Goal: Contribute content: Contribute content

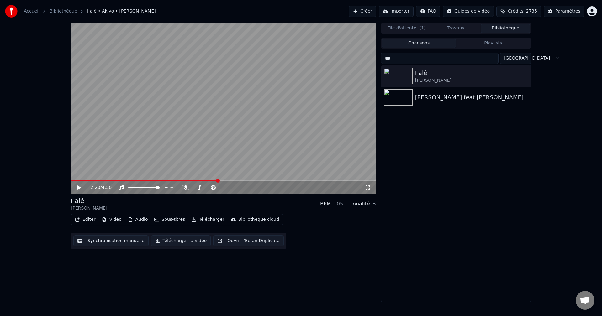
click at [372, 9] on button "Créer" at bounding box center [363, 11] width 28 height 11
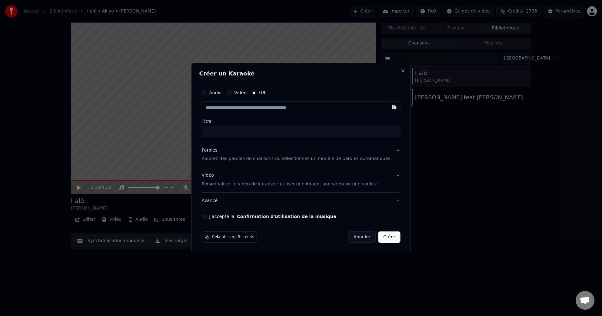
click at [244, 112] on input "text" at bounding box center [301, 108] width 199 height 13
type input "**********"
type input "********"
type input "**********"
click at [217, 152] on div "Paroles" at bounding box center [210, 150] width 16 height 6
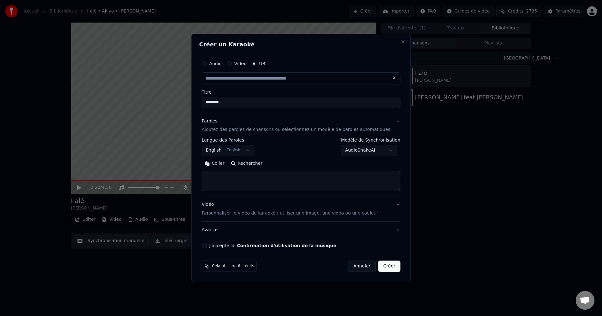
type input "**********"
click at [243, 152] on button "English English" at bounding box center [228, 150] width 53 height 11
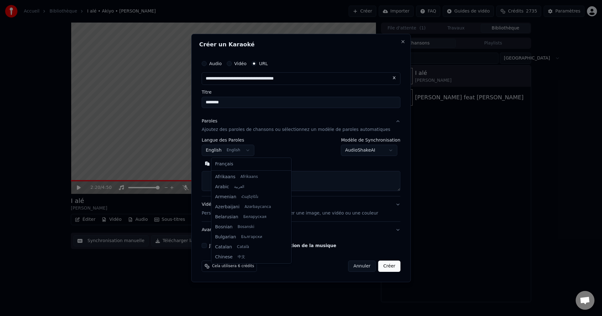
scroll to position [50, 0]
select select "**"
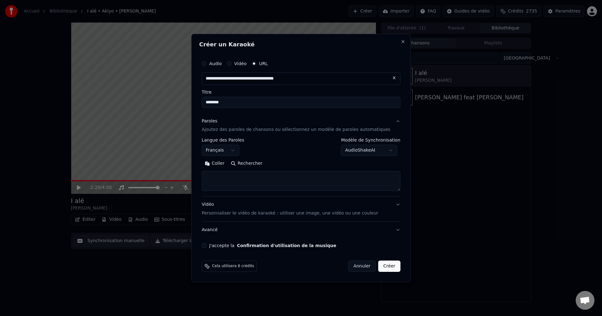
click at [232, 184] on textarea at bounding box center [301, 182] width 199 height 20
paste textarea "**********"
click at [277, 161] on button "Développer" at bounding box center [288, 164] width 39 height 10
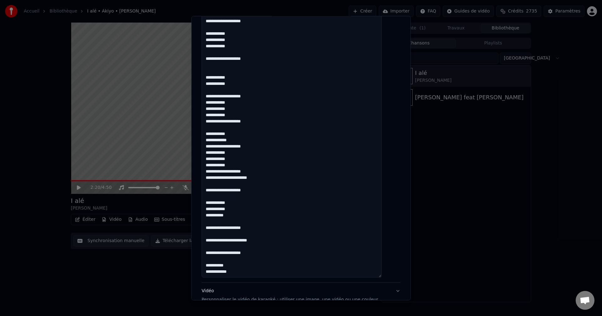
scroll to position [1434, 0]
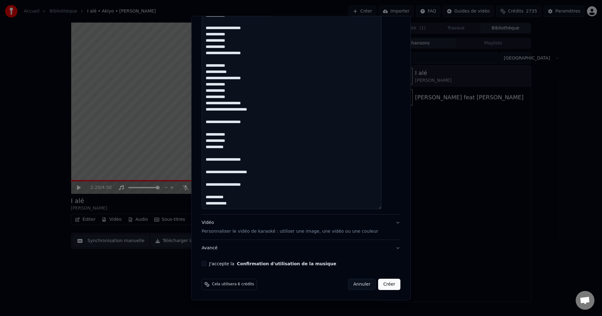
drag, startPoint x: 263, startPoint y: 178, endPoint x: 207, endPoint y: 178, distance: 55.8
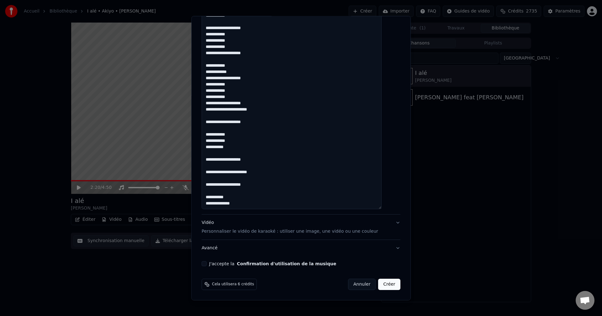
paste textarea "**********"
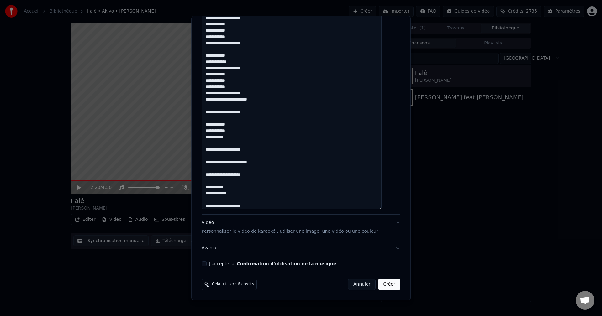
type textarea "**********"
click at [215, 225] on div "Vidéo Personnaliser le vidéo de karaoké : utiliser une image, une vidéo ou une …" at bounding box center [290, 227] width 177 height 15
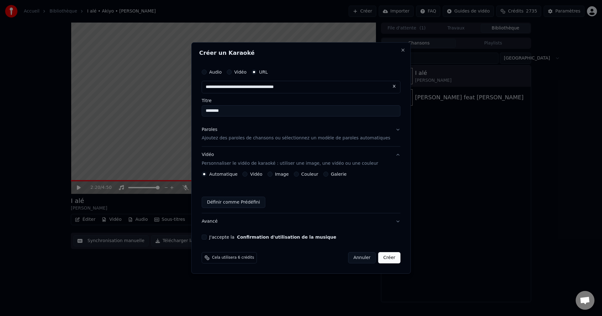
scroll to position [0, 0]
click at [248, 173] on button "Vidéo" at bounding box center [245, 174] width 5 height 5
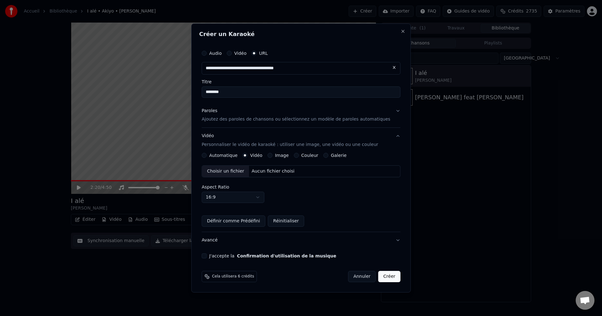
click at [233, 172] on div "Choisir un fichier" at bounding box center [225, 171] width 47 height 11
click at [207, 254] on button "J'accepte la Confirmation d'utilisation de la musique" at bounding box center [204, 256] width 5 height 5
click at [218, 242] on button "Avancé" at bounding box center [301, 240] width 199 height 16
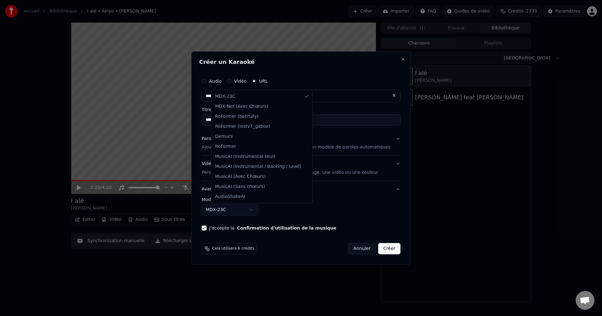
click at [231, 213] on body "**********" at bounding box center [301, 158] width 602 height 316
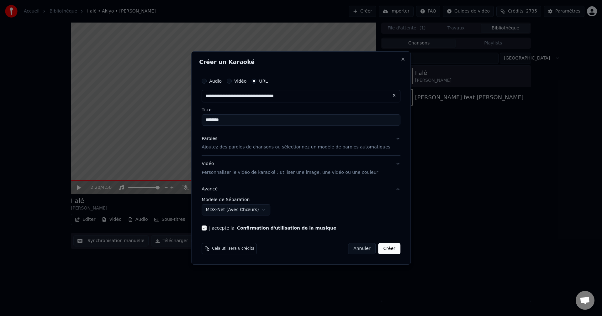
click at [380, 248] on button "Créer" at bounding box center [390, 248] width 22 height 11
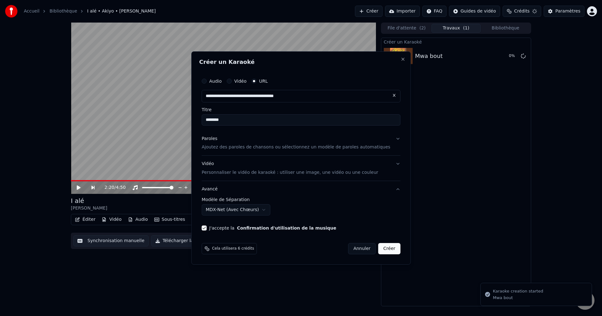
select select "******"
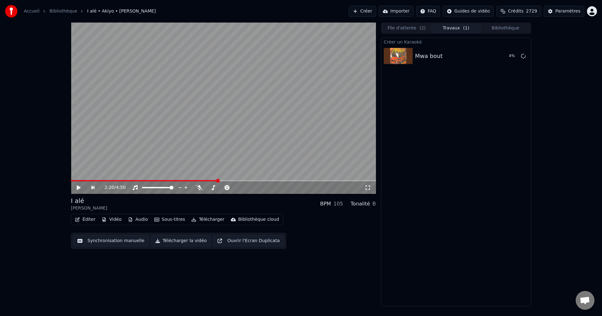
click at [490, 29] on button "Bibliothèque" at bounding box center [506, 28] width 50 height 9
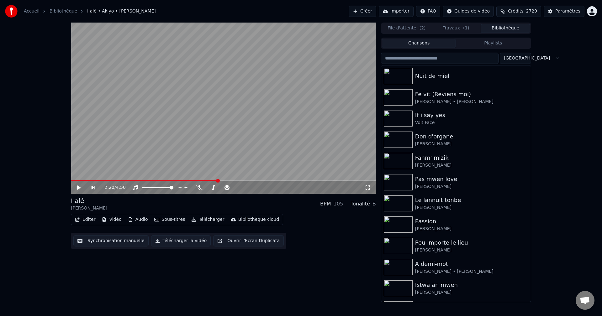
click at [422, 62] on input "search" at bounding box center [440, 58] width 118 height 11
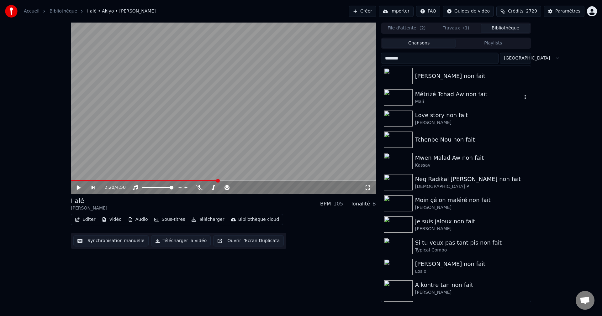
type input "********"
click at [445, 99] on div "Mali" at bounding box center [468, 102] width 107 height 6
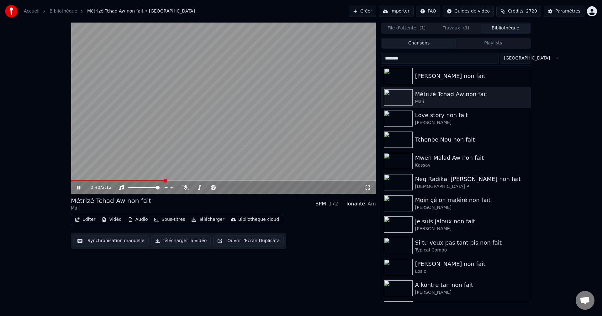
click at [80, 188] on icon at bounding box center [78, 188] width 3 height 4
click at [79, 217] on button "Éditer" at bounding box center [84, 219] width 25 height 9
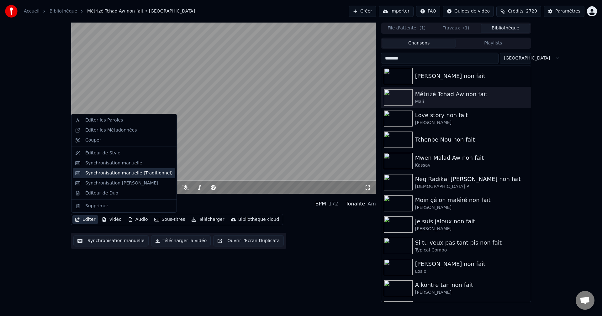
click at [105, 172] on div "Synchronisation manuelle (Traditionnel)" at bounding box center [129, 173] width 88 height 6
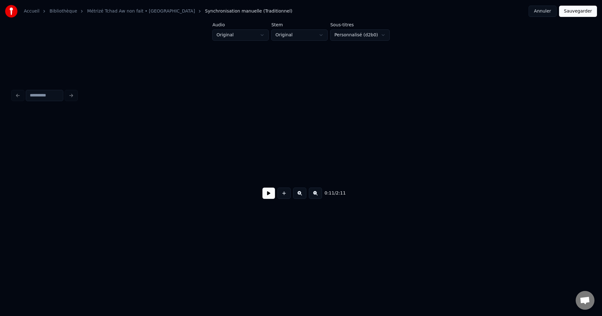
scroll to position [0, 1231]
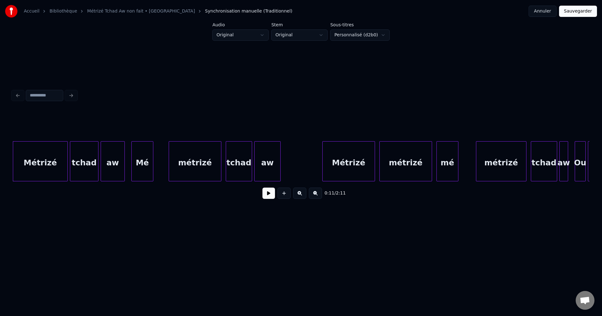
click at [273, 195] on button at bounding box center [269, 193] width 13 height 11
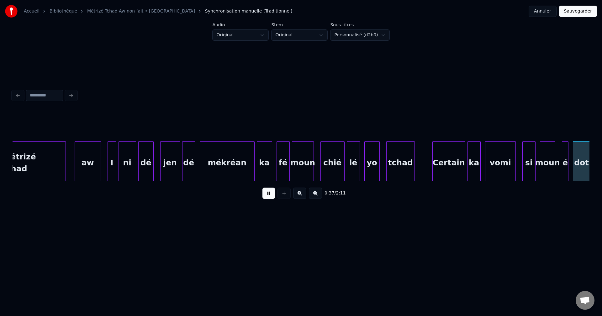
scroll to position [0, 4122]
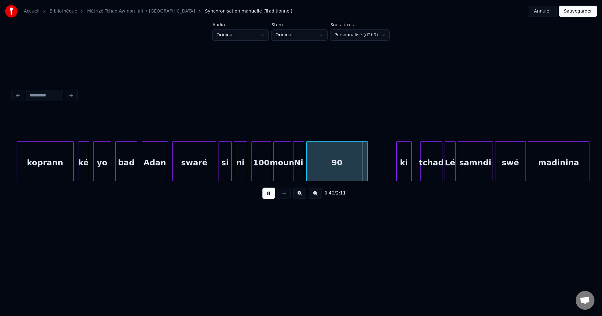
click at [268, 197] on button at bounding box center [269, 193] width 13 height 11
click at [268, 198] on button at bounding box center [269, 193] width 13 height 11
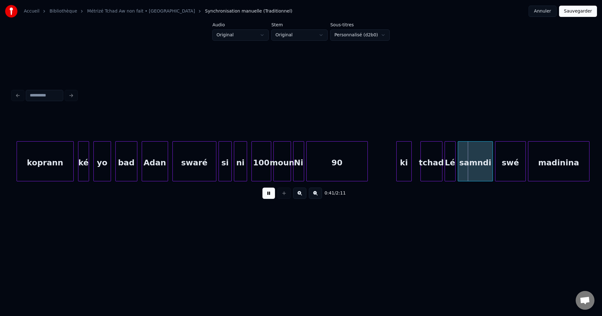
click at [268, 198] on button at bounding box center [269, 193] width 13 height 11
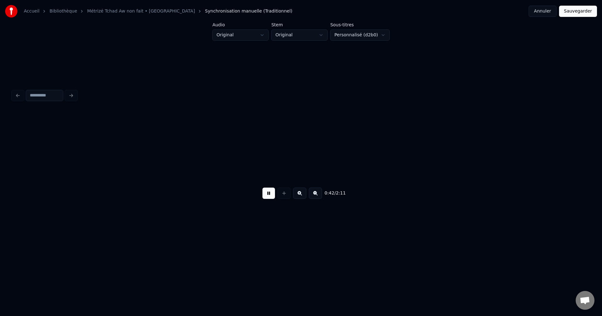
scroll to position [0, 4699]
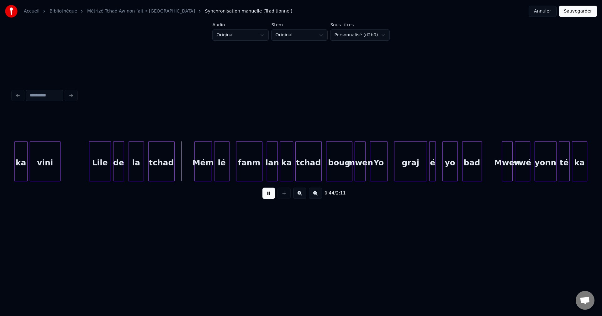
click at [269, 198] on button at bounding box center [269, 193] width 13 height 11
click at [106, 169] on div "Lile" at bounding box center [99, 163] width 21 height 43
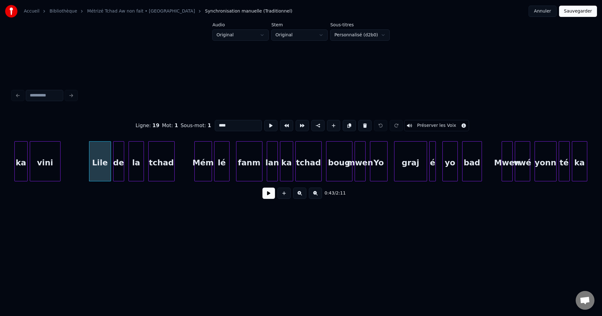
click at [219, 123] on input "****" at bounding box center [238, 125] width 47 height 11
type input "*****"
click at [269, 199] on button at bounding box center [269, 193] width 13 height 11
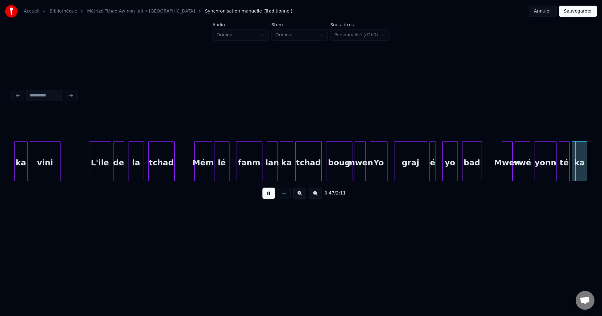
click at [265, 199] on button at bounding box center [269, 193] width 13 height 11
click at [471, 168] on div "bad" at bounding box center [472, 163] width 19 height 43
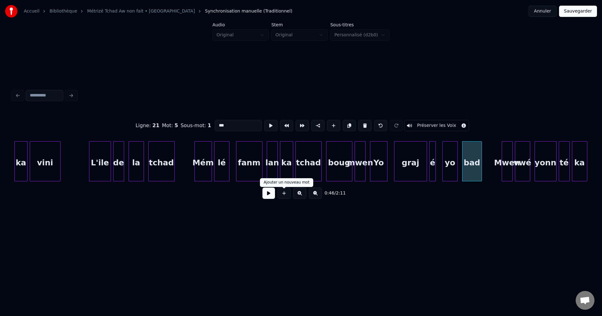
click at [273, 195] on button at bounding box center [269, 193] width 13 height 11
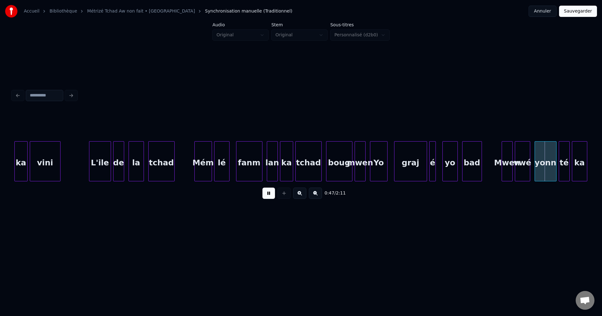
click at [273, 195] on button at bounding box center [269, 193] width 13 height 11
click at [507, 162] on div "Mwen" at bounding box center [507, 163] width 10 height 43
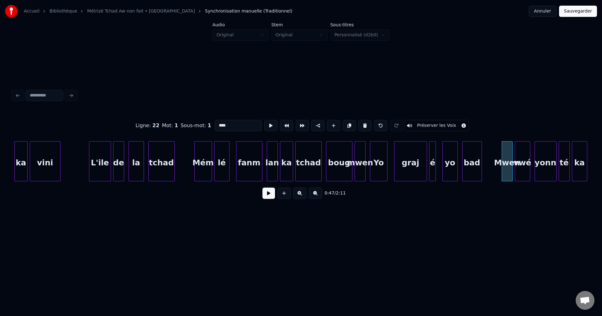
click at [245, 125] on input "****" at bounding box center [238, 125] width 47 height 11
type input "***"
click at [271, 197] on button at bounding box center [269, 193] width 13 height 11
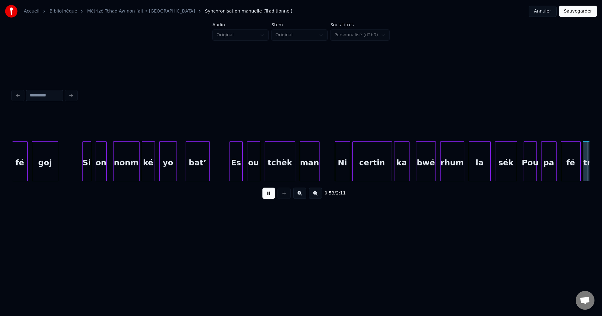
scroll to position [0, 5855]
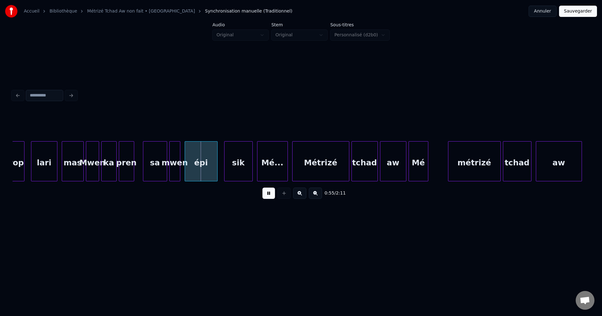
click at [271, 192] on button at bounding box center [269, 193] width 13 height 11
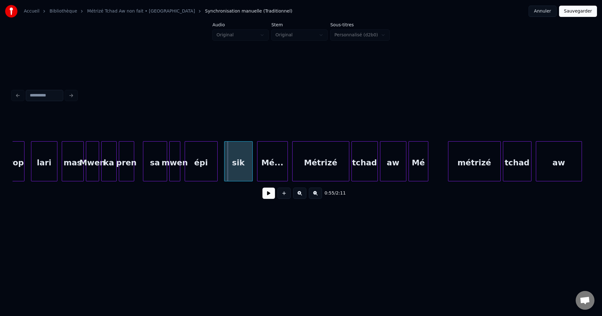
click at [82, 161] on div at bounding box center [83, 162] width 2 height 40
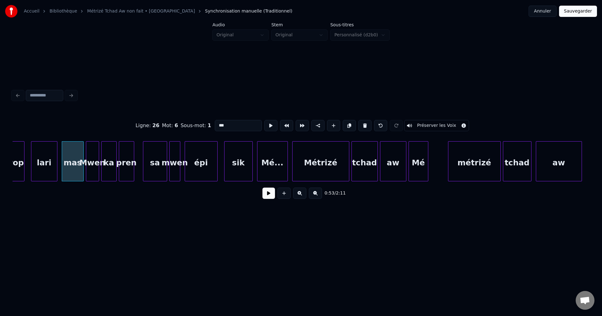
click at [268, 197] on button at bounding box center [269, 193] width 13 height 11
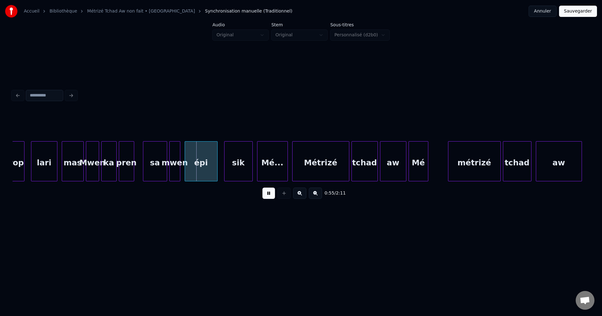
drag, startPoint x: 268, startPoint y: 197, endPoint x: 250, endPoint y: 193, distance: 18.0
click at [267, 197] on button at bounding box center [269, 193] width 13 height 11
click at [160, 168] on div "sa" at bounding box center [155, 163] width 24 height 43
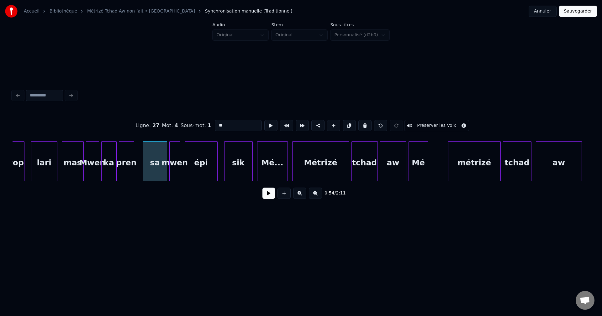
drag, startPoint x: 239, startPoint y: 119, endPoint x: 178, endPoint y: 123, distance: 60.4
click at [181, 123] on div "Ligne : 27 Mot : 4 Sous-mot : 1 ** Préserver les Voix" at bounding box center [301, 125] width 577 height 31
click at [146, 176] on div "tan" at bounding box center [155, 163] width 24 height 43
type input "***"
click at [270, 198] on button at bounding box center [269, 193] width 13 height 11
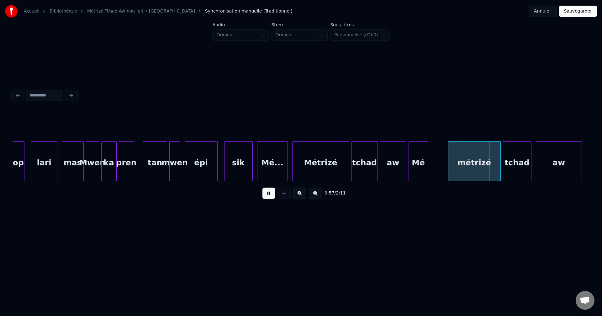
click at [268, 197] on button at bounding box center [269, 193] width 13 height 11
click at [376, 161] on div at bounding box center [377, 162] width 2 height 40
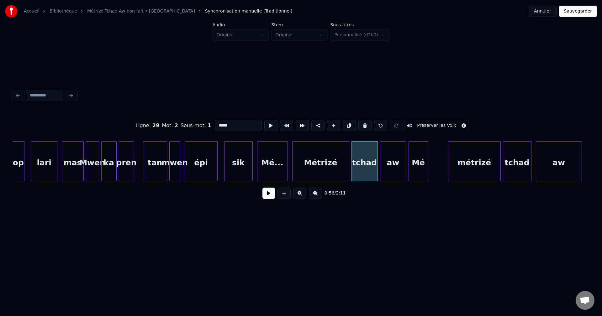
click at [264, 193] on button at bounding box center [269, 193] width 13 height 11
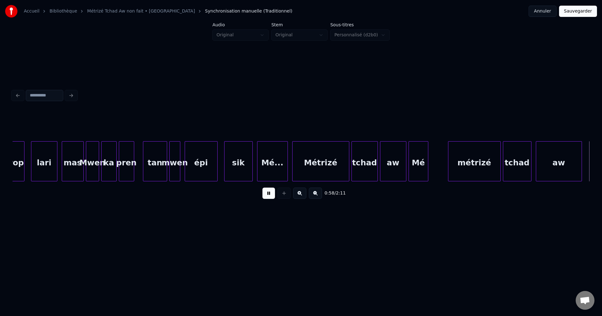
scroll to position [0, 6434]
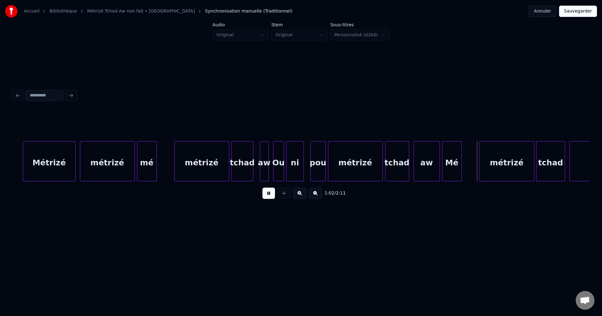
click at [265, 193] on button at bounding box center [269, 193] width 13 height 11
click at [356, 167] on div "métrizé" at bounding box center [355, 163] width 54 height 43
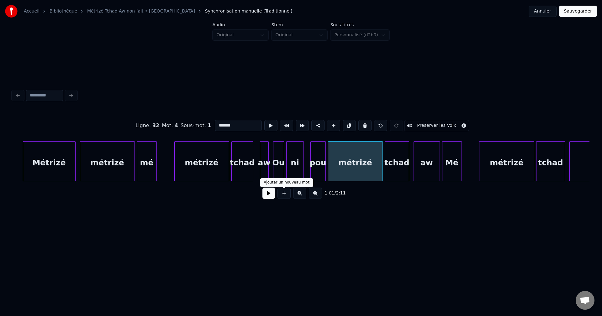
click at [267, 197] on button at bounding box center [269, 193] width 13 height 11
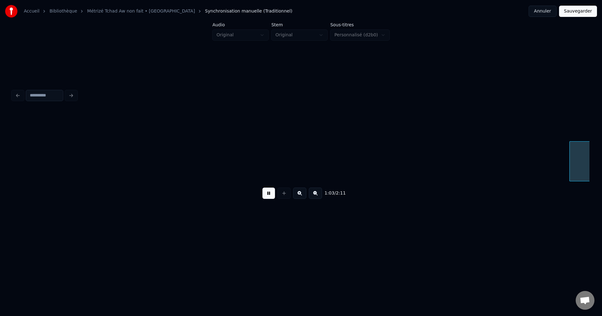
scroll to position [0, 7012]
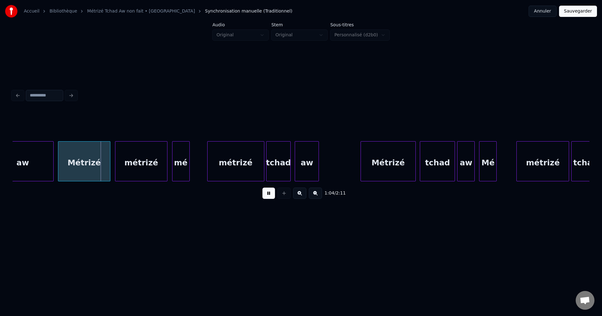
click at [274, 194] on button at bounding box center [269, 193] width 13 height 11
click at [40, 168] on div "aw" at bounding box center [22, 163] width 61 height 43
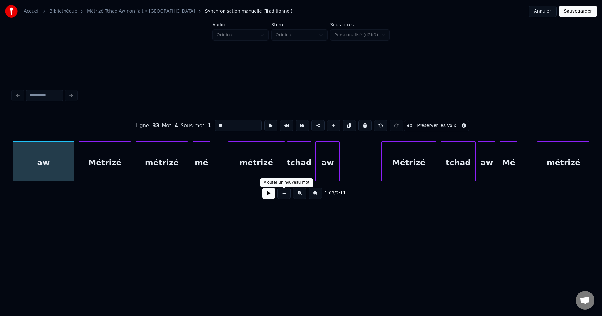
click at [272, 197] on button at bounding box center [269, 193] width 13 height 11
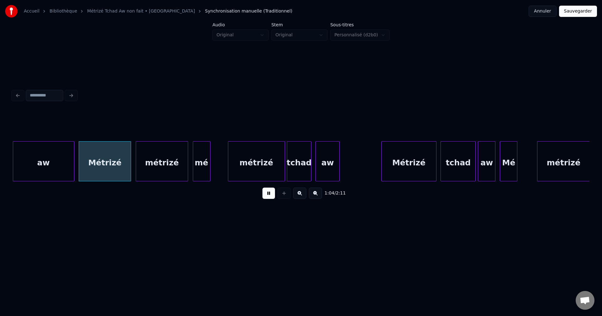
click at [272, 197] on button at bounding box center [269, 193] width 13 height 11
click at [40, 148] on div "aw" at bounding box center [43, 163] width 61 height 43
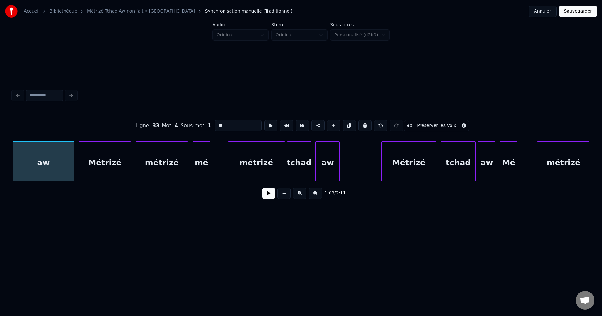
click at [240, 122] on input "**" at bounding box center [238, 125] width 47 height 11
type input "********"
click at [272, 195] on button at bounding box center [269, 193] width 13 height 11
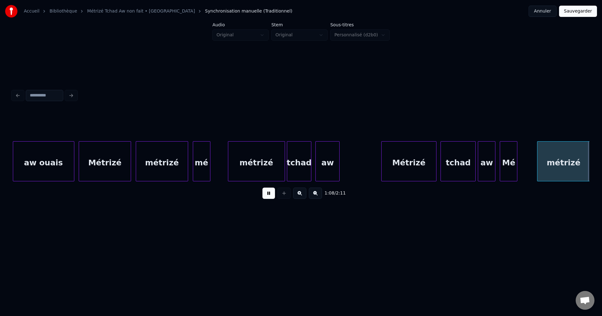
scroll to position [0, 7569]
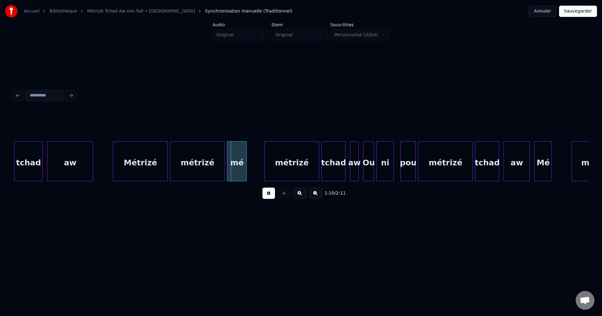
click at [66, 149] on div "aw" at bounding box center [69, 163] width 45 height 43
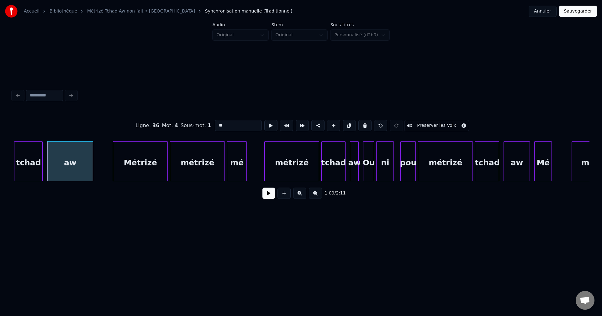
click at [268, 197] on button at bounding box center [269, 193] width 13 height 11
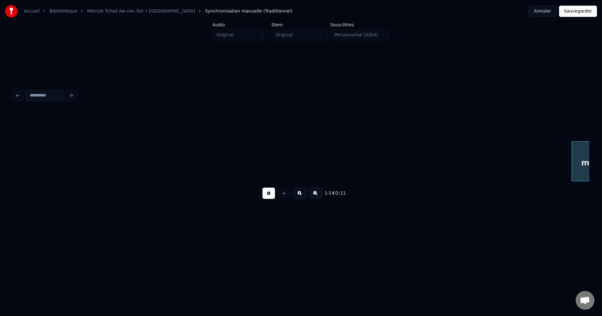
scroll to position [0, 8147]
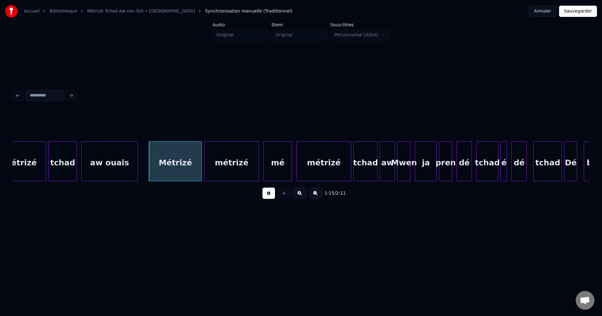
click at [267, 195] on button at bounding box center [269, 193] width 13 height 11
click at [64, 164] on div "tchad" at bounding box center [63, 163] width 28 height 43
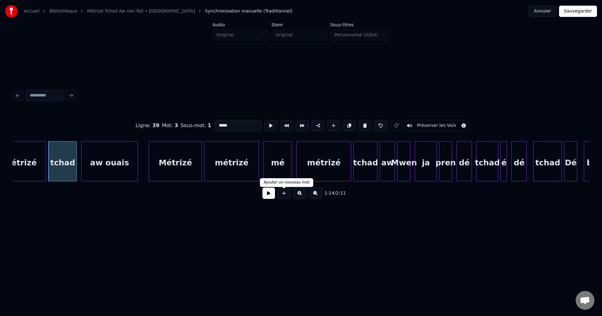
click at [273, 199] on button at bounding box center [269, 193] width 13 height 11
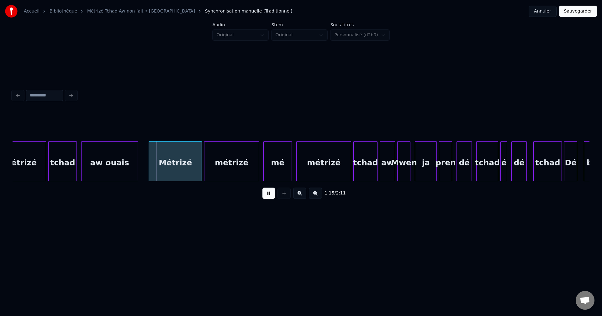
drag, startPoint x: 273, startPoint y: 198, endPoint x: 173, endPoint y: 188, distance: 100.0
click at [273, 198] on button at bounding box center [269, 193] width 13 height 11
click at [67, 171] on div "tchad" at bounding box center [63, 163] width 28 height 43
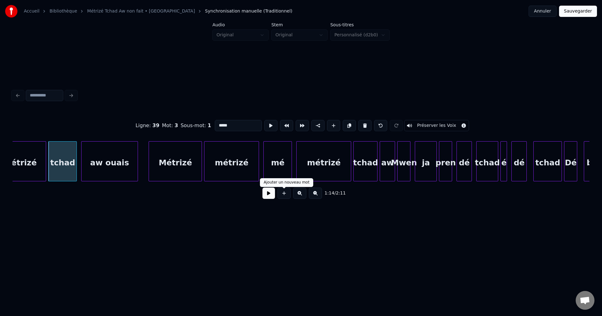
click at [269, 197] on button at bounding box center [269, 193] width 13 height 11
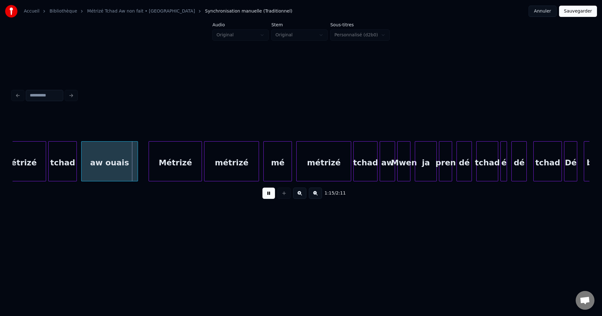
click at [269, 197] on button at bounding box center [269, 193] width 13 height 11
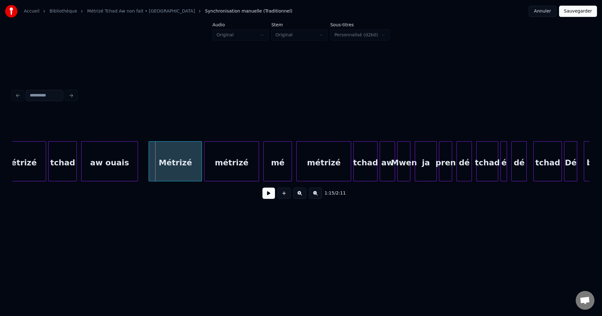
click at [116, 157] on div "aw ouais" at bounding box center [110, 163] width 56 height 43
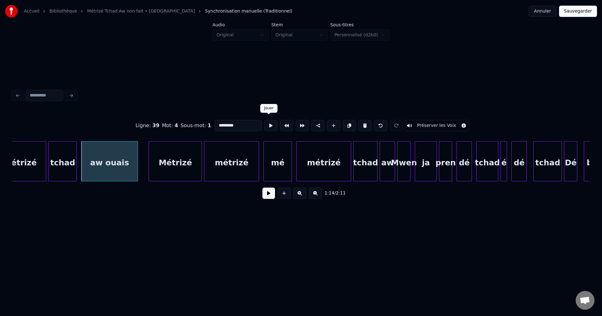
click at [270, 124] on button at bounding box center [270, 125] width 13 height 11
click at [270, 123] on button at bounding box center [270, 125] width 13 height 11
click at [265, 193] on button at bounding box center [269, 193] width 13 height 11
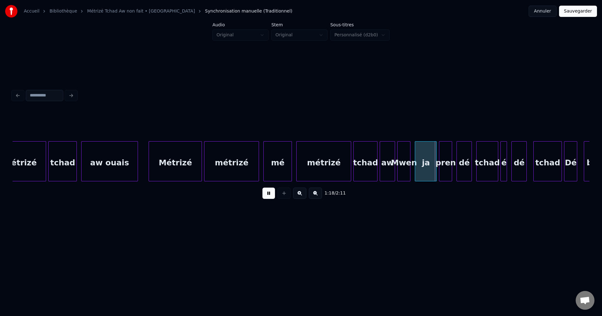
click at [266, 196] on button at bounding box center [269, 193] width 13 height 11
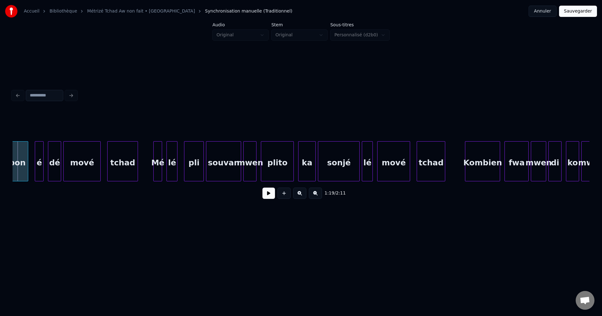
click at [266, 196] on button at bounding box center [269, 193] width 13 height 11
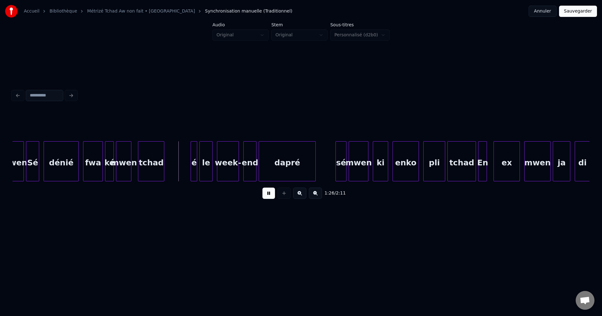
click at [266, 196] on button at bounding box center [269, 193] width 13 height 11
click at [265, 190] on div "1:26 / 2:11" at bounding box center [301, 194] width 567 height 14
click at [264, 191] on button at bounding box center [269, 193] width 13 height 11
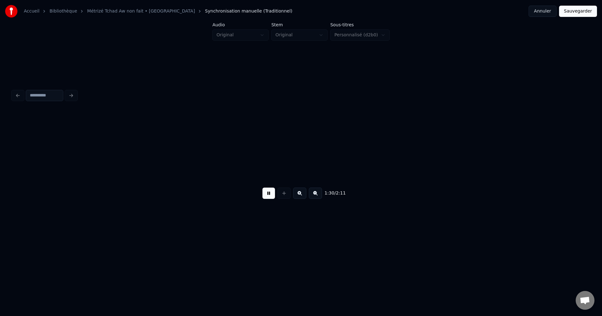
scroll to position [0, 9880]
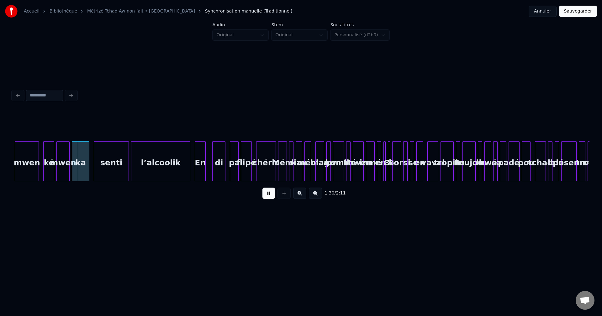
click at [267, 195] on button at bounding box center [269, 193] width 13 height 11
click at [302, 198] on button at bounding box center [299, 193] width 13 height 11
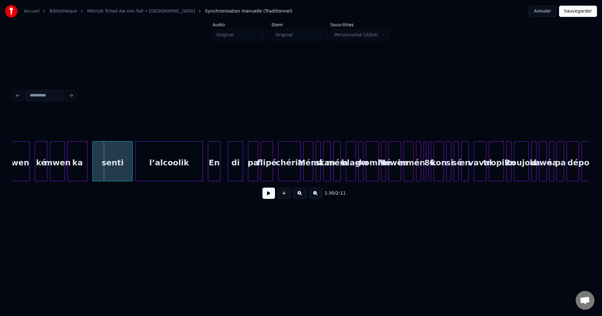
click at [302, 198] on button at bounding box center [299, 193] width 13 height 11
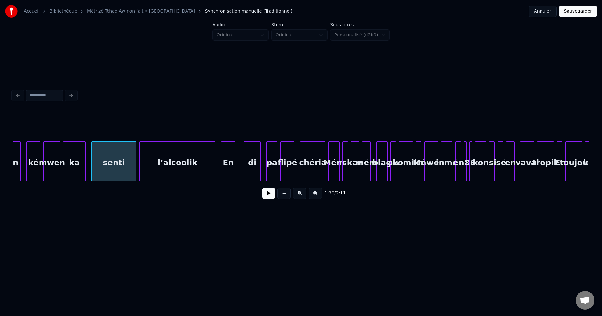
click at [302, 198] on button at bounding box center [299, 193] width 13 height 11
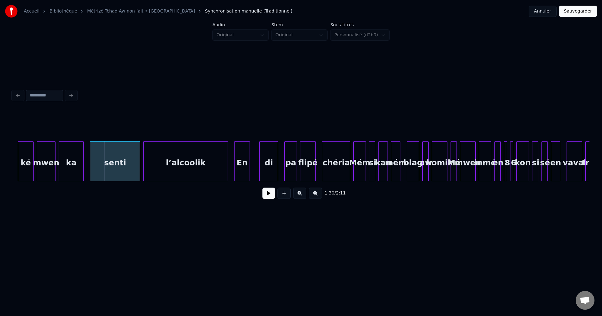
click at [300, 196] on button at bounding box center [299, 193] width 13 height 11
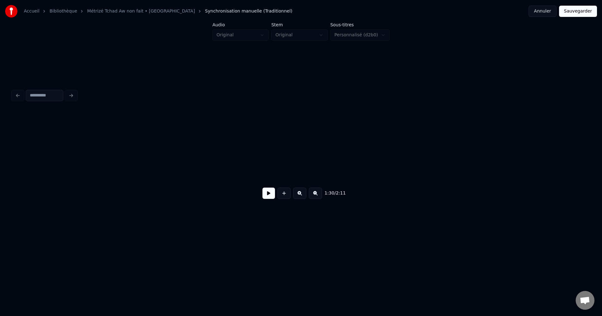
click at [300, 196] on button at bounding box center [299, 193] width 13 height 11
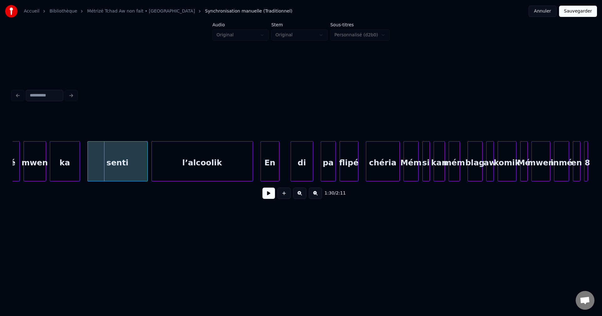
click at [270, 198] on button at bounding box center [269, 193] width 13 height 11
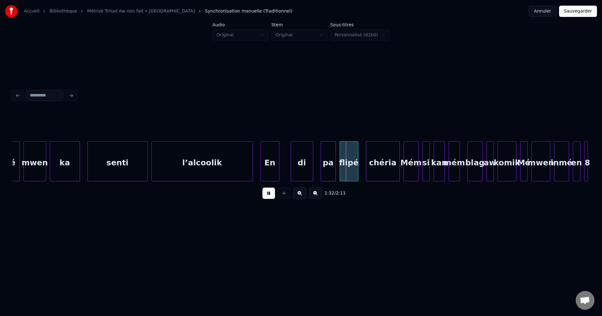
click at [270, 198] on button at bounding box center [269, 193] width 13 height 11
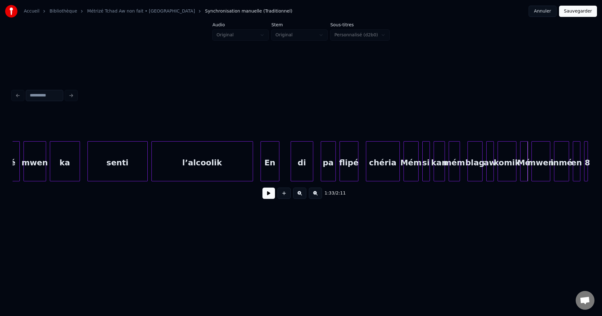
click at [270, 198] on button at bounding box center [269, 193] width 13 height 11
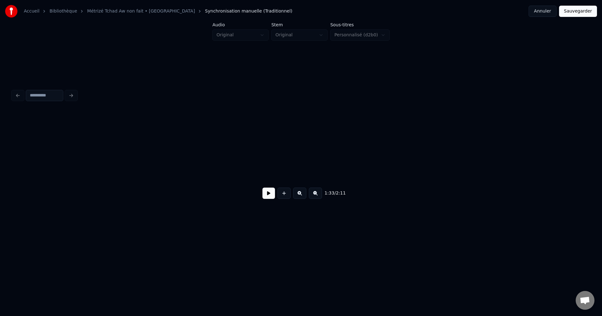
scroll to position [0, 17580]
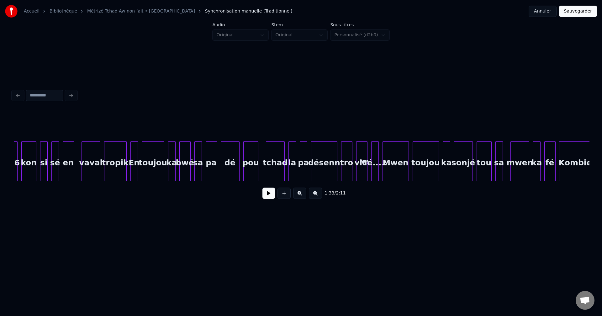
click at [270, 198] on button at bounding box center [269, 193] width 13 height 11
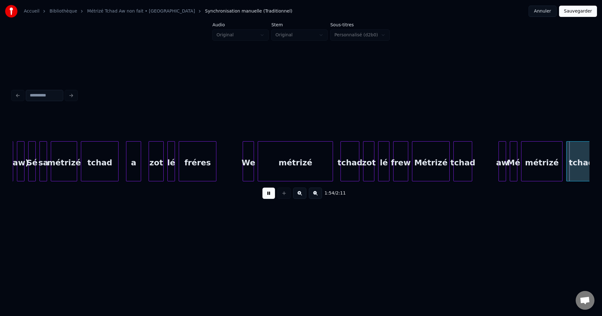
scroll to position [0, 21635]
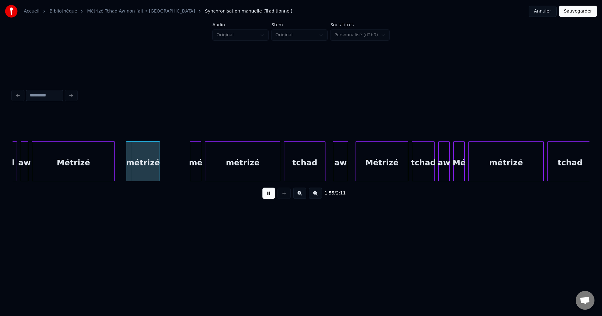
click at [270, 198] on button at bounding box center [269, 193] width 13 height 11
click at [577, 16] on button "Sauvegarder" at bounding box center [578, 11] width 38 height 11
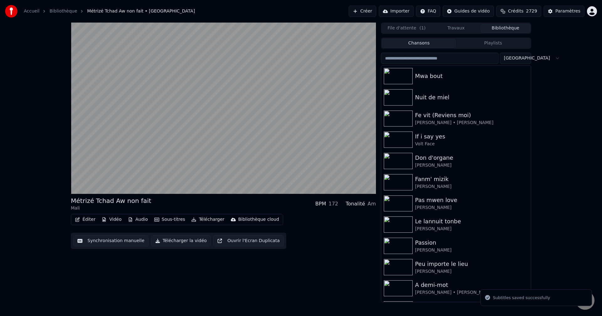
click at [456, 56] on input "search" at bounding box center [440, 58] width 118 height 11
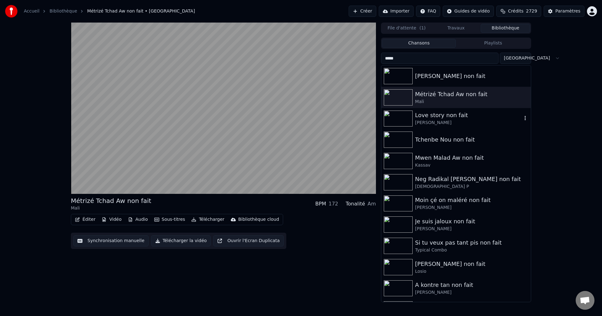
type input "*****"
click at [440, 120] on div "[PERSON_NAME]" at bounding box center [468, 123] width 107 height 6
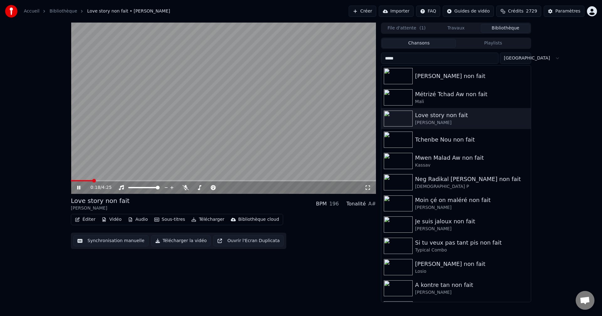
click at [81, 218] on button "Éditer" at bounding box center [84, 219] width 25 height 9
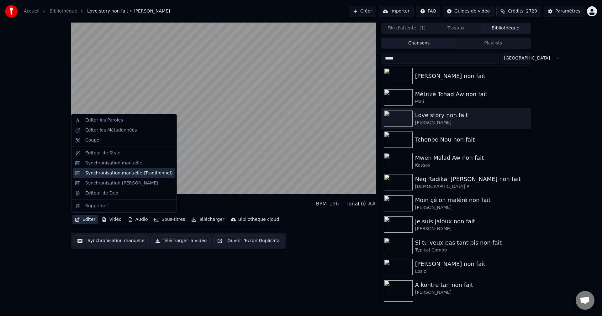
click at [108, 173] on div "Synchronisation manuelle (Traditionnel)" at bounding box center [129, 173] width 88 height 6
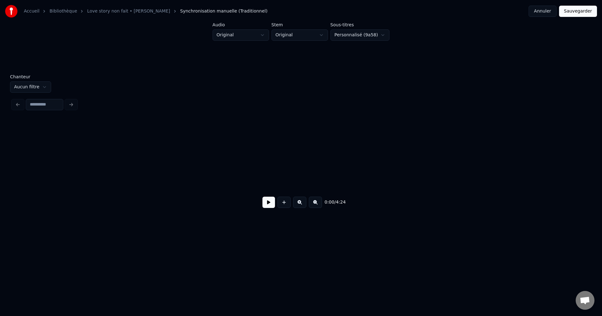
scroll to position [0, 5330]
click at [272, 205] on button at bounding box center [269, 202] width 13 height 11
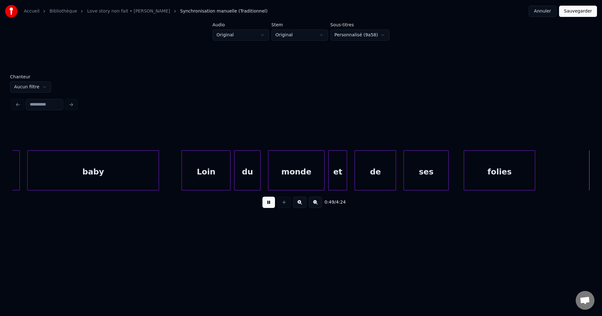
scroll to position [0, 9380]
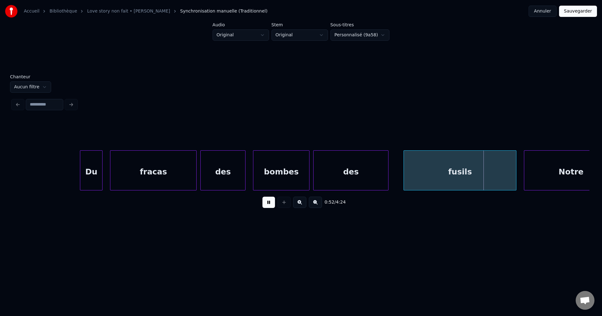
click at [215, 173] on div "des" at bounding box center [223, 172] width 45 height 43
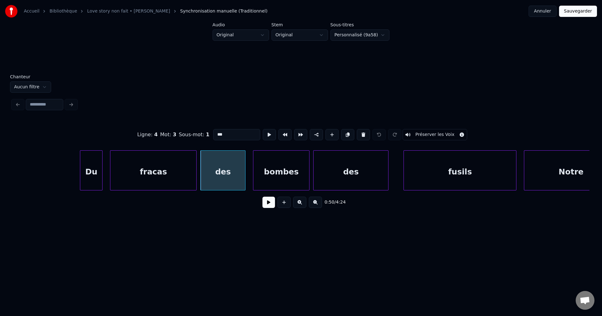
click at [270, 202] on button at bounding box center [269, 202] width 13 height 11
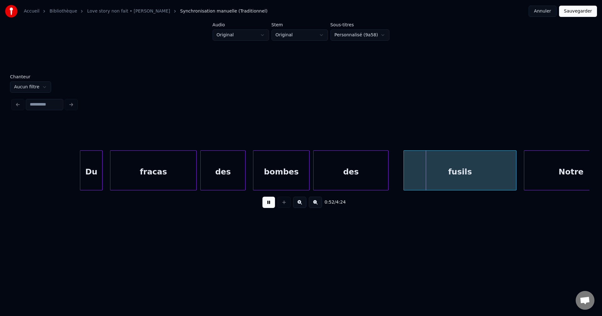
click at [268, 202] on button at bounding box center [269, 202] width 13 height 11
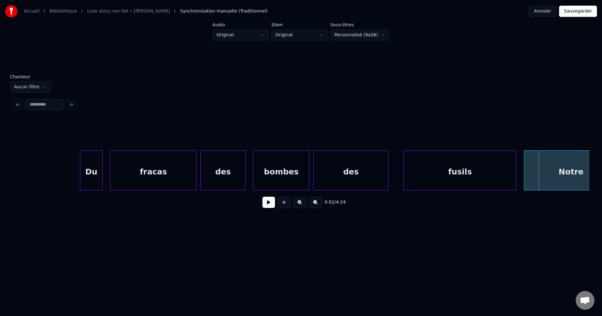
click at [274, 196] on div "0:52 / 4:24" at bounding box center [301, 203] width 577 height 24
click at [268, 207] on button at bounding box center [269, 202] width 13 height 11
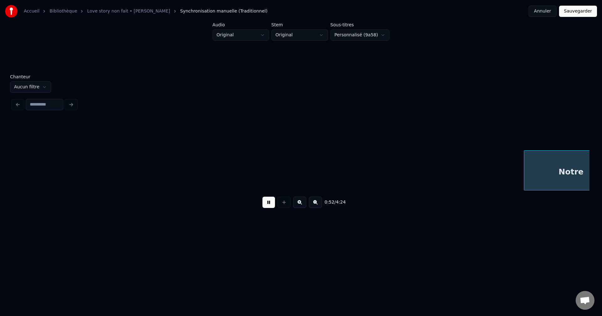
scroll to position [0, 9957]
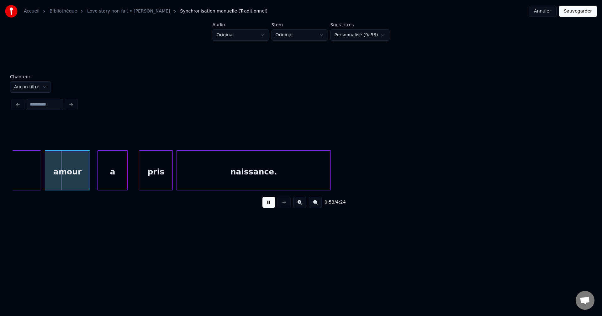
click at [267, 204] on button at bounding box center [269, 202] width 13 height 11
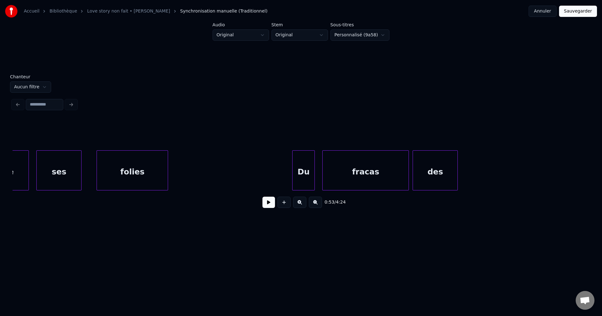
scroll to position [0, 9002]
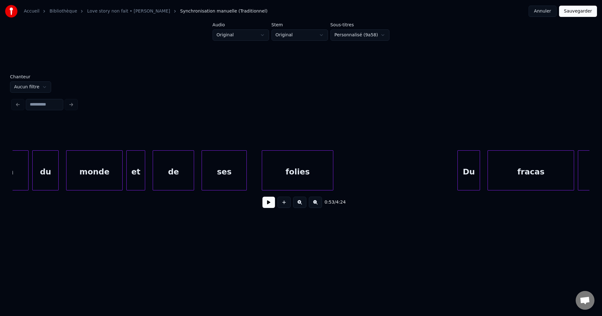
click at [95, 172] on div "monde" at bounding box center [94, 172] width 56 height 43
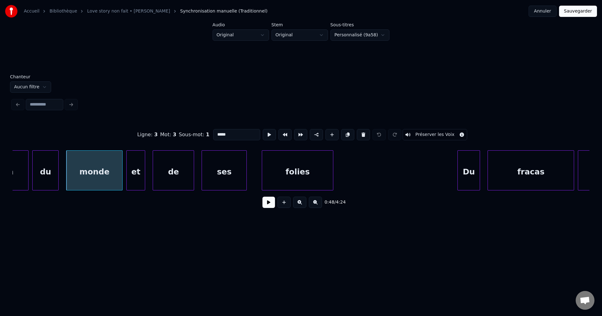
click at [270, 204] on button at bounding box center [269, 202] width 13 height 11
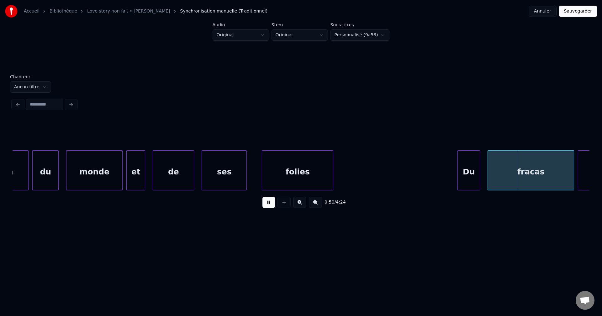
click at [272, 194] on div "0:50 / 4:24" at bounding box center [301, 203] width 577 height 24
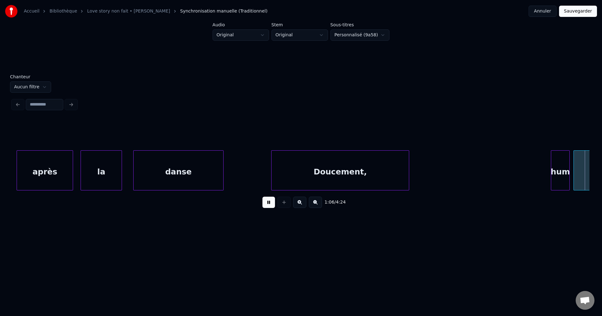
scroll to position [0, 12477]
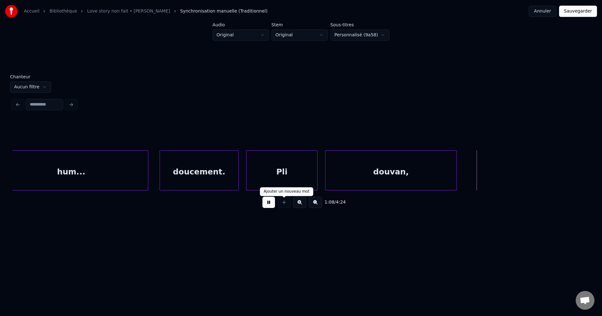
drag, startPoint x: 265, startPoint y: 212, endPoint x: 269, endPoint y: 209, distance: 4.8
click at [267, 210] on div "1:08 / 4:24" at bounding box center [301, 203] width 567 height 14
click at [270, 208] on button at bounding box center [269, 202] width 13 height 11
click at [273, 206] on button at bounding box center [269, 202] width 13 height 11
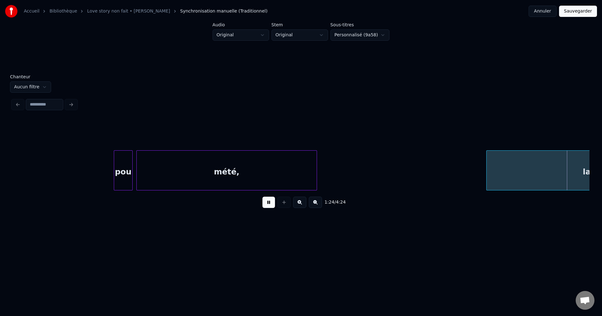
scroll to position [0, 15954]
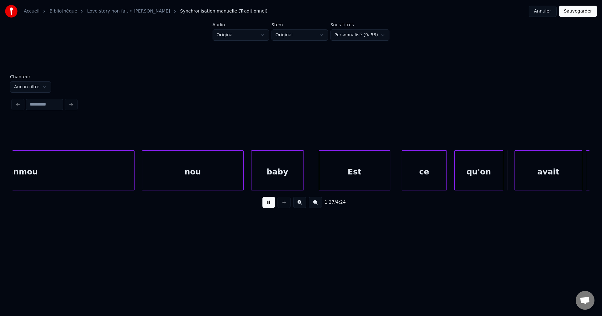
click at [335, 176] on div "Est" at bounding box center [354, 172] width 71 height 43
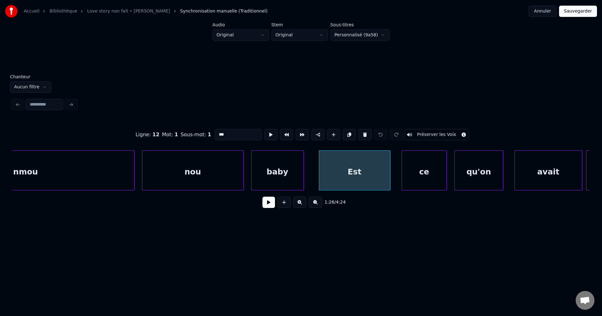
click at [284, 177] on div "baby" at bounding box center [278, 172] width 52 height 43
type input "****"
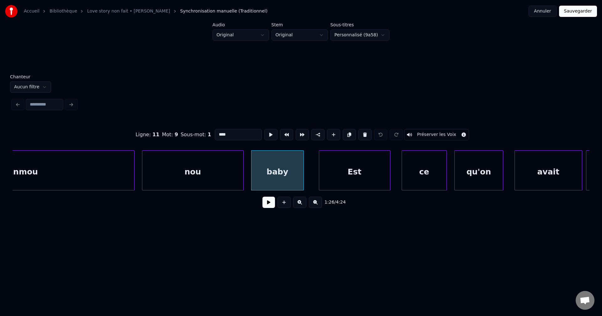
click at [269, 208] on button at bounding box center [269, 202] width 13 height 11
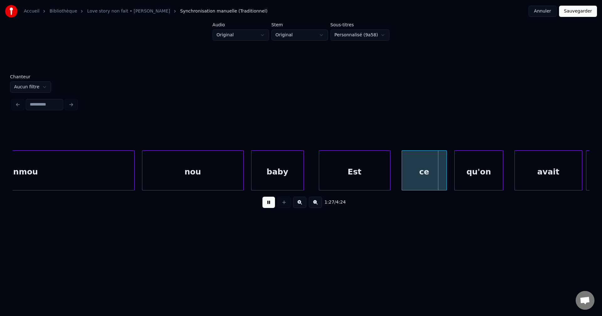
click at [269, 207] on button at bounding box center [269, 202] width 13 height 11
click at [368, 177] on div "Est" at bounding box center [354, 172] width 71 height 43
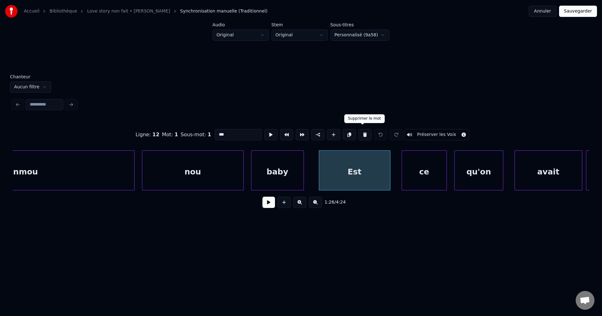
click at [365, 132] on button at bounding box center [365, 134] width 13 height 11
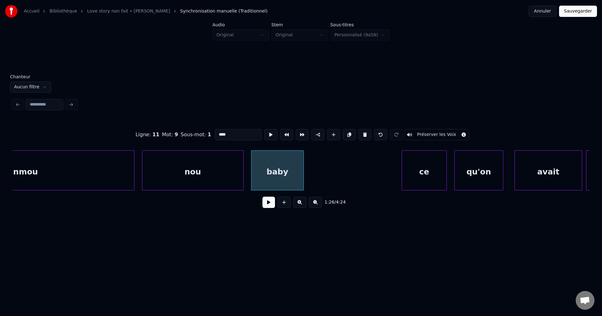
click at [218, 165] on div "nou" at bounding box center [192, 172] width 101 height 43
type input "***"
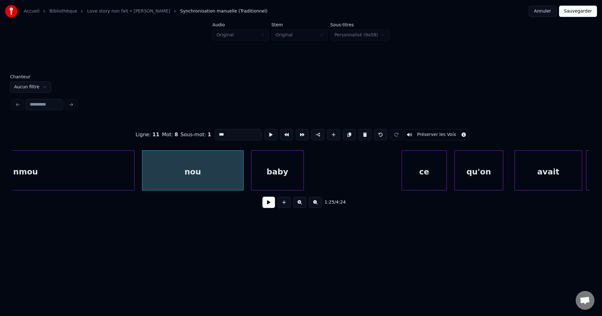
click at [266, 206] on button at bounding box center [269, 202] width 13 height 11
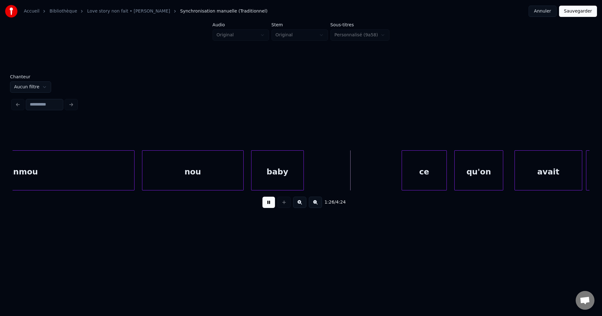
click at [266, 205] on button at bounding box center [269, 202] width 13 height 11
click at [384, 182] on div at bounding box center [383, 171] width 2 height 40
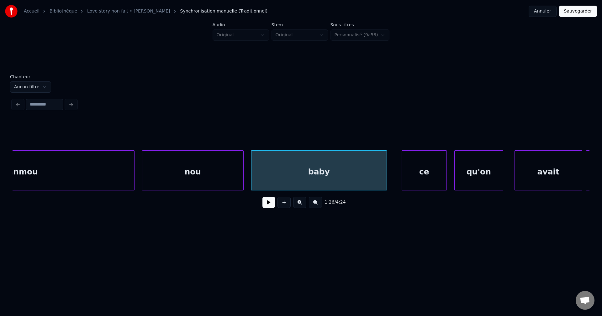
click at [423, 176] on div "ce" at bounding box center [424, 172] width 45 height 43
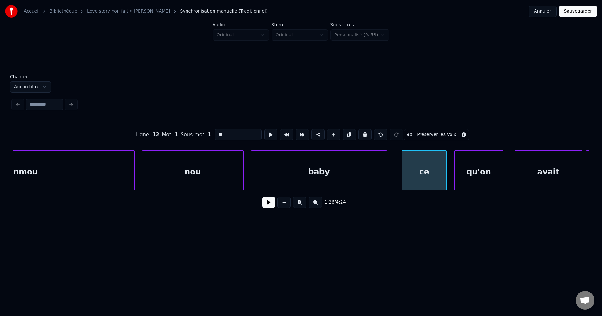
click at [216, 132] on input "**" at bounding box center [238, 134] width 47 height 11
type input "******"
click at [265, 202] on button at bounding box center [269, 202] width 13 height 11
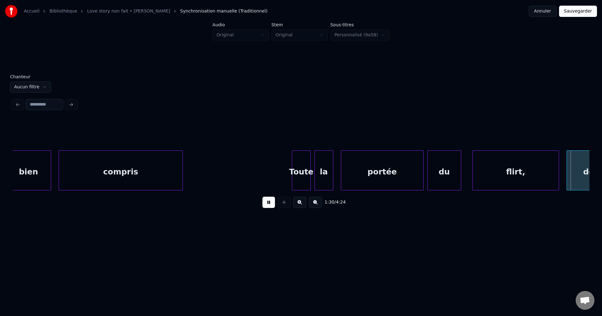
scroll to position [0, 17114]
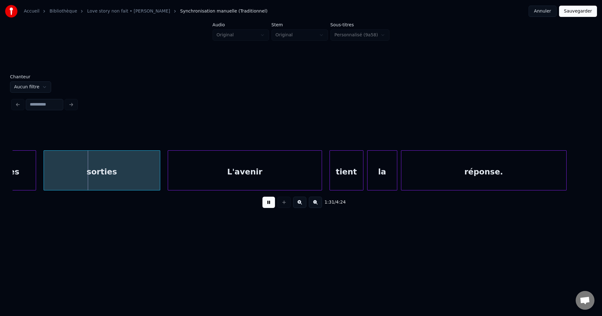
click at [27, 172] on div "des" at bounding box center [11, 172] width 48 height 43
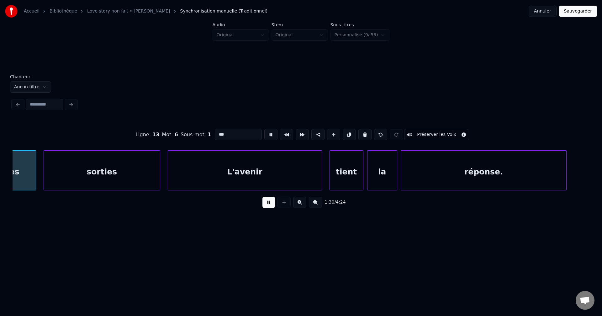
scroll to position [0, 17089]
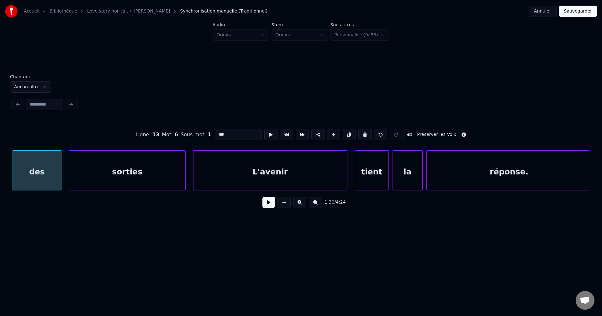
click at [269, 208] on button at bounding box center [269, 202] width 13 height 11
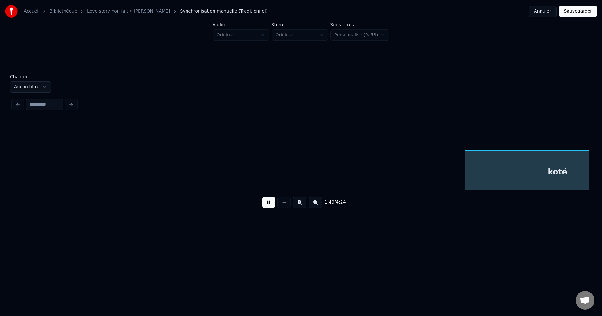
scroll to position [0, 20560]
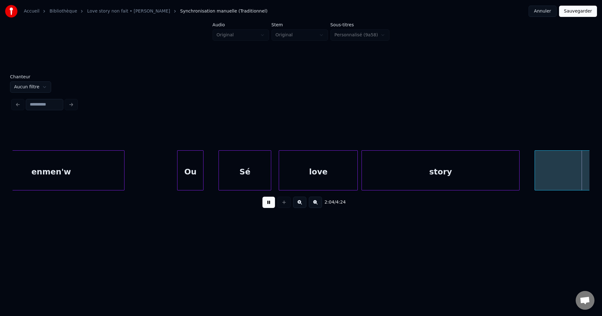
scroll to position [0, 23454]
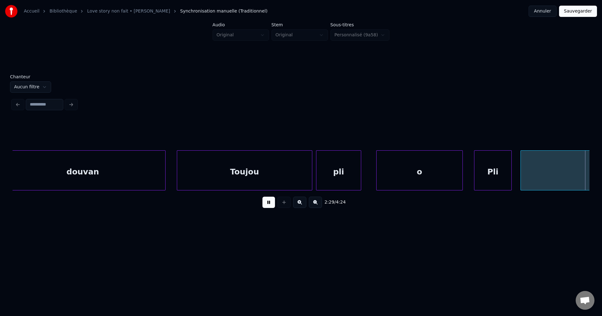
scroll to position [0, 28088]
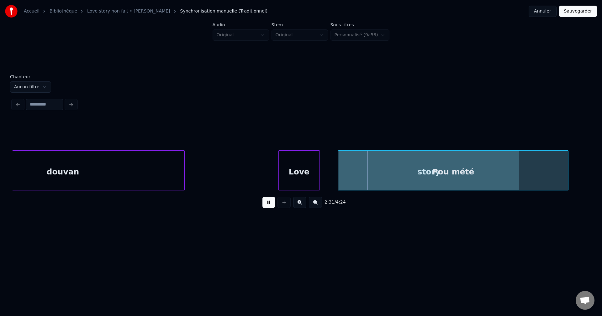
drag, startPoint x: 269, startPoint y: 203, endPoint x: 210, endPoint y: 201, distance: 58.7
click at [268, 203] on button at bounding box center [269, 202] width 13 height 11
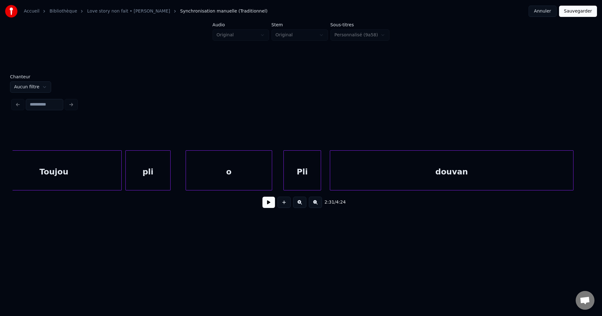
click at [68, 165] on div "Toujou" at bounding box center [54, 172] width 135 height 43
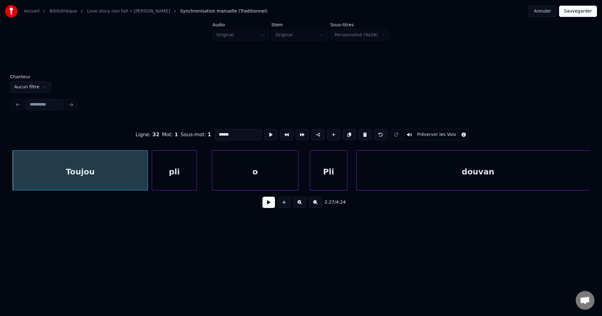
click at [271, 208] on button at bounding box center [269, 202] width 13 height 11
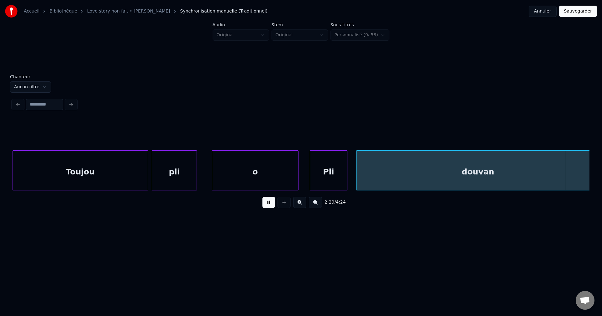
scroll to position [0, 28250]
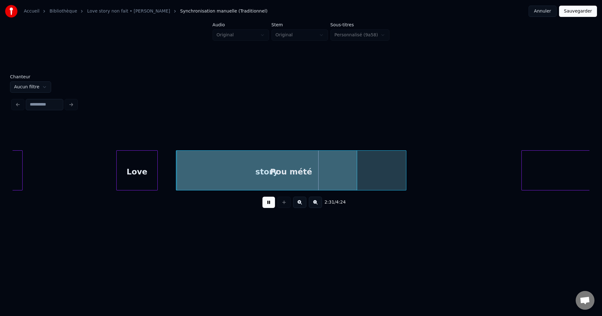
click at [270, 208] on button at bounding box center [269, 202] width 13 height 11
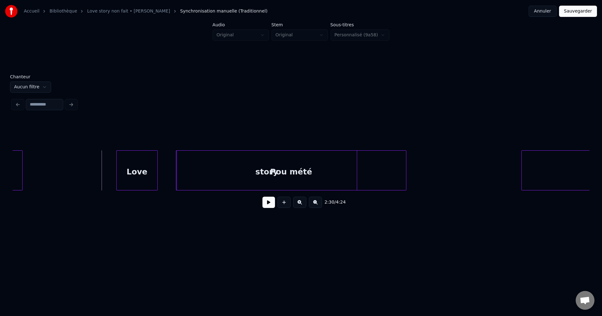
click at [267, 208] on button at bounding box center [269, 202] width 13 height 11
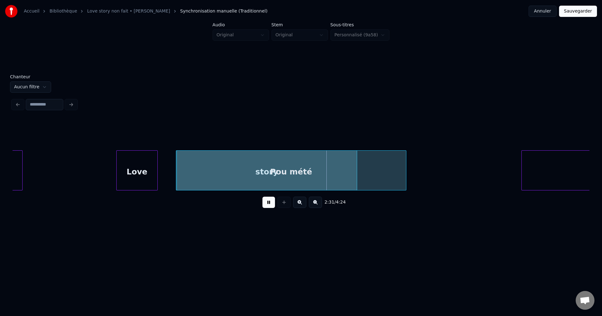
click at [268, 207] on button at bounding box center [269, 202] width 13 height 11
click at [388, 166] on div "Pou mété" at bounding box center [291, 172] width 230 height 43
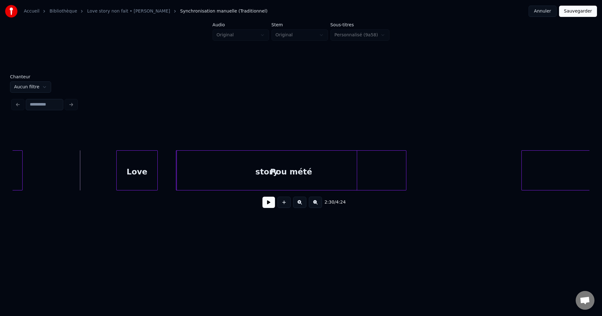
click at [271, 208] on button at bounding box center [269, 202] width 13 height 11
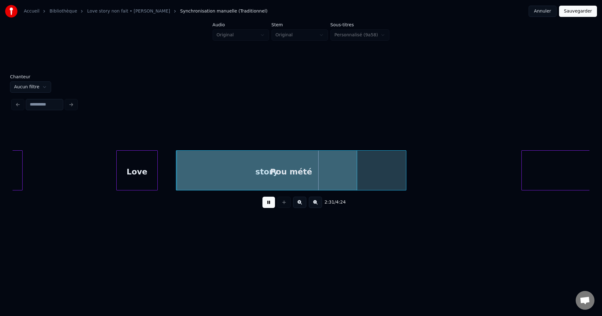
click at [270, 207] on button at bounding box center [269, 202] width 13 height 11
click at [187, 169] on div "Pou mété" at bounding box center [291, 172] width 230 height 43
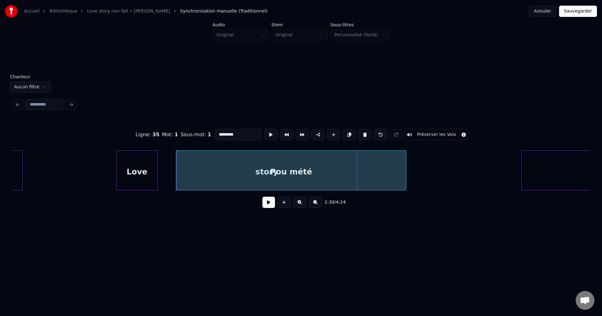
click at [357, 179] on div "Pou mété" at bounding box center [291, 172] width 230 height 43
click at [356, 178] on div at bounding box center [356, 171] width 2 height 40
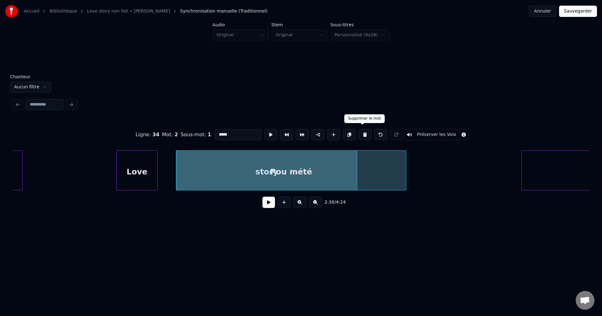
click at [364, 134] on button at bounding box center [365, 134] width 13 height 11
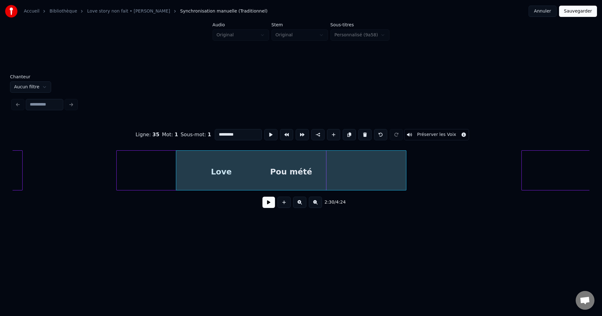
click at [325, 175] on div at bounding box center [325, 171] width 2 height 40
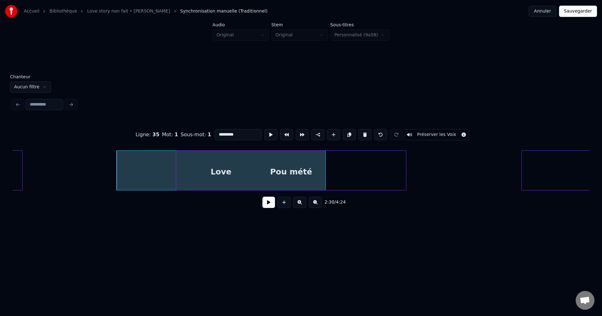
click at [137, 173] on div "Love" at bounding box center [221, 172] width 209 height 43
click at [257, 136] on input "****" at bounding box center [238, 134] width 47 height 11
type input "**********"
click at [265, 207] on button at bounding box center [269, 202] width 13 height 11
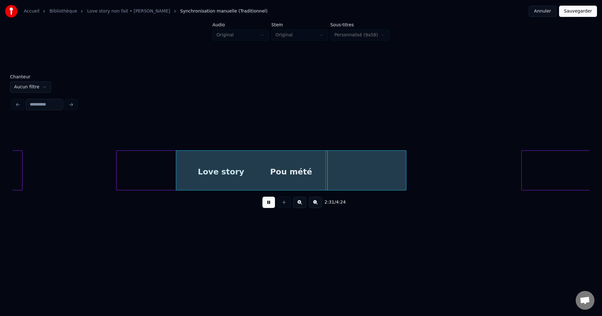
drag, startPoint x: 270, startPoint y: 209, endPoint x: 202, endPoint y: 187, distance: 71.4
click at [270, 208] on button at bounding box center [269, 202] width 13 height 11
click at [159, 170] on div "Love story" at bounding box center [221, 172] width 209 height 43
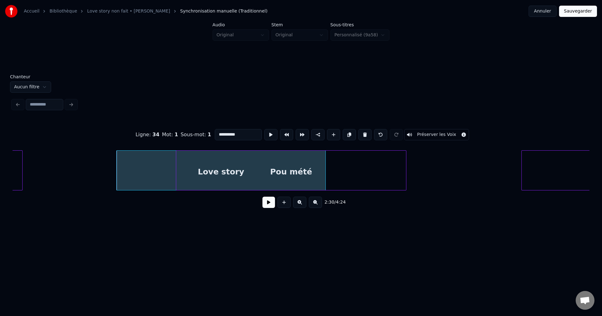
click at [357, 175] on div "Pou mété" at bounding box center [291, 172] width 230 height 43
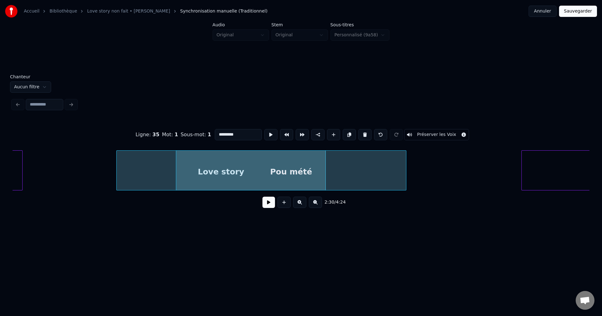
click at [156, 154] on div "Love story" at bounding box center [221, 172] width 209 height 43
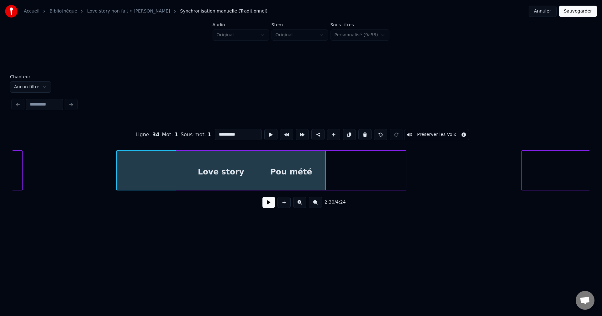
click at [326, 160] on div "Pou mété" at bounding box center [291, 172] width 230 height 43
type input "********"
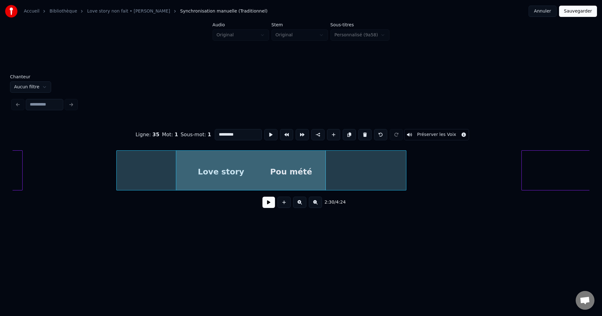
click at [270, 202] on button at bounding box center [269, 202] width 13 height 11
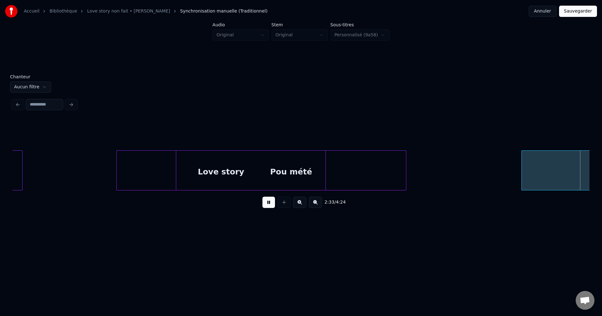
scroll to position [0, 28830]
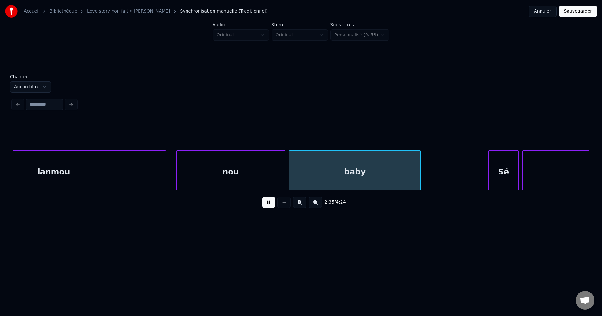
click at [269, 205] on button at bounding box center [269, 202] width 13 height 11
click at [265, 202] on button at bounding box center [269, 202] width 13 height 11
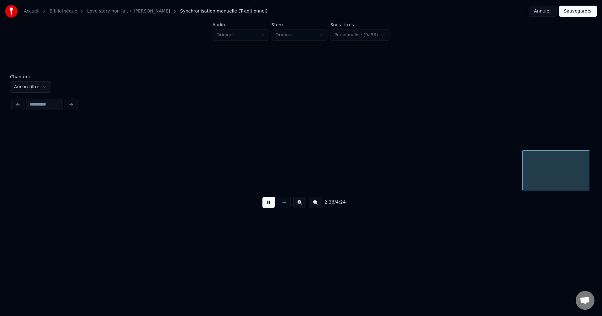
scroll to position [0, 29408]
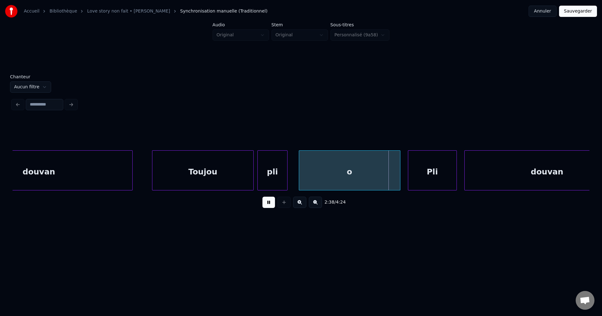
drag, startPoint x: 271, startPoint y: 208, endPoint x: 221, endPoint y: 166, distance: 64.7
click at [271, 207] on button at bounding box center [269, 202] width 13 height 11
click at [220, 165] on div "Toujou" at bounding box center [202, 172] width 101 height 43
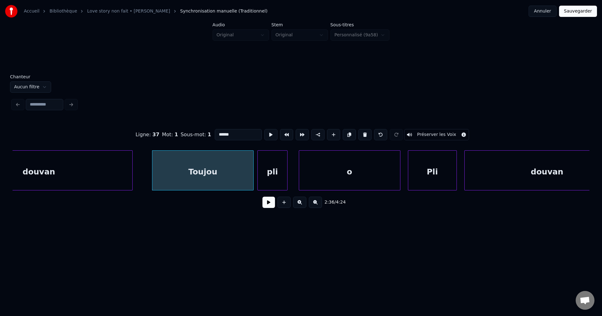
click at [264, 201] on button at bounding box center [269, 202] width 13 height 11
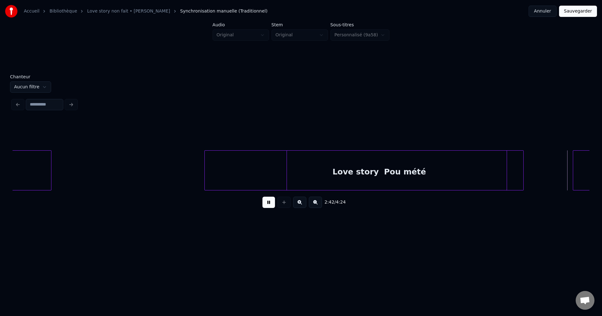
scroll to position [0, 30567]
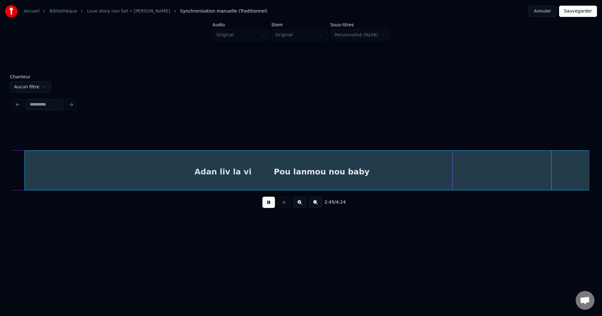
click at [271, 208] on button at bounding box center [269, 202] width 13 height 11
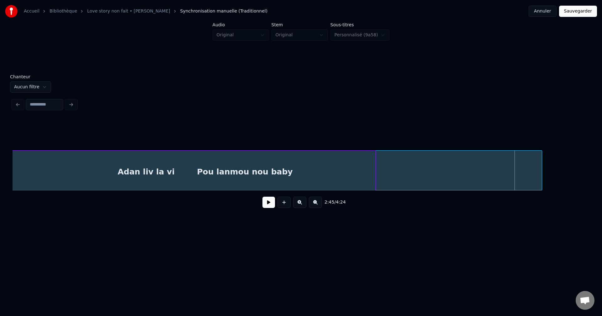
click at [94, 180] on div "Adan liv la vi" at bounding box center [146, 172] width 459 height 43
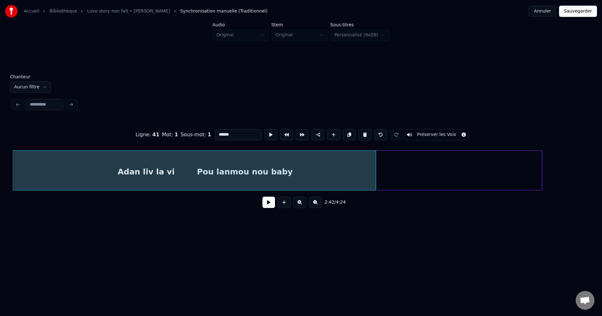
type input "**********"
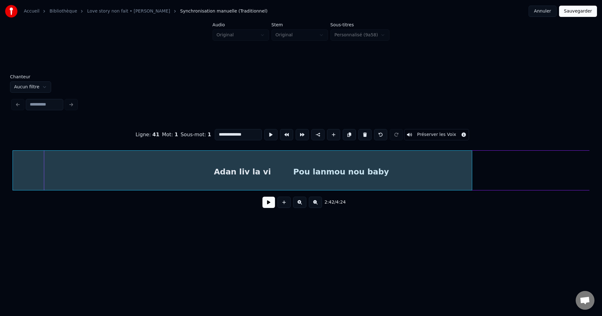
click at [271, 204] on button at bounding box center [269, 202] width 13 height 11
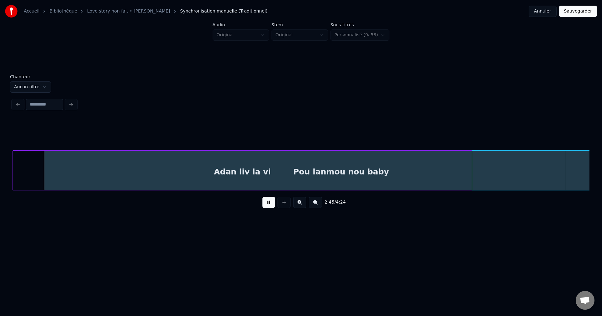
scroll to position [0, 31125]
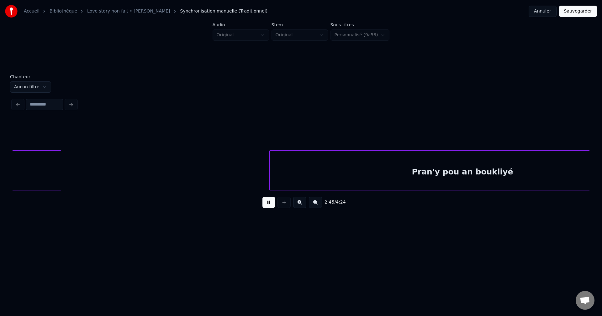
click at [269, 208] on button at bounding box center [269, 202] width 13 height 11
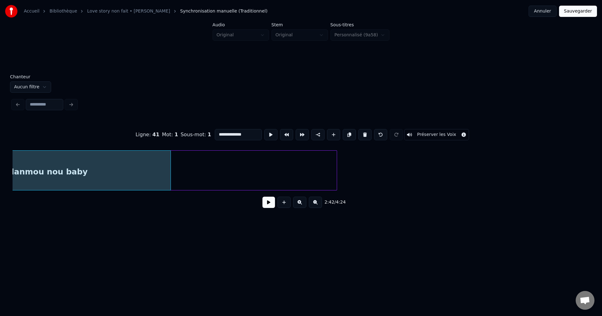
scroll to position [0, 30547]
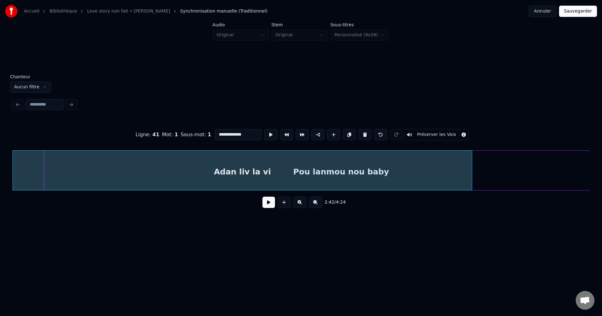
click at [270, 206] on button at bounding box center [269, 202] width 13 height 11
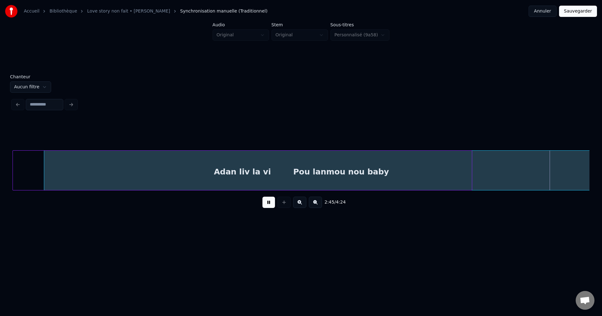
click at [267, 207] on button at bounding box center [269, 202] width 13 height 11
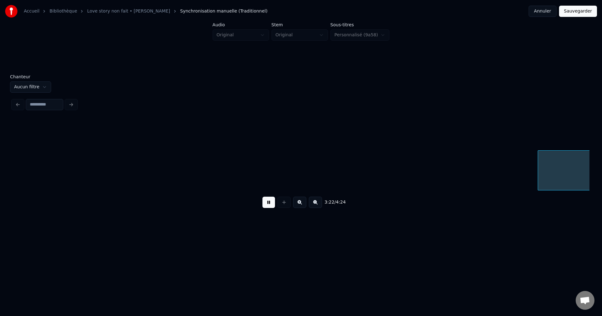
scroll to position [0, 38074]
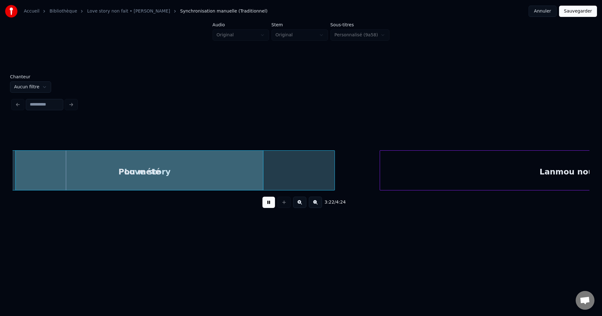
click at [265, 205] on button at bounding box center [269, 202] width 13 height 11
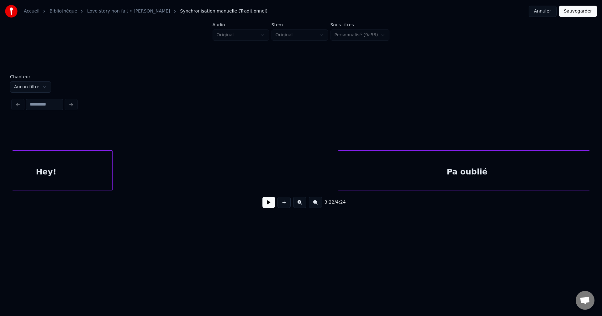
scroll to position [0, 37166]
click at [341, 168] on div "Pa oublié" at bounding box center [330, 172] width 258 height 43
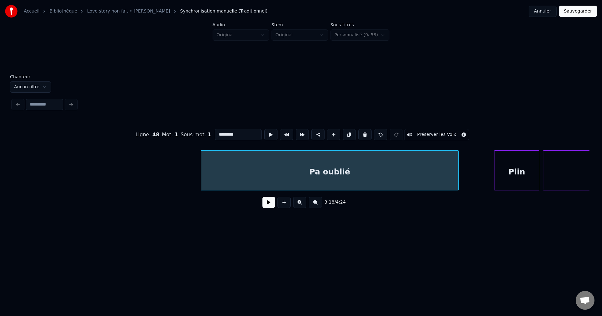
click at [271, 203] on button at bounding box center [269, 202] width 13 height 11
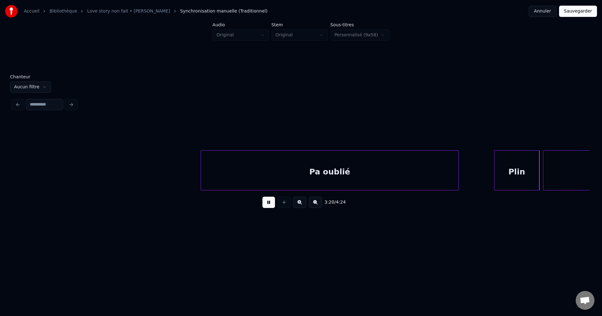
click at [270, 203] on button at bounding box center [269, 202] width 13 height 11
click at [510, 185] on div "Plin" at bounding box center [517, 172] width 45 height 43
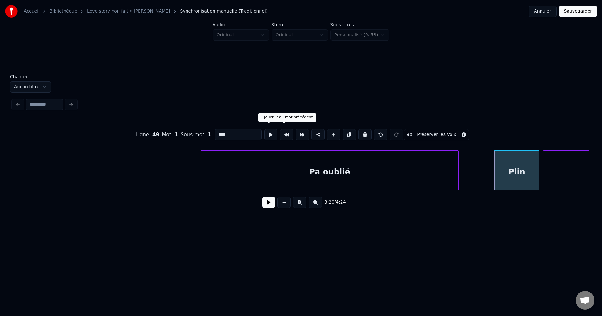
click at [253, 132] on input "****" at bounding box center [238, 134] width 47 height 11
type input "***"
click at [270, 204] on button at bounding box center [269, 202] width 13 height 11
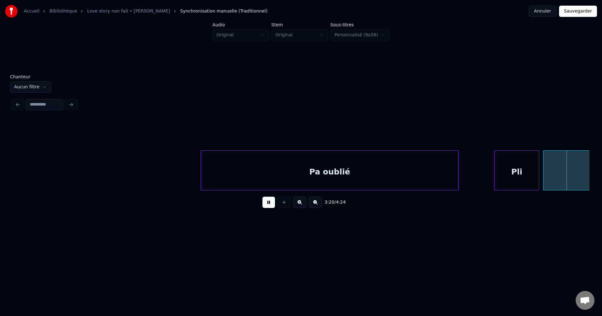
scroll to position [0, 37743]
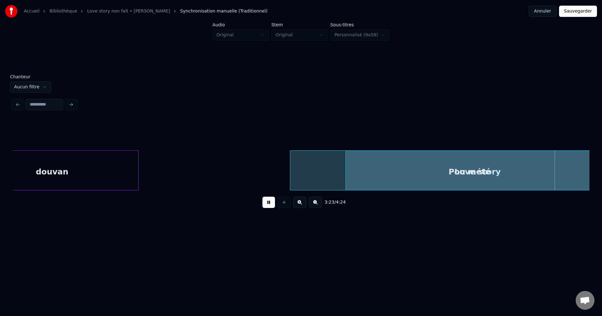
click at [302, 175] on div "Love story" at bounding box center [477, 172] width 375 height 43
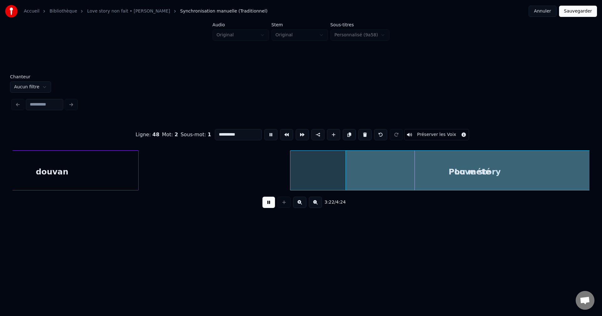
click at [375, 178] on div "Pou mété" at bounding box center [469, 172] width 247 height 43
type input "********"
click at [271, 202] on button at bounding box center [269, 202] width 13 height 11
click at [271, 201] on button at bounding box center [269, 202] width 13 height 11
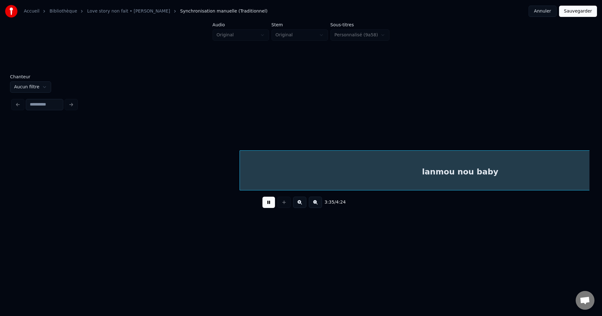
scroll to position [0, 40640]
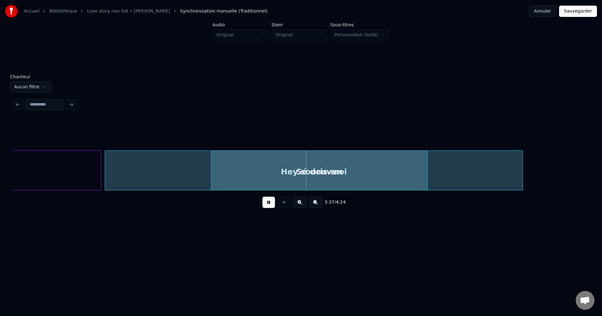
click at [271, 200] on button at bounding box center [269, 202] width 13 height 11
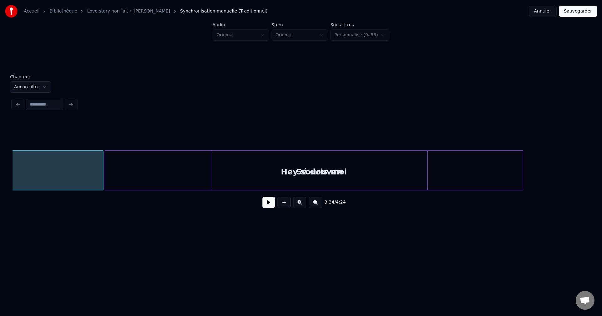
scroll to position [0, 40288]
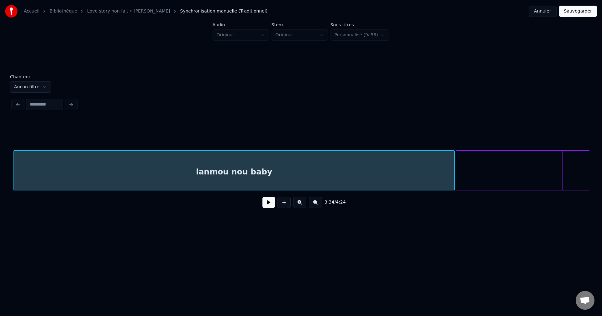
click at [263, 205] on button at bounding box center [269, 202] width 13 height 11
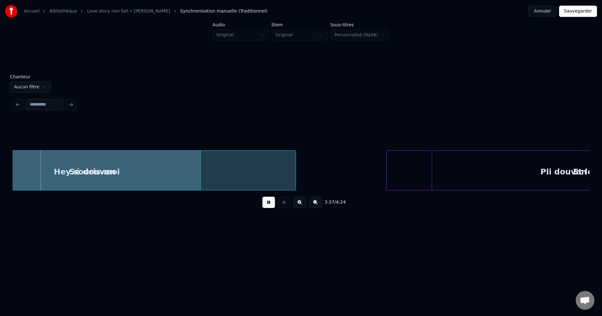
scroll to position [0, 40289]
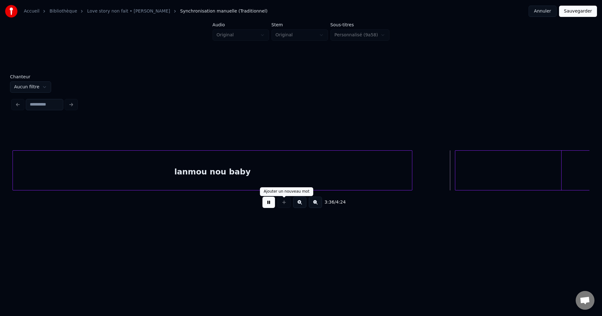
click at [273, 202] on button at bounding box center [269, 202] width 13 height 11
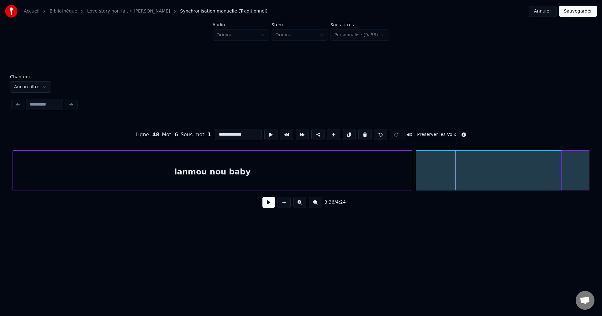
click at [417, 175] on div at bounding box center [417, 171] width 2 height 40
click at [271, 206] on button at bounding box center [269, 202] width 13 height 11
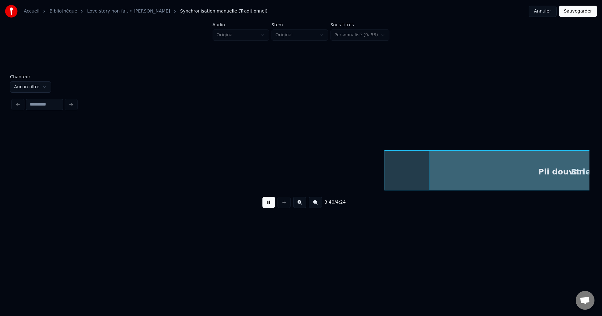
scroll to position [0, 41449]
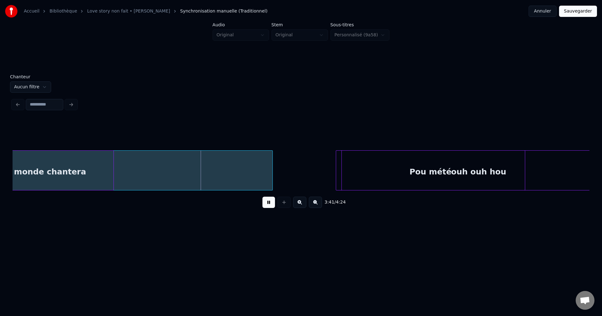
click at [272, 205] on button at bounding box center [269, 202] width 13 height 11
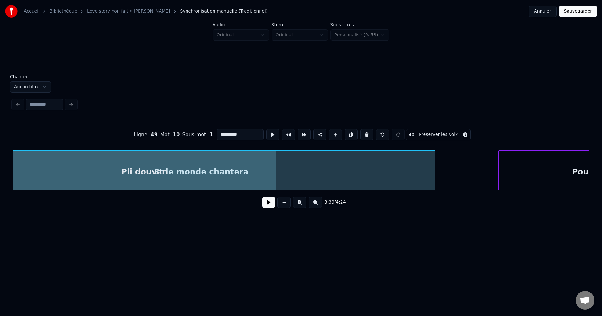
click at [266, 206] on button at bounding box center [269, 202] width 13 height 11
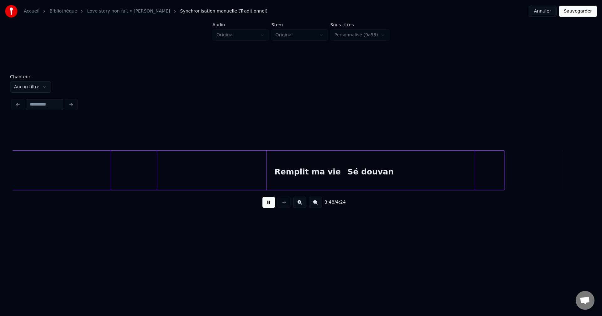
scroll to position [0, 43019]
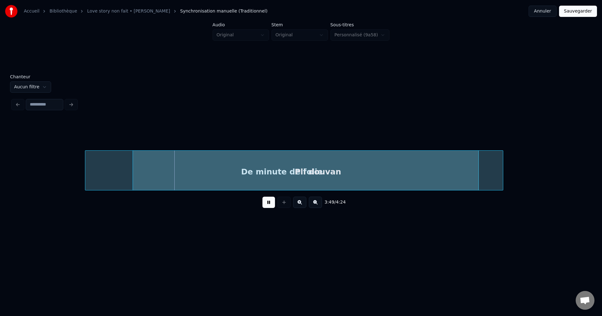
click at [265, 204] on button at bounding box center [269, 202] width 13 height 11
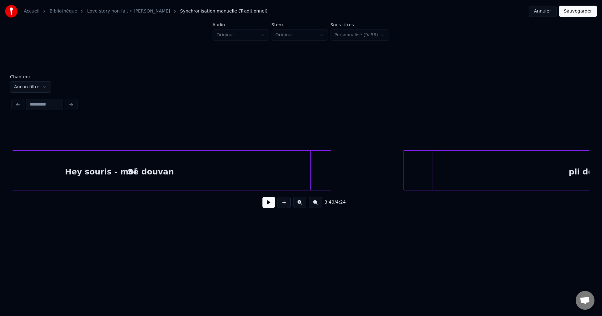
scroll to position [0, 48260]
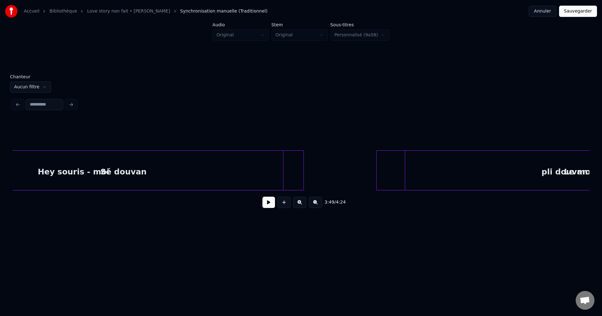
click at [565, 15] on button "Sauvegarder" at bounding box center [578, 11] width 38 height 11
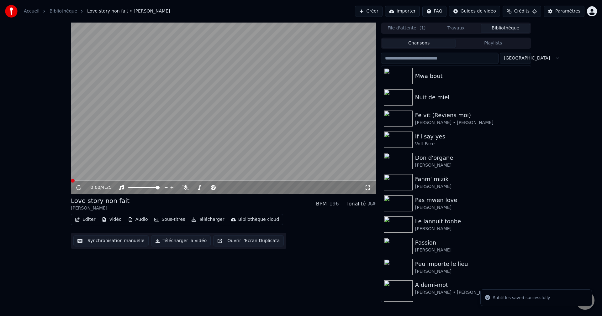
click at [210, 181] on span at bounding box center [223, 180] width 305 height 1
click at [73, 180] on span at bounding box center [145, 180] width 148 height 1
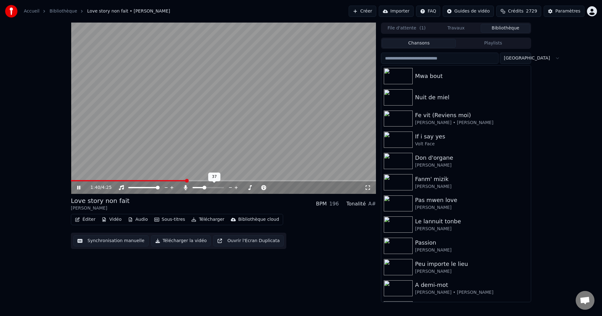
click at [204, 186] on span at bounding box center [205, 188] width 4 height 4
click at [206, 188] on span at bounding box center [205, 188] width 4 height 4
click at [211, 188] on span at bounding box center [211, 188] width 4 height 4
click at [187, 181] on span at bounding box center [130, 180] width 118 height 1
click at [77, 189] on icon at bounding box center [78, 188] width 3 height 4
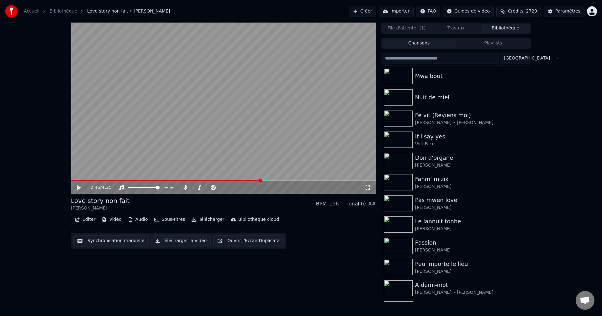
click at [256, 181] on span at bounding box center [166, 180] width 190 height 1
click at [79, 188] on icon at bounding box center [79, 188] width 4 height 4
click at [79, 188] on icon at bounding box center [83, 187] width 15 height 5
click at [81, 221] on button "Éditer" at bounding box center [84, 219] width 25 height 9
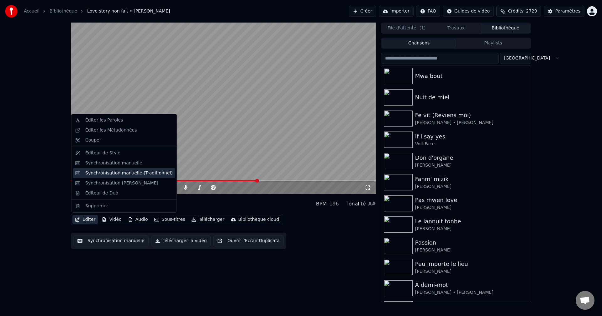
click at [126, 172] on div "Synchronisation manuelle (Traditionnel)" at bounding box center [129, 173] width 88 height 6
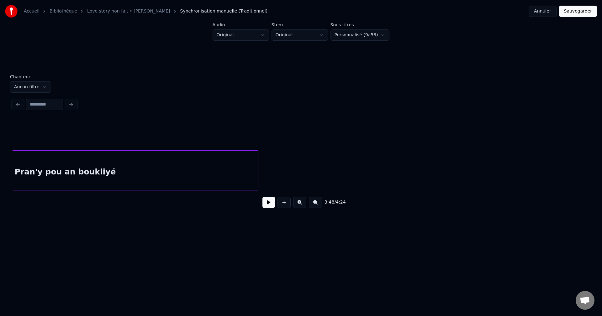
scroll to position [0, 31109]
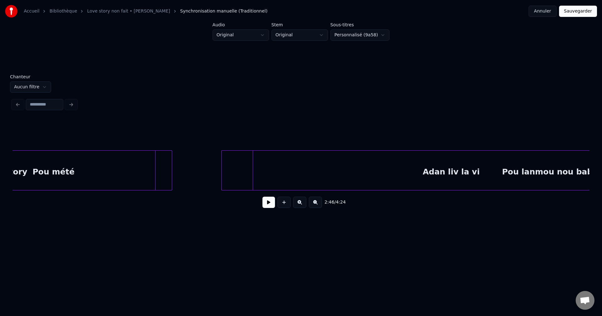
scroll to position [0, 30090]
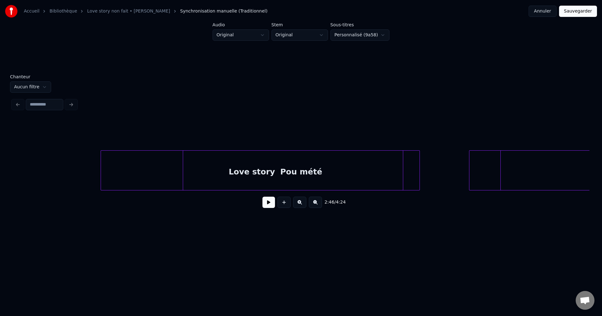
click at [273, 205] on button at bounding box center [269, 202] width 13 height 11
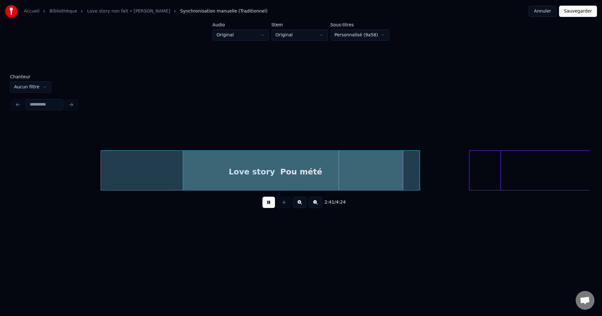
click at [270, 203] on button at bounding box center [269, 202] width 13 height 11
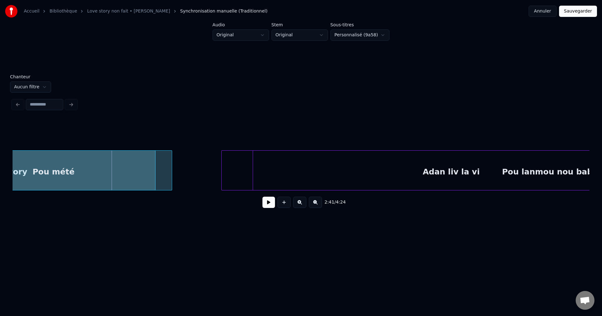
scroll to position [0, 30393]
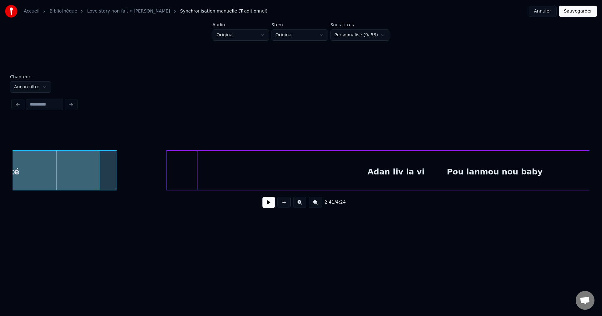
click at [350, 171] on div "Adan liv la vi" at bounding box center [396, 172] width 459 height 43
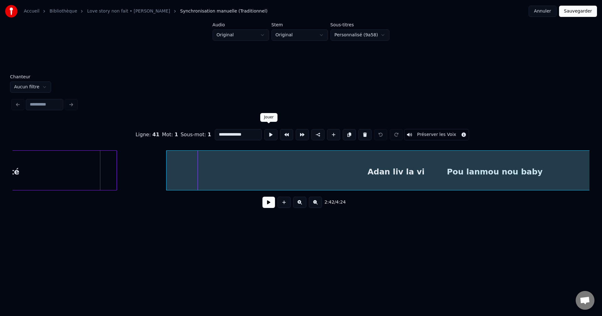
click at [271, 131] on button at bounding box center [270, 134] width 13 height 11
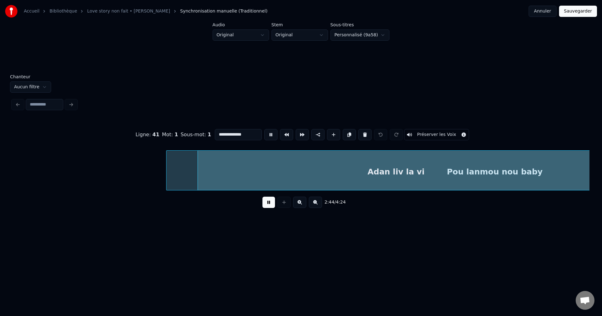
scroll to position [0, 30972]
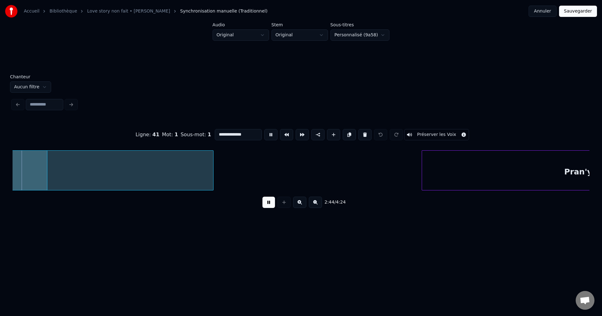
click at [271, 131] on button at bounding box center [270, 134] width 13 height 11
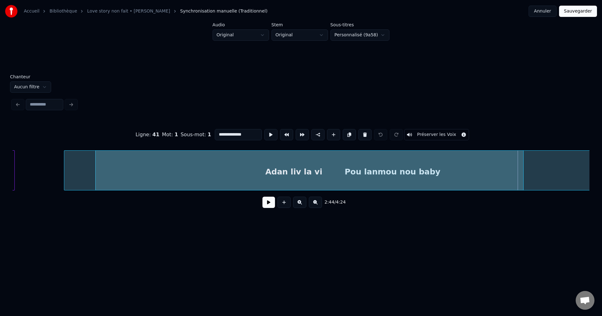
scroll to position [0, 30495]
click at [414, 178] on div "Adan liv la vi" at bounding box center [294, 172] width 459 height 43
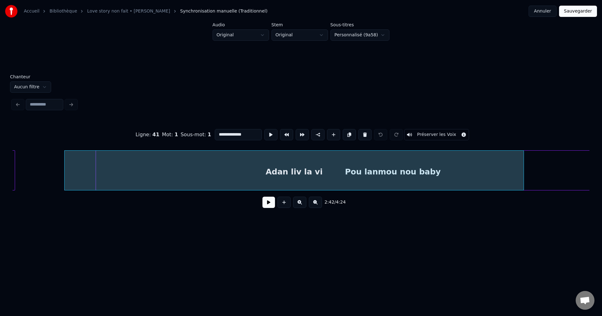
click at [556, 172] on div "Pou lanmou nou baby" at bounding box center [393, 172] width 594 height 43
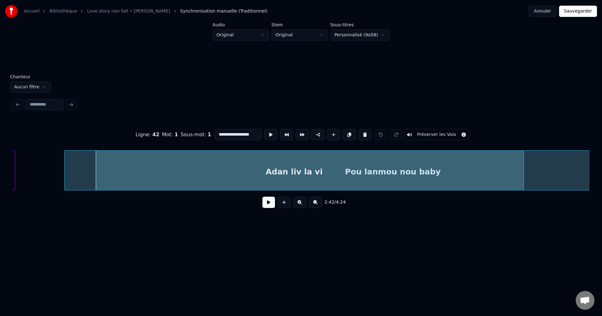
scroll to position [0, 4]
drag, startPoint x: 215, startPoint y: 130, endPoint x: 284, endPoint y: 137, distance: 69.4
click at [284, 137] on div "**********" at bounding box center [301, 134] width 577 height 31
click at [361, 134] on button at bounding box center [365, 134] width 13 height 11
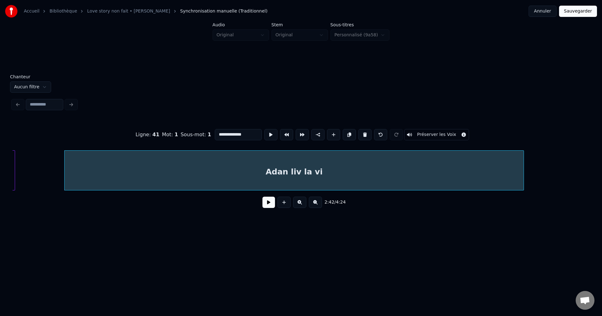
click at [362, 133] on button at bounding box center [365, 134] width 13 height 11
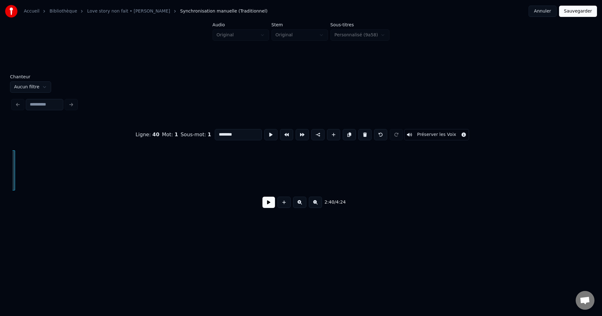
scroll to position [0, 30261]
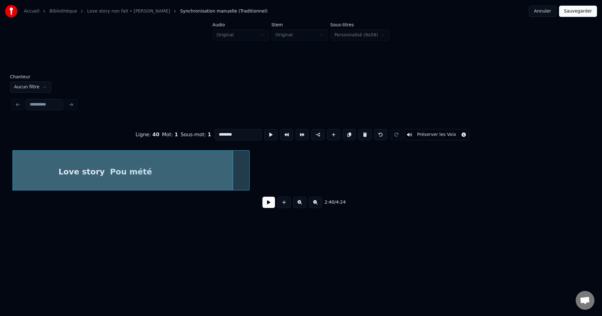
click at [224, 168] on div "Love story" at bounding box center [82, 172] width 302 height 43
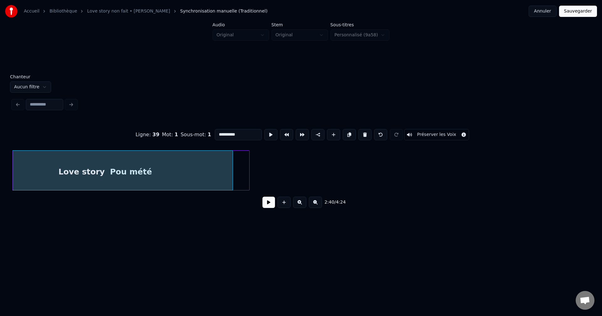
scroll to position [0, 30179]
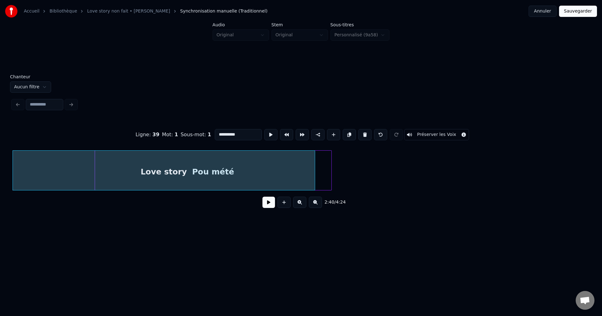
click at [331, 167] on div at bounding box center [331, 171] width 2 height 40
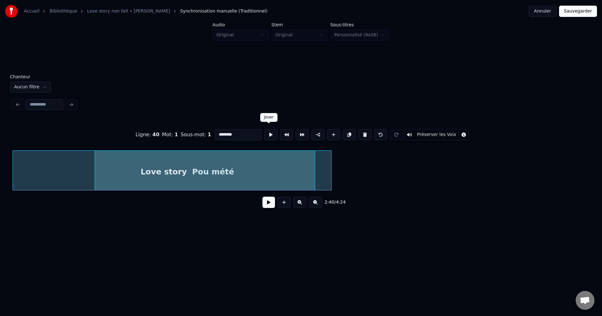
click at [273, 130] on button at bounding box center [270, 134] width 13 height 11
click at [314, 165] on div at bounding box center [314, 171] width 2 height 40
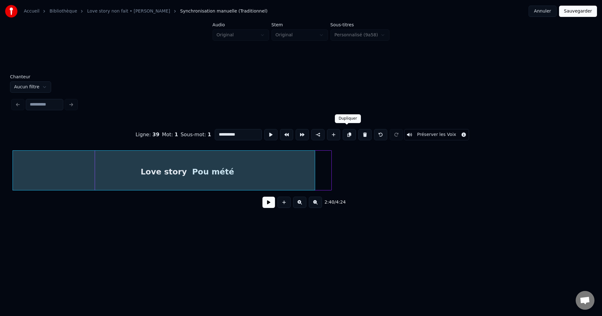
click at [347, 133] on button at bounding box center [349, 134] width 13 height 11
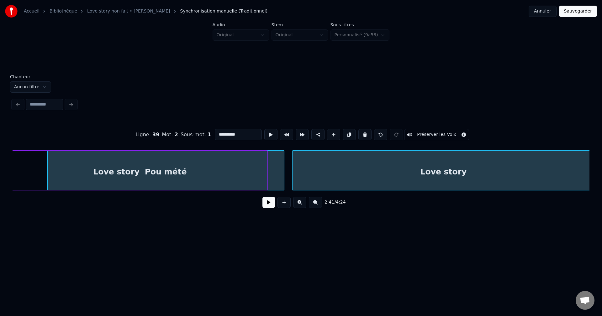
scroll to position [0, 30276]
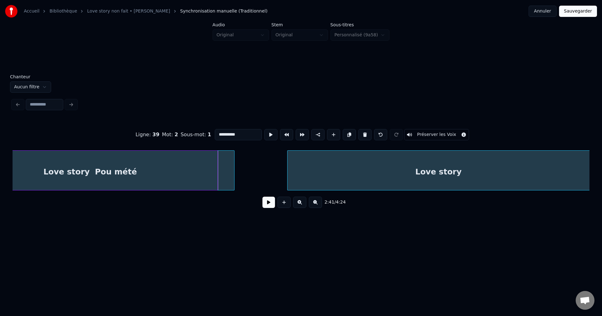
click at [463, 173] on div "Love story" at bounding box center [439, 172] width 302 height 43
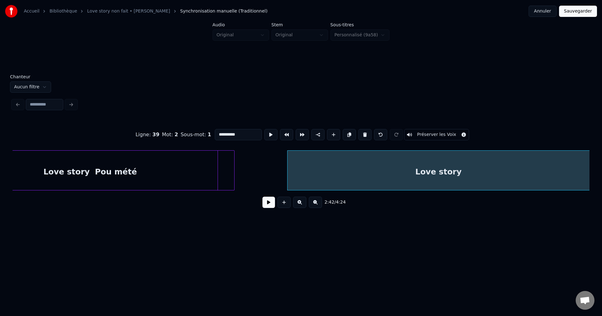
drag, startPoint x: 241, startPoint y: 131, endPoint x: 203, endPoint y: 132, distance: 38.0
click at [203, 132] on div "**********" at bounding box center [301, 134] width 577 height 31
paste input "*********"
drag, startPoint x: 257, startPoint y: 133, endPoint x: 136, endPoint y: 133, distance: 121.1
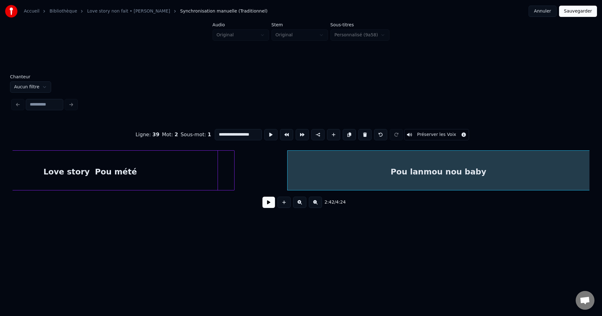
click at [138, 133] on div "**********" at bounding box center [301, 134] width 577 height 31
click at [268, 129] on button at bounding box center [270, 134] width 13 height 11
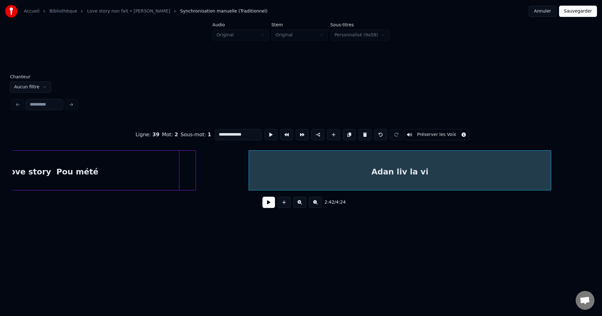
scroll to position [0, 30312]
click at [195, 175] on div "Pou mété" at bounding box center [79, 172] width 237 height 43
type input "********"
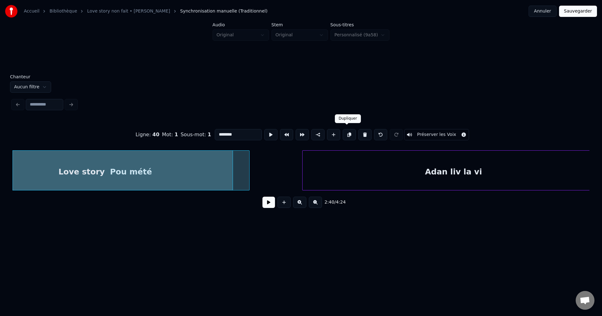
click at [349, 133] on button at bounding box center [349, 134] width 13 height 11
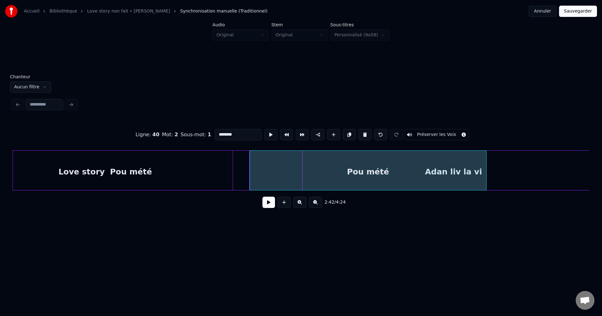
click at [267, 203] on button at bounding box center [269, 202] width 13 height 11
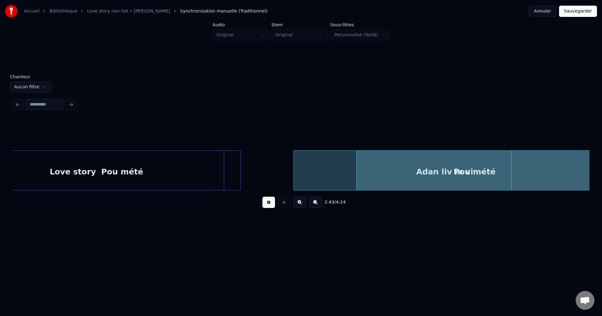
scroll to position [0, 30273]
click at [393, 172] on div "Pou mété" at bounding box center [471, 172] width 237 height 43
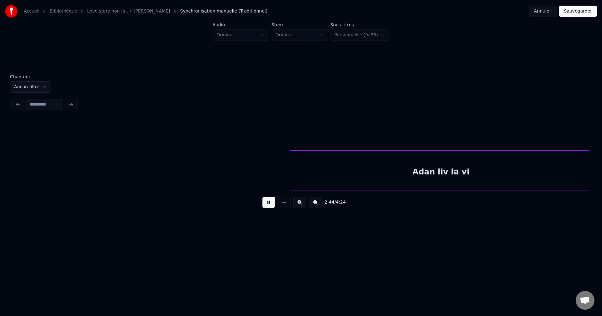
scroll to position [0, 30851]
click at [270, 205] on button at bounding box center [269, 202] width 13 height 11
click at [118, 179] on div "Pou mété" at bounding box center [57, 172] width 237 height 43
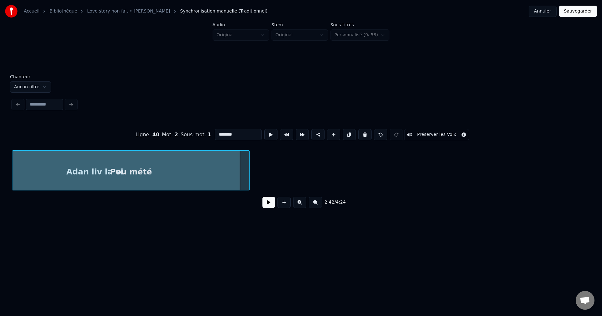
click at [240, 175] on div at bounding box center [239, 171] width 2 height 40
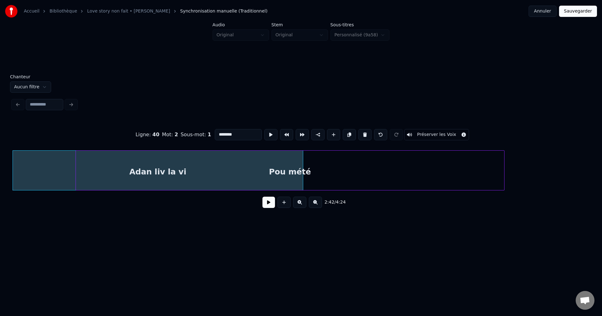
click at [504, 168] on div at bounding box center [504, 171] width 2 height 40
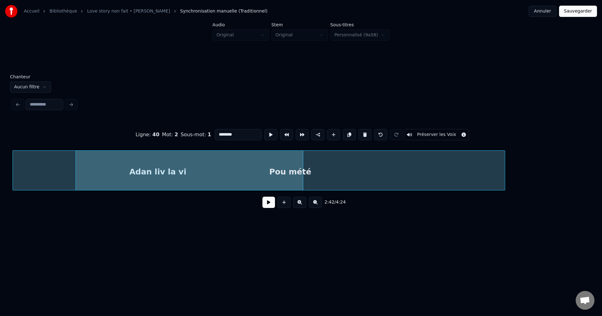
click at [267, 205] on button at bounding box center [269, 202] width 13 height 11
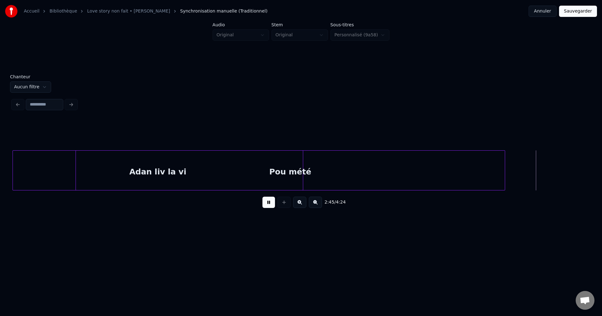
click at [266, 205] on button at bounding box center [269, 202] width 13 height 11
click at [590, 176] on div "Chanteur Aucun filtre 2:45 / 4:24" at bounding box center [301, 146] width 582 height 142
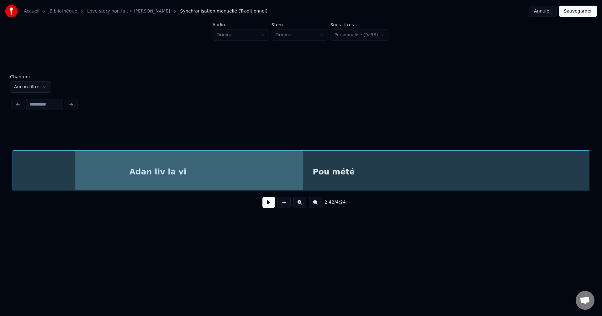
click at [374, 184] on div "Pou mété" at bounding box center [334, 172] width 516 height 43
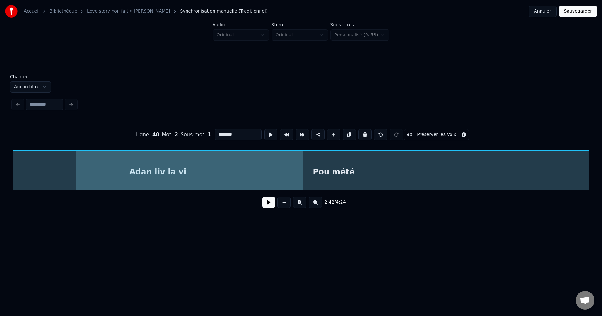
drag, startPoint x: 241, startPoint y: 131, endPoint x: 98, endPoint y: 142, distance: 143.5
click at [98, 142] on div "Ligne : 40 Mot : 2 Sous-mot : 1 ******** Préserver les Voix" at bounding box center [301, 134] width 577 height 31
paste input "**********"
type input "**********"
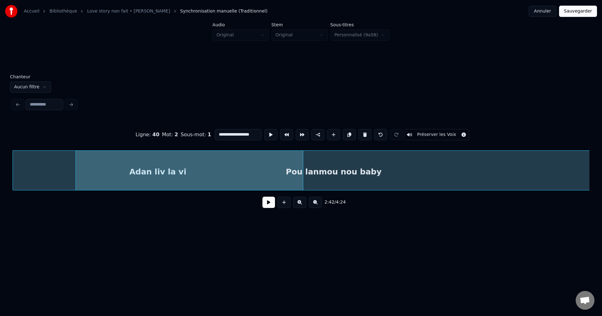
scroll to position [0, 0]
click at [262, 207] on div "2:42 / 4:24" at bounding box center [301, 203] width 567 height 14
click at [265, 205] on button at bounding box center [269, 202] width 13 height 11
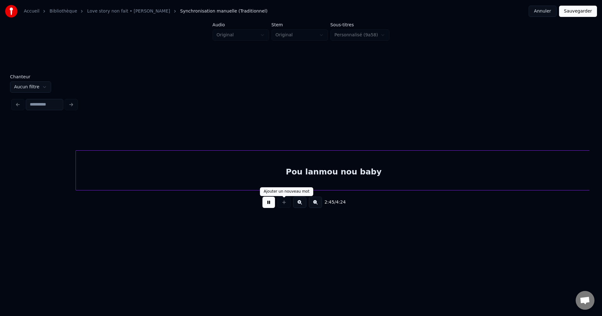
scroll to position [0, 31129]
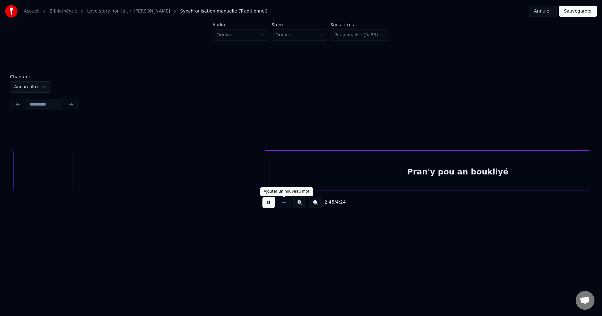
click at [280, 201] on div at bounding box center [284, 202] width 16 height 11
click at [269, 202] on button at bounding box center [269, 202] width 13 height 11
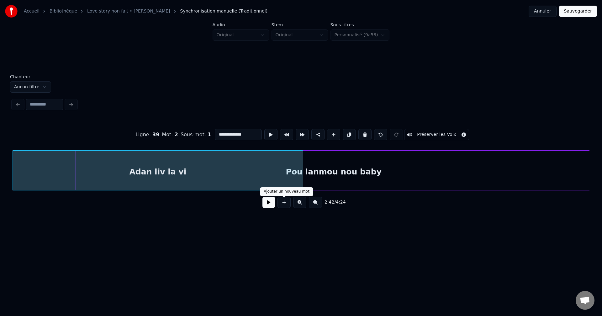
click at [269, 207] on button at bounding box center [269, 202] width 13 height 11
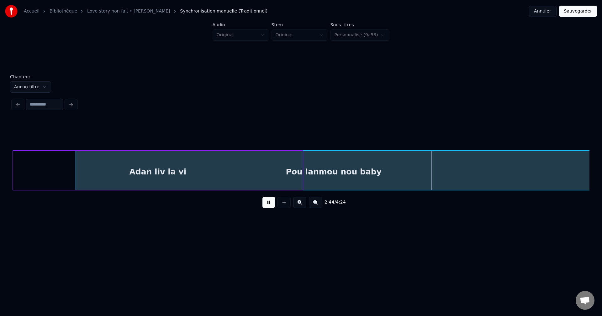
click at [269, 207] on button at bounding box center [269, 202] width 13 height 11
click at [410, 182] on div at bounding box center [411, 171] width 2 height 40
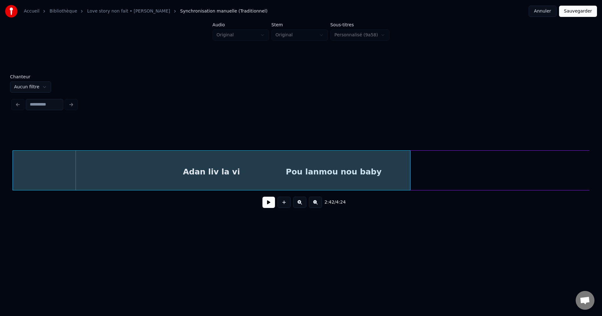
click at [268, 207] on button at bounding box center [269, 202] width 13 height 11
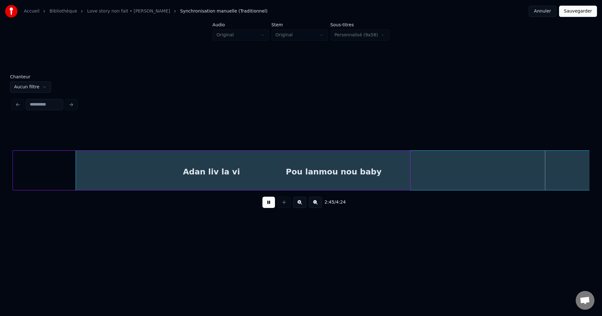
click at [268, 207] on button at bounding box center [269, 202] width 13 height 11
click at [409, 173] on div at bounding box center [409, 171] width 2 height 40
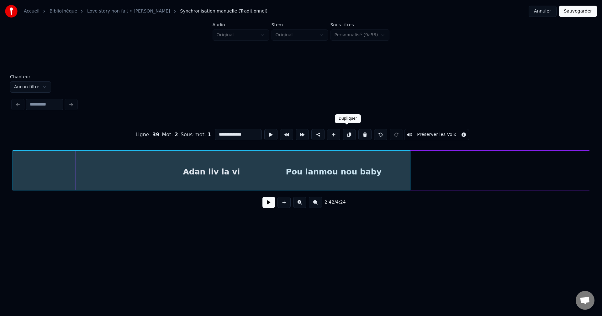
click at [348, 134] on button at bounding box center [349, 134] width 13 height 11
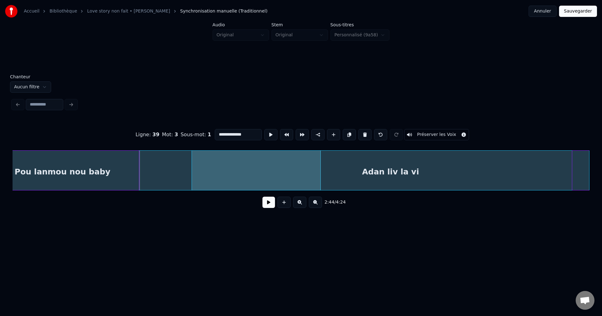
scroll to position [0, 30830]
click at [512, 174] on div "Adan liv la vi" at bounding box center [390, 172] width 397 height 43
click at [271, 208] on button at bounding box center [269, 202] width 13 height 11
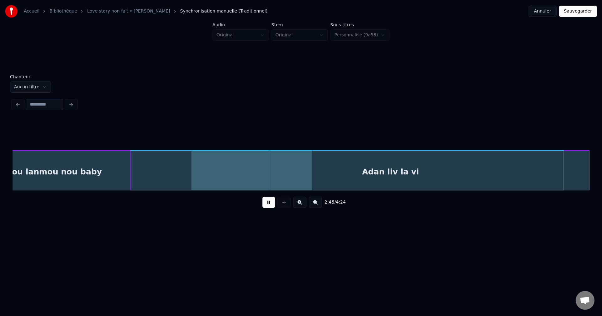
click at [270, 207] on button at bounding box center [269, 202] width 13 height 11
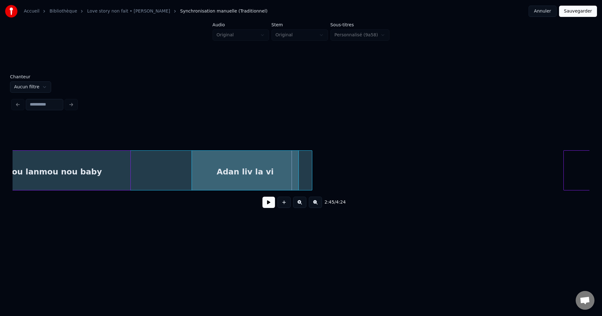
click at [297, 173] on div at bounding box center [298, 171] width 2 height 40
click at [247, 169] on div "Adan liv la vi" at bounding box center [245, 172] width 107 height 43
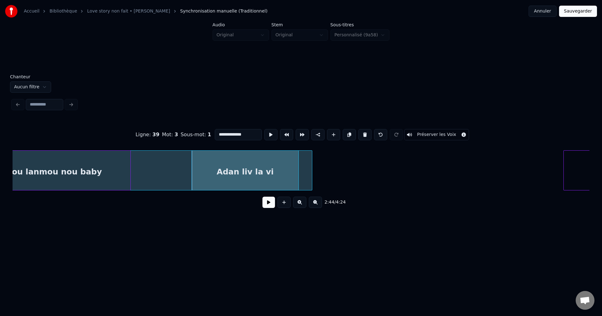
click at [249, 129] on input "**********" at bounding box center [238, 134] width 47 height 11
drag, startPoint x: 249, startPoint y: 130, endPoint x: 191, endPoint y: 135, distance: 58.5
click at [191, 135] on div "**********" at bounding box center [301, 134] width 577 height 31
type input "****"
click at [271, 203] on button at bounding box center [269, 202] width 13 height 11
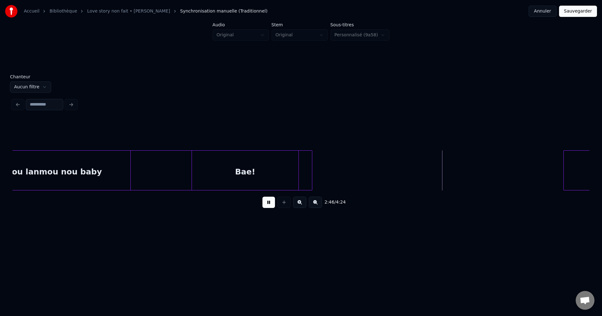
click at [276, 205] on div "2:46 / 4:24" at bounding box center [301, 203] width 567 height 14
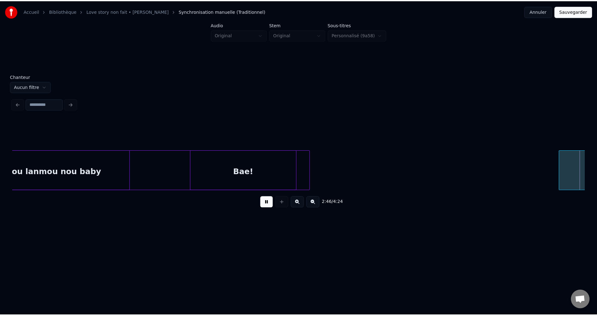
scroll to position [0, 31409]
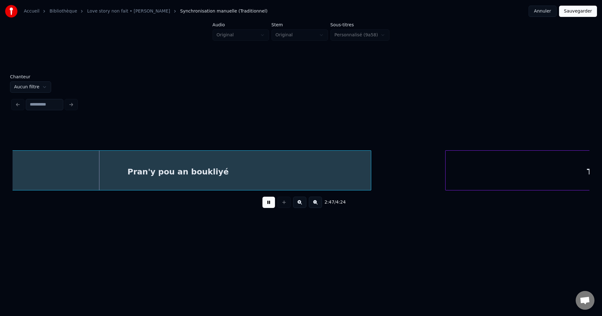
click at [268, 208] on button at bounding box center [269, 202] width 13 height 11
click at [580, 13] on button "Sauvegarder" at bounding box center [578, 11] width 38 height 11
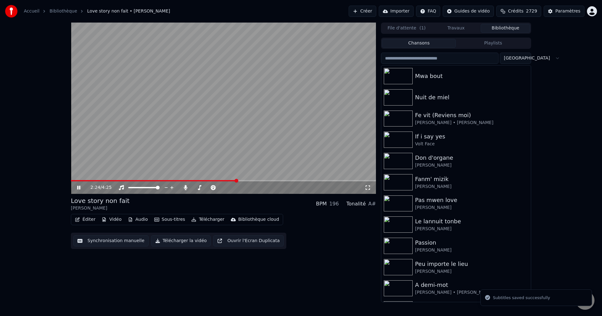
click at [236, 181] on span at bounding box center [223, 180] width 305 height 1
click at [256, 180] on span at bounding box center [223, 180] width 305 height 1
click at [79, 186] on icon at bounding box center [83, 187] width 15 height 5
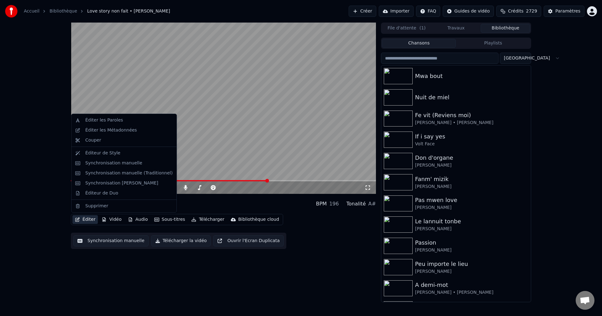
click at [80, 219] on icon "button" at bounding box center [77, 220] width 5 height 4
click at [93, 196] on div "Éditeur de Duo" at bounding box center [101, 193] width 33 height 6
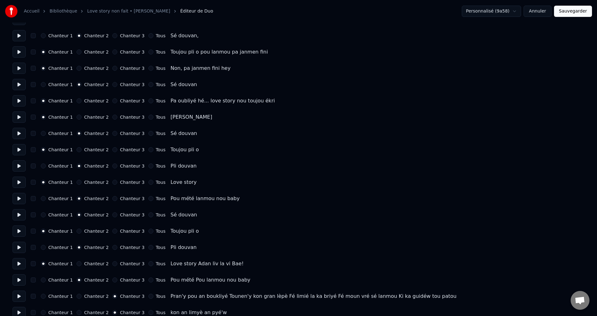
scroll to position [471, 0]
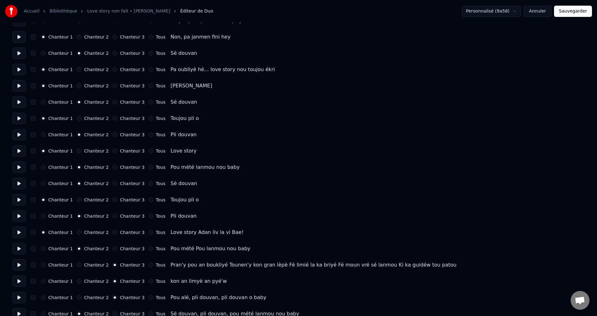
click at [77, 265] on button "Chanteur 2" at bounding box center [79, 265] width 5 height 5
click at [22, 280] on button at bounding box center [19, 281] width 13 height 11
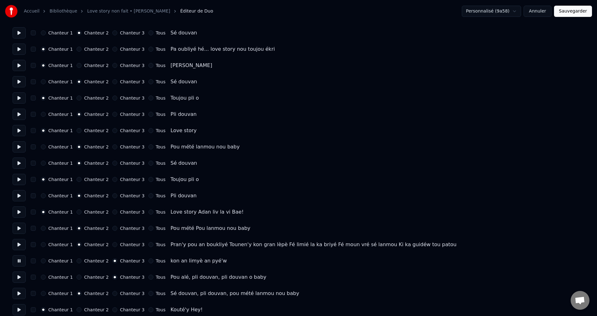
scroll to position [502, 0]
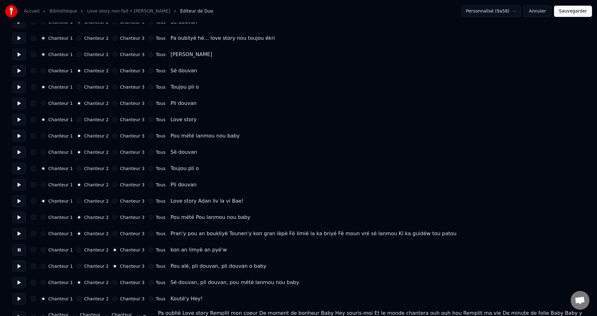
click at [77, 251] on button "Chanteur 2" at bounding box center [79, 250] width 5 height 5
click at [16, 265] on button at bounding box center [19, 266] width 13 height 11
click at [77, 267] on button "Chanteur 2" at bounding box center [79, 266] width 5 height 5
type input "*"
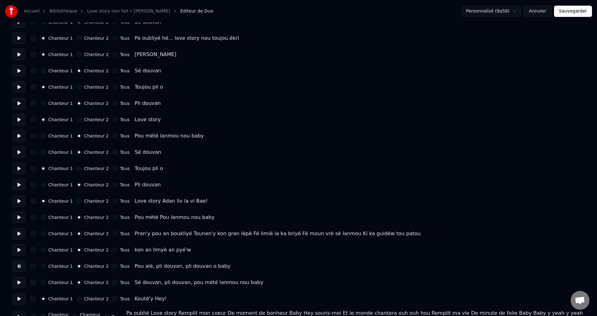
click at [15, 283] on button at bounding box center [19, 282] width 13 height 11
click at [577, 8] on button "Sauvegarder" at bounding box center [573, 11] width 38 height 11
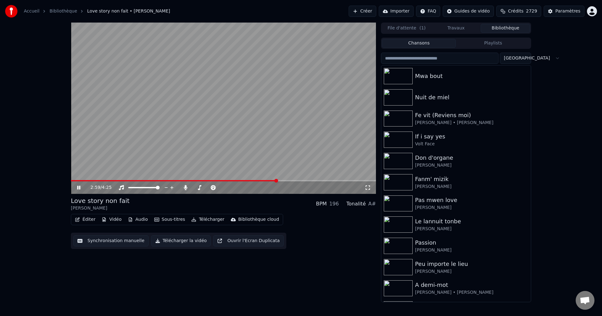
click at [277, 181] on span at bounding box center [223, 180] width 305 height 1
click at [255, 180] on video at bounding box center [223, 109] width 305 height 172
click at [254, 180] on span at bounding box center [162, 180] width 183 height 1
click at [78, 188] on icon at bounding box center [79, 188] width 4 height 4
click at [193, 190] on span at bounding box center [195, 188] width 4 height 4
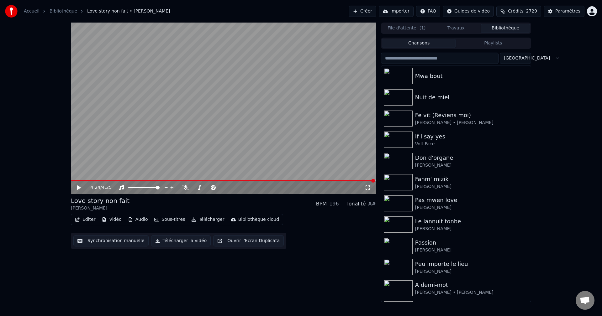
click at [76, 188] on icon at bounding box center [83, 187] width 15 height 5
click at [116, 180] on video at bounding box center [223, 109] width 305 height 172
click at [117, 181] on span at bounding box center [223, 180] width 305 height 1
click at [79, 188] on icon at bounding box center [79, 188] width 4 height 4
click at [88, 221] on button "Éditer" at bounding box center [84, 219] width 25 height 9
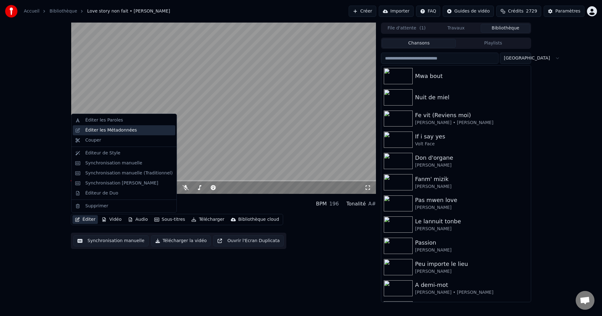
click at [122, 134] on div "Éditer les Métadonnées" at bounding box center [124, 130] width 103 height 10
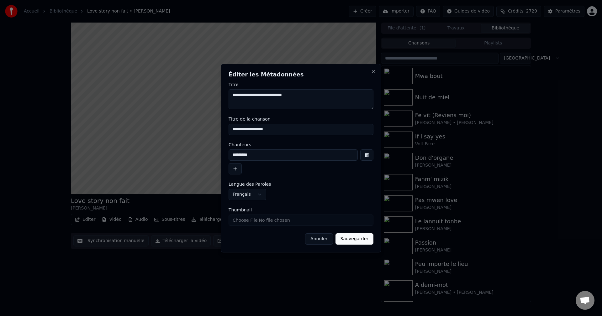
click at [298, 100] on textarea "**********" at bounding box center [301, 99] width 145 height 20
type textarea "**********"
click at [272, 132] on input "**********" at bounding box center [301, 129] width 145 height 11
type input "**********"
click at [364, 238] on button "Sauvegarder" at bounding box center [355, 239] width 38 height 11
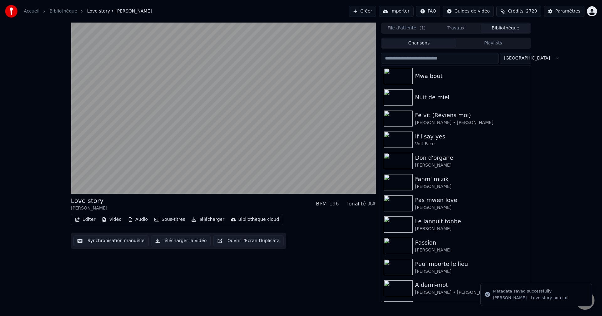
click at [205, 218] on button "Télécharger" at bounding box center [208, 219] width 38 height 9
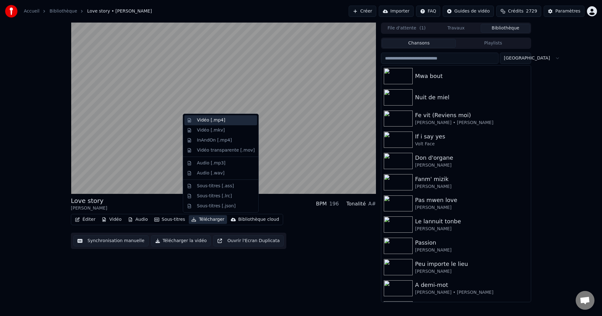
click at [222, 123] on div "Vidéo [.mp4]" at bounding box center [226, 120] width 58 height 6
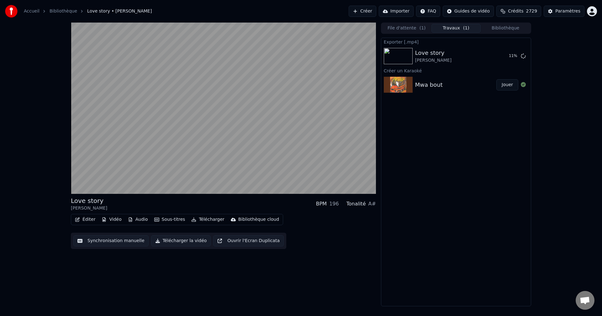
click at [512, 24] on button "Bibliothèque" at bounding box center [506, 28] width 50 height 9
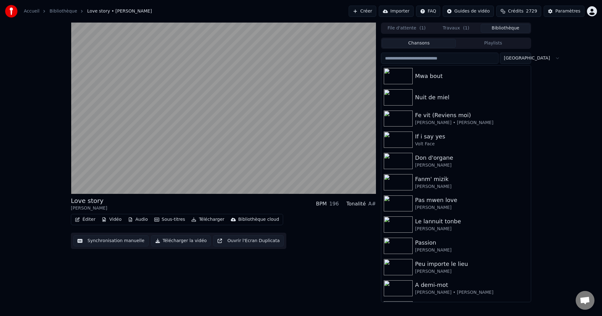
click at [426, 57] on input "search" at bounding box center [440, 58] width 118 height 11
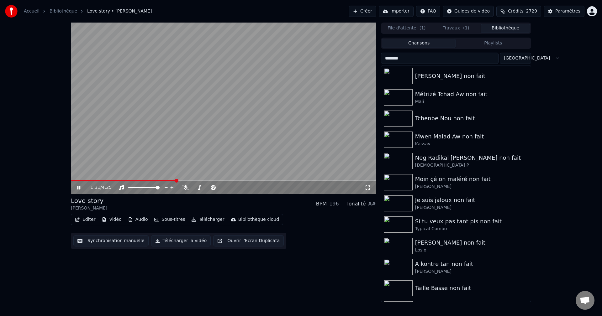
type input "********"
click at [85, 221] on button "Éditer" at bounding box center [84, 219] width 25 height 9
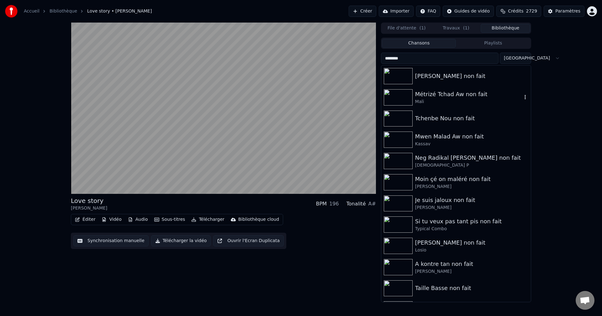
click at [473, 94] on div "Métrizé Tchad Aw non fait" at bounding box center [468, 94] width 107 height 9
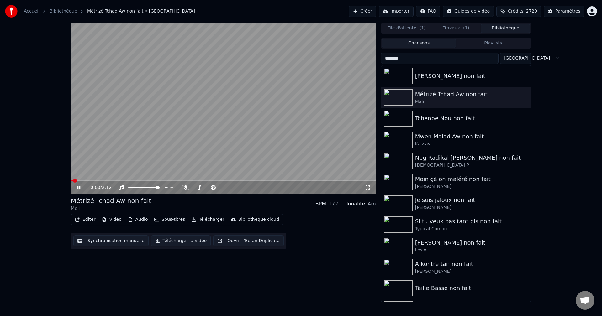
click at [77, 223] on button "Éditer" at bounding box center [84, 219] width 25 height 9
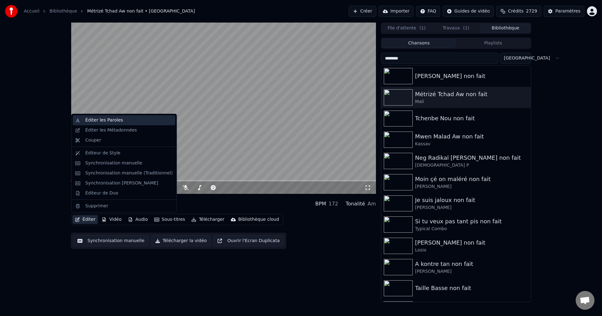
click at [101, 122] on div "Éditer les Paroles" at bounding box center [104, 120] width 38 height 6
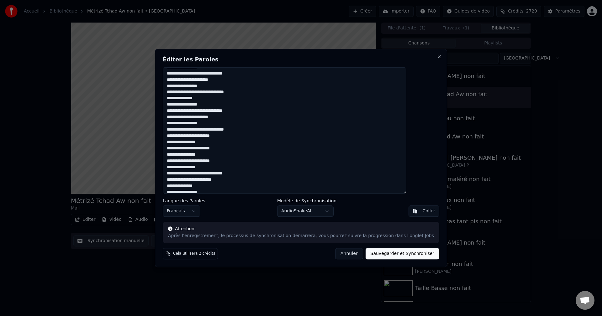
scroll to position [380, 0]
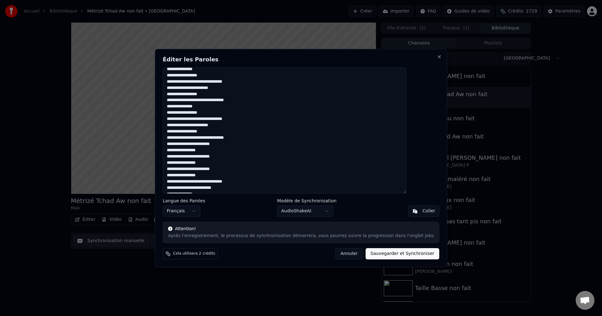
click at [344, 257] on button "Annuler" at bounding box center [349, 253] width 28 height 11
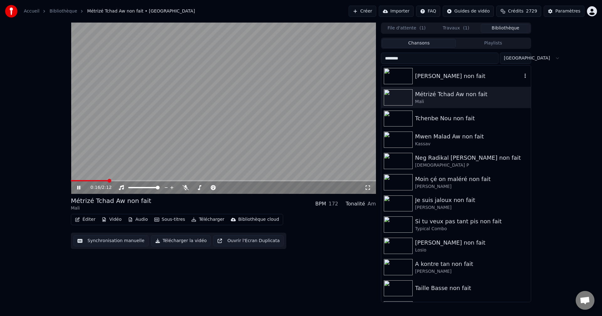
click at [435, 79] on div "[PERSON_NAME] non fait" at bounding box center [468, 76] width 107 height 9
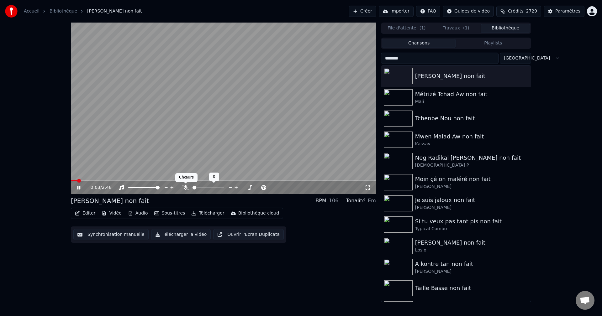
click at [184, 186] on icon at bounding box center [186, 187] width 6 height 5
click at [117, 181] on span at bounding box center [118, 181] width 4 height 4
click at [85, 214] on button "Éditer" at bounding box center [84, 213] width 25 height 9
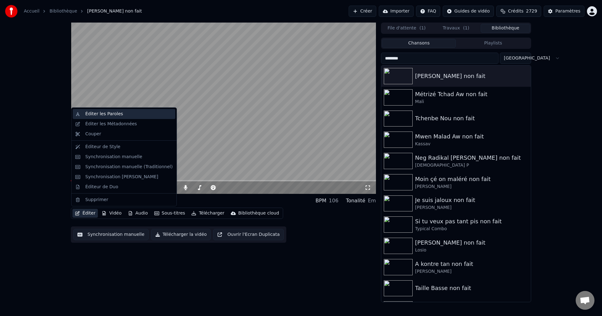
click at [106, 114] on div "Éditer les Paroles" at bounding box center [104, 114] width 38 height 6
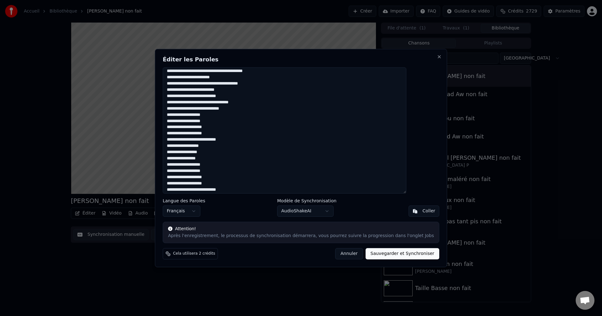
scroll to position [412, 0]
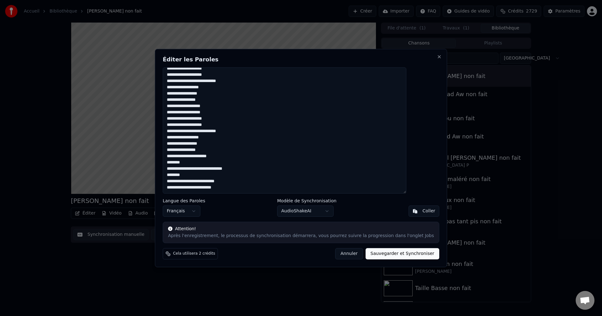
click at [338, 257] on button "Annuler" at bounding box center [349, 253] width 28 height 11
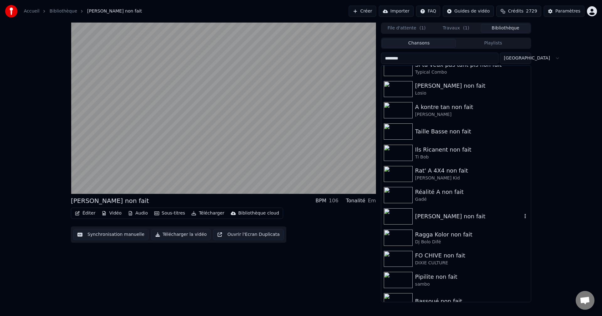
scroll to position [0, 0]
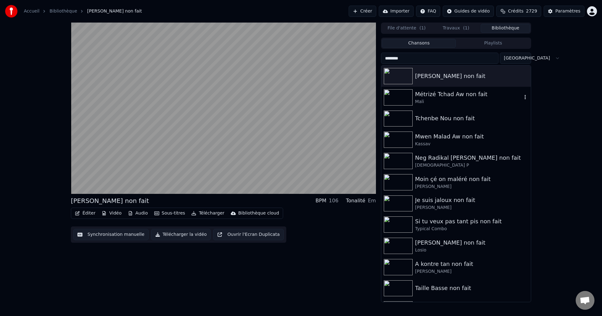
click at [438, 94] on div "Métrizé Tchad Aw non fait" at bounding box center [468, 94] width 107 height 9
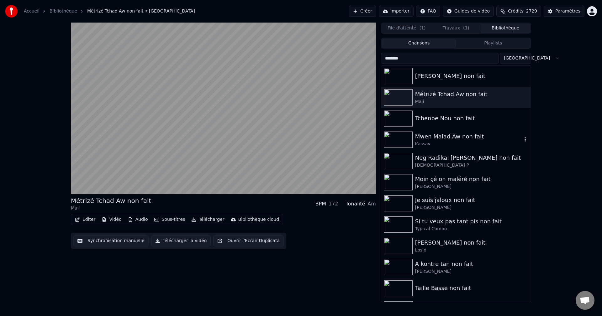
click at [436, 140] on div "Mwen Malad Aw non fait" at bounding box center [468, 136] width 107 height 9
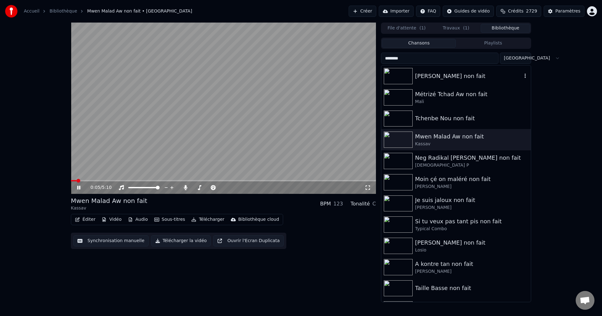
click at [444, 78] on div "[PERSON_NAME] non fait" at bounding box center [468, 76] width 107 height 9
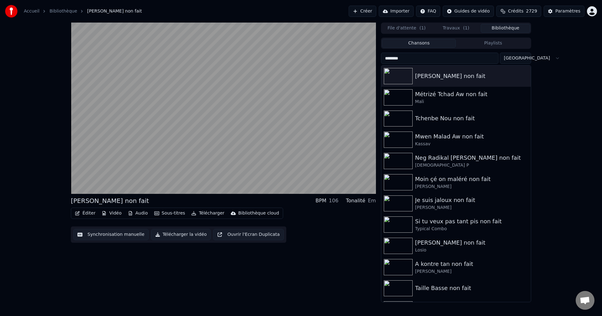
click at [88, 211] on button "Éditer" at bounding box center [84, 213] width 25 height 9
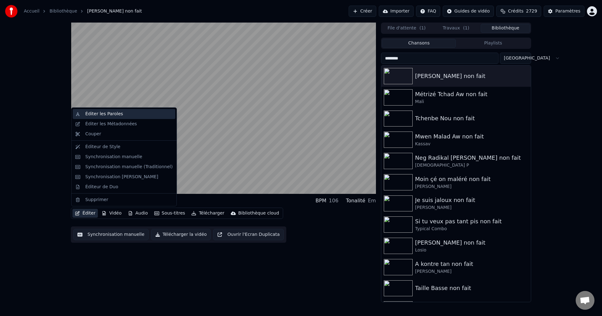
click at [101, 112] on div "Éditer les Paroles" at bounding box center [104, 114] width 38 height 6
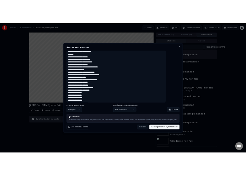
scroll to position [412, 0]
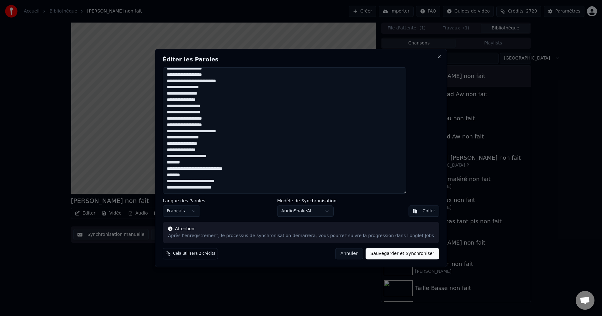
drag, startPoint x: 183, startPoint y: 74, endPoint x: 328, endPoint y: 254, distance: 231.1
click at [328, 254] on div "Éditer les Paroles Langue des Paroles Français Modèle de Synchronisation AudioS…" at bounding box center [301, 158] width 292 height 219
click at [343, 252] on button "Annuler" at bounding box center [349, 253] width 28 height 11
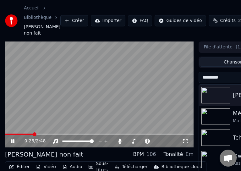
click at [7, 133] on span at bounding box center [19, 133] width 28 height 1
click at [21, 133] on span at bounding box center [13, 133] width 16 height 1
click at [16, 133] on span at bounding box center [13, 133] width 17 height 1
click at [27, 133] on span at bounding box center [16, 133] width 22 height 1
click at [23, 133] on span at bounding box center [14, 133] width 18 height 1
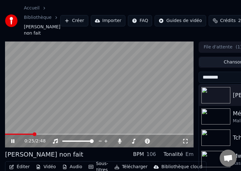
click at [33, 133] on span at bounding box center [19, 133] width 28 height 1
click at [23, 133] on span at bounding box center [14, 133] width 18 height 1
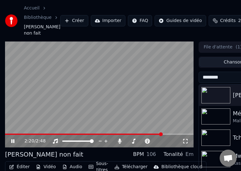
click at [162, 133] on span at bounding box center [83, 133] width 157 height 1
click at [155, 133] on span at bounding box center [86, 133] width 162 height 1
click at [163, 133] on span at bounding box center [84, 133] width 158 height 1
click at [157, 133] on span at bounding box center [84, 133] width 159 height 1
click at [166, 133] on span at bounding box center [85, 133] width 161 height 1
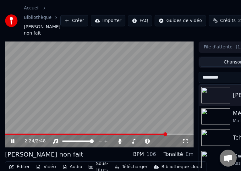
click at [159, 133] on span at bounding box center [85, 133] width 161 height 1
click at [23, 162] on button "Éditer" at bounding box center [19, 166] width 25 height 9
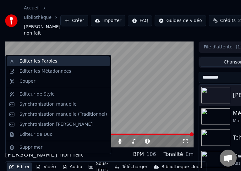
click at [35, 60] on div "Éditer les Paroles" at bounding box center [38, 61] width 38 height 6
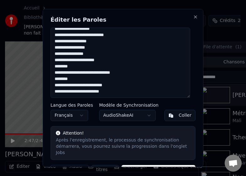
scroll to position [15, 0]
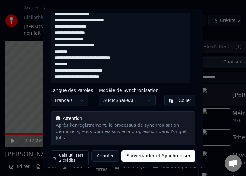
drag, startPoint x: 53, startPoint y: 33, endPoint x: 183, endPoint y: 169, distance: 188.3
click at [183, 169] on body "Accueil Bibliothèque Régine non fait Créer Importer FAQ Guides de vidéo Crédits…" at bounding box center [120, 88] width 241 height 176
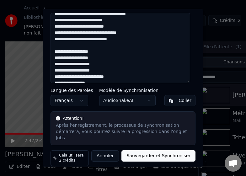
scroll to position [585, 0]
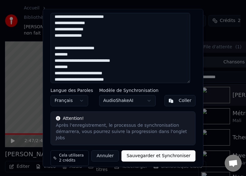
type textarea "**********"
drag, startPoint x: 144, startPoint y: 150, endPoint x: 122, endPoint y: 72, distance: 81.0
click at [126, 70] on div "Éditer les Paroles Langue des Paroles Français Modèle de Synchronisation AudioS…" at bounding box center [123, 88] width 161 height 158
click at [122, 79] on textarea at bounding box center [121, 48] width 140 height 70
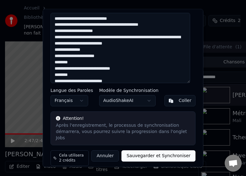
scroll to position [0, 0]
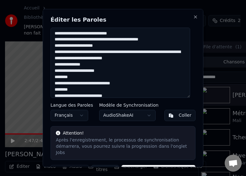
drag, startPoint x: 124, startPoint y: 80, endPoint x: -13, endPoint y: -41, distance: 183.3
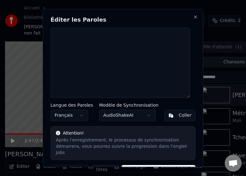
paste textarea "**********"
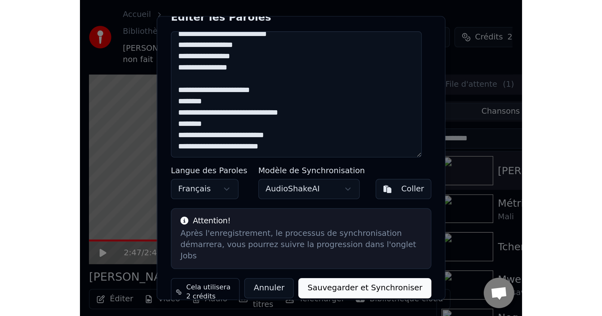
scroll to position [15, 0]
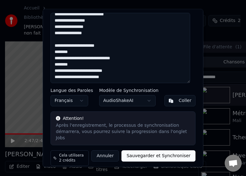
type textarea "**********"
click at [143, 150] on button "Sauvegarder et Synchroniser" at bounding box center [158, 155] width 74 height 11
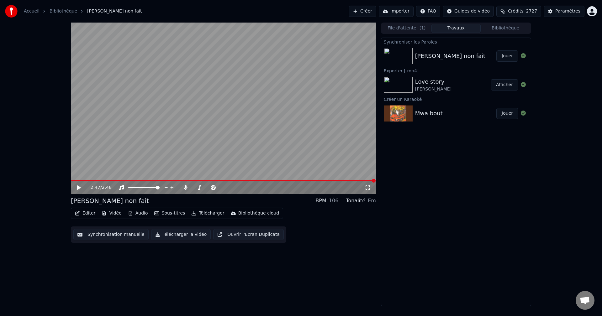
click at [87, 214] on button "Éditer" at bounding box center [84, 213] width 25 height 9
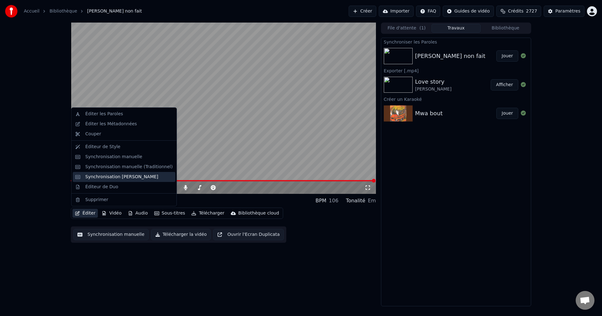
click at [117, 175] on div "Synchronisation [PERSON_NAME]" at bounding box center [121, 177] width 73 height 6
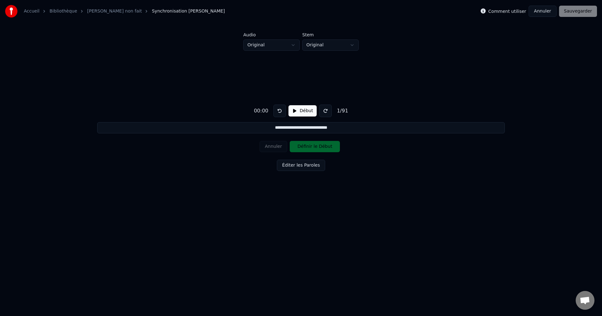
click at [546, 13] on button "Annuler" at bounding box center [543, 11] width 28 height 11
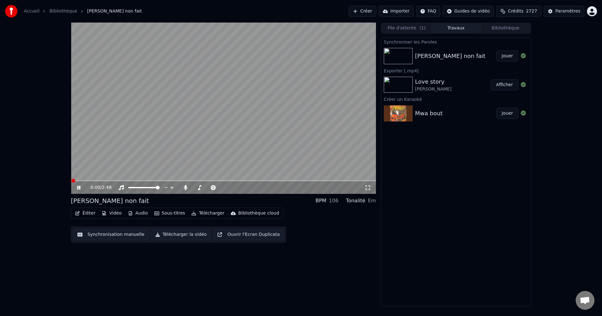
click at [89, 215] on button "Éditer" at bounding box center [84, 213] width 25 height 9
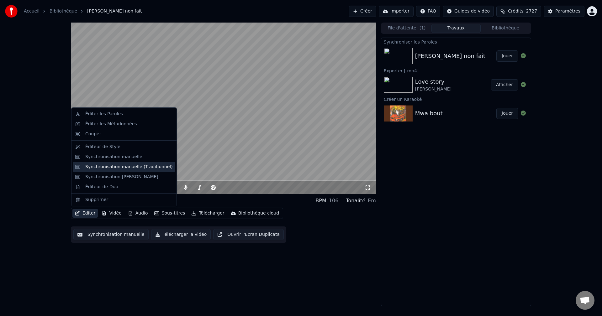
click at [113, 168] on div "Synchronisation manuelle (Traditionnel)" at bounding box center [129, 167] width 88 height 6
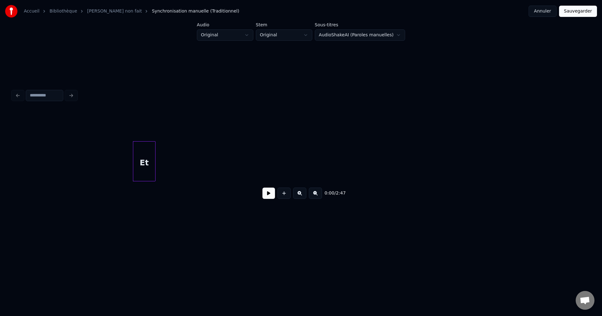
click at [269, 193] on button at bounding box center [269, 193] width 13 height 11
click at [561, 176] on div "Et" at bounding box center [567, 163] width 22 height 43
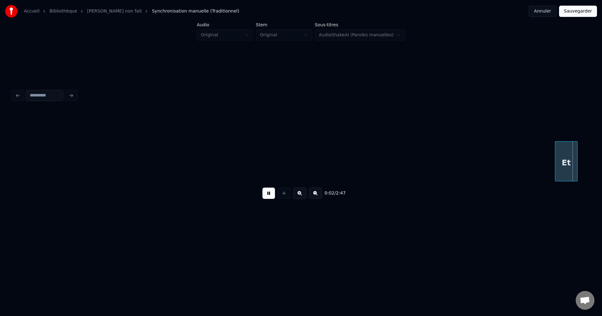
scroll to position [0, 580]
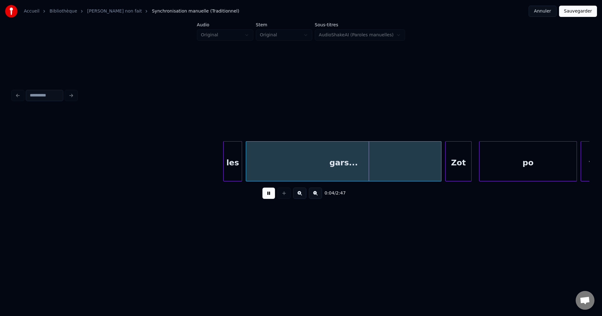
click at [315, 194] on button at bounding box center [315, 193] width 13 height 11
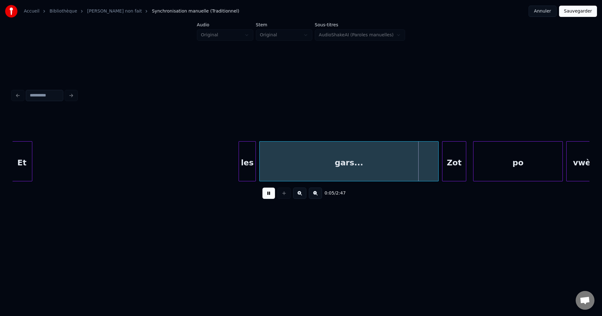
click at [315, 194] on button at bounding box center [315, 193] width 13 height 11
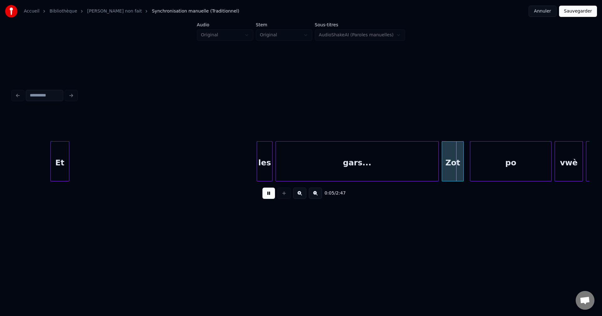
click at [315, 194] on button at bounding box center [315, 193] width 13 height 11
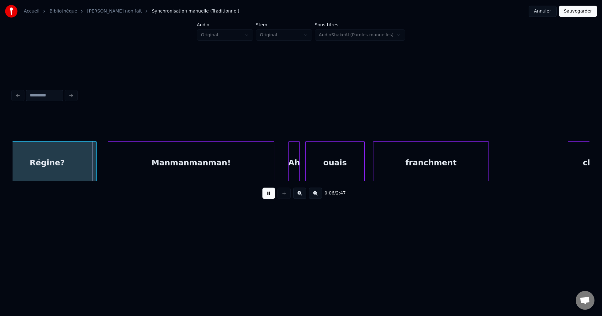
click at [58, 163] on div "Régine?" at bounding box center [47, 163] width 98 height 43
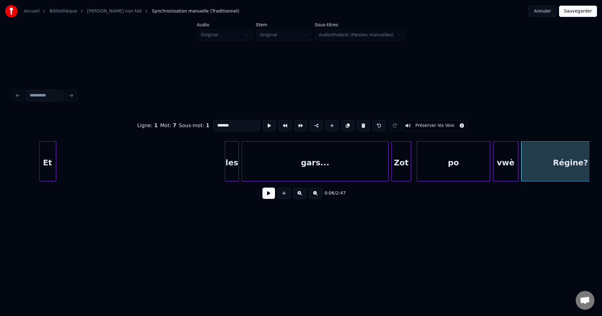
scroll to position [0, 367]
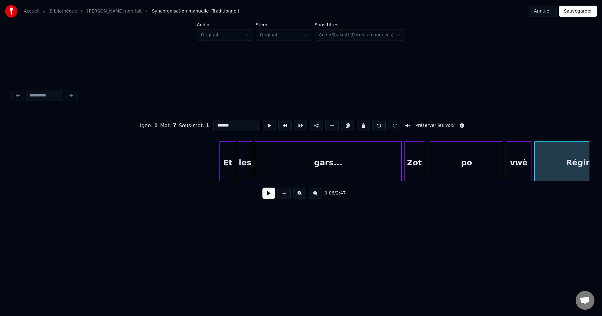
click at [226, 158] on div "Et" at bounding box center [228, 163] width 16 height 43
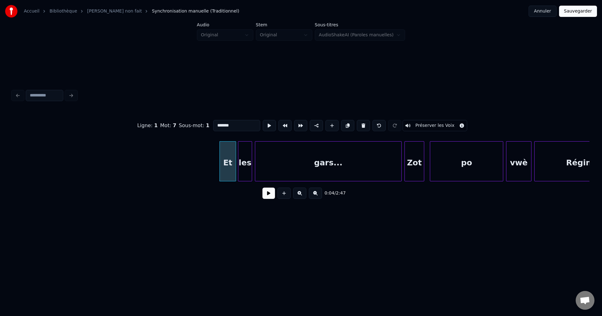
click at [269, 199] on button at bounding box center [269, 193] width 13 height 11
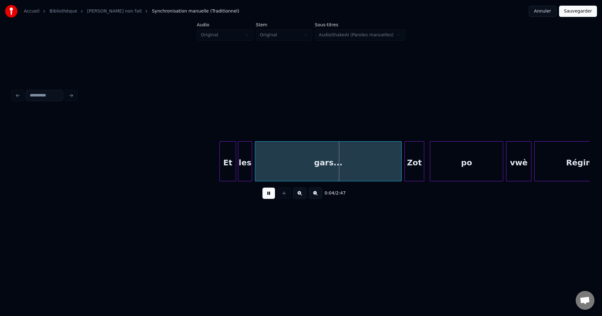
click at [301, 198] on button at bounding box center [299, 193] width 13 height 11
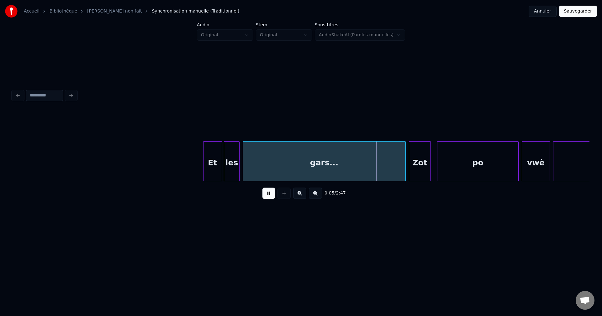
click at [301, 198] on button at bounding box center [299, 193] width 13 height 11
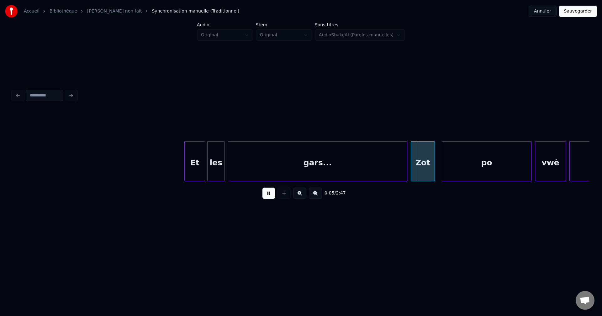
click at [301, 198] on button at bounding box center [299, 193] width 13 height 11
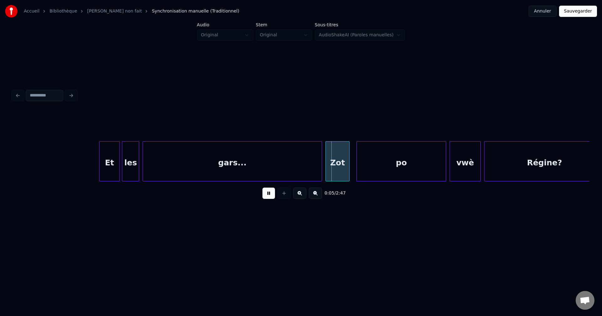
click at [301, 198] on button at bounding box center [299, 193] width 13 height 11
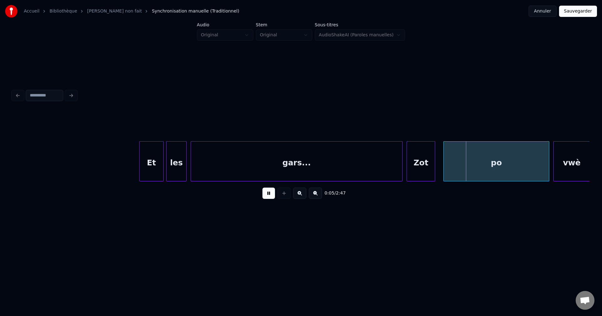
click at [301, 198] on button at bounding box center [299, 193] width 13 height 11
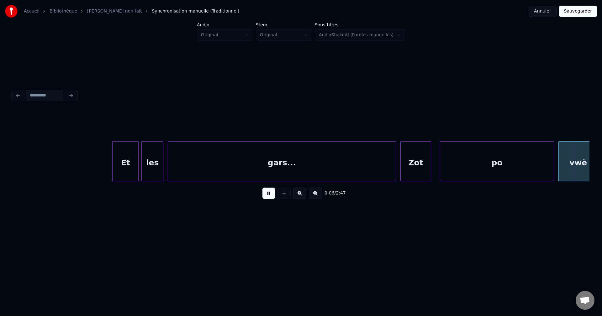
click at [281, 158] on div "gars..." at bounding box center [282, 163] width 228 height 43
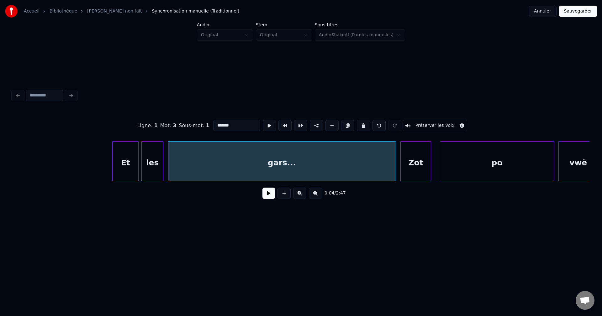
click at [396, 166] on div "gars..." at bounding box center [282, 161] width 228 height 40
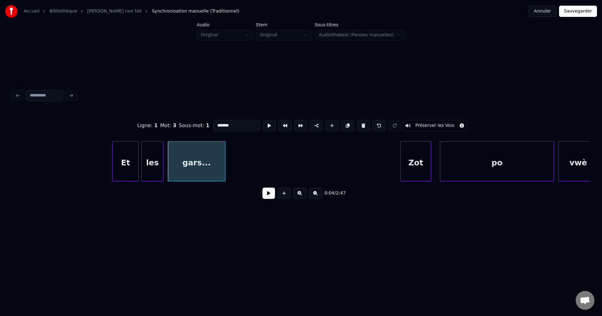
click at [224, 165] on div at bounding box center [224, 162] width 2 height 40
click at [271, 198] on button at bounding box center [269, 193] width 13 height 11
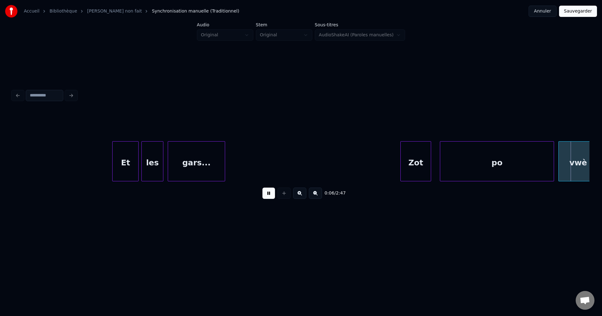
scroll to position [0, 1374]
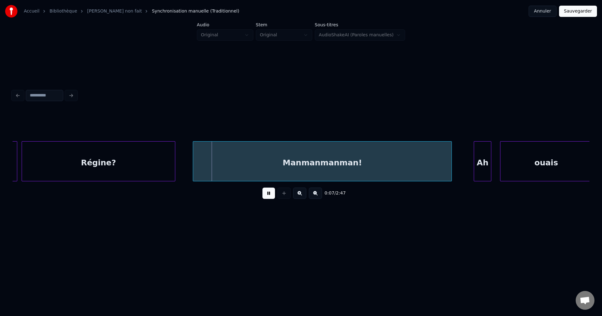
click at [276, 194] on div at bounding box center [284, 193] width 16 height 11
click at [271, 193] on button at bounding box center [269, 193] width 13 height 11
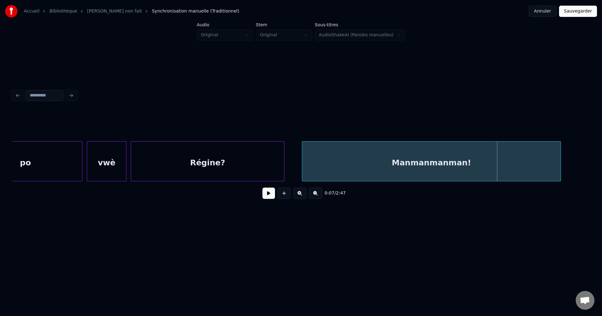
scroll to position [0, 1143]
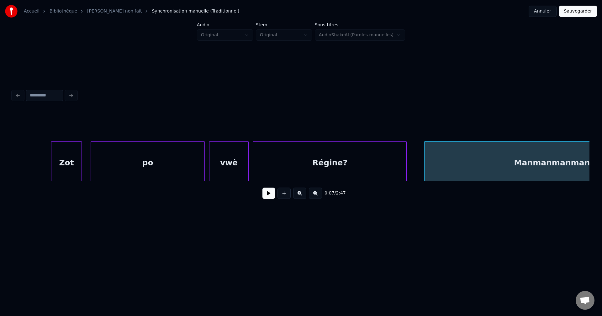
click at [108, 163] on div "po" at bounding box center [148, 163] width 114 height 43
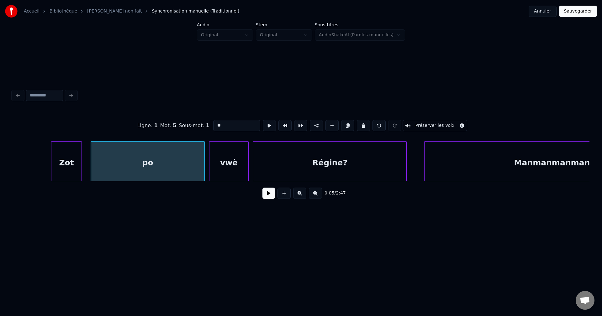
click at [269, 196] on button at bounding box center [269, 193] width 13 height 11
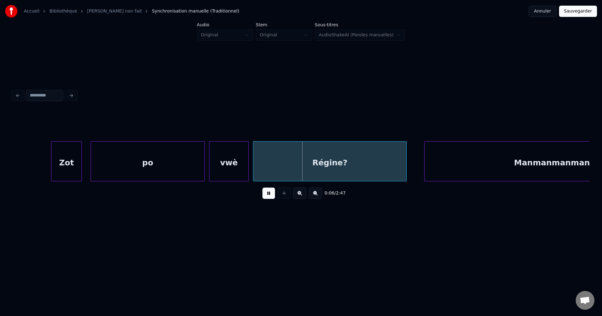
click at [168, 164] on div "po" at bounding box center [148, 163] width 114 height 43
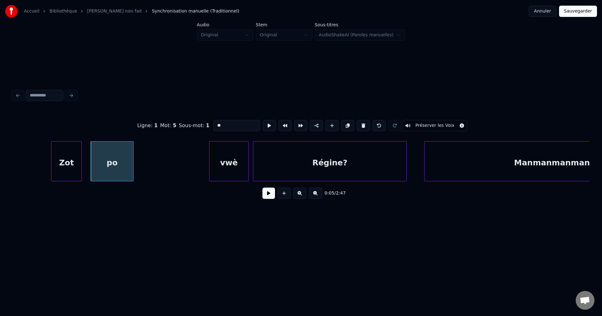
click at [131, 164] on div at bounding box center [132, 162] width 2 height 40
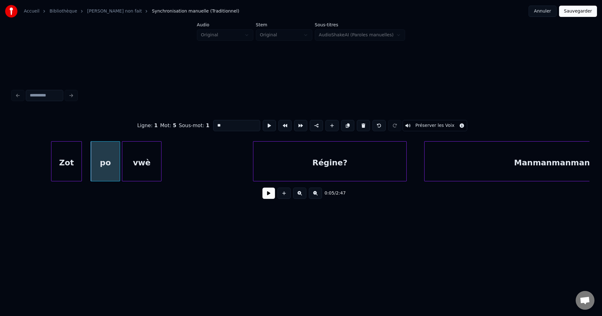
click at [152, 167] on div "vwè" at bounding box center [141, 163] width 39 height 43
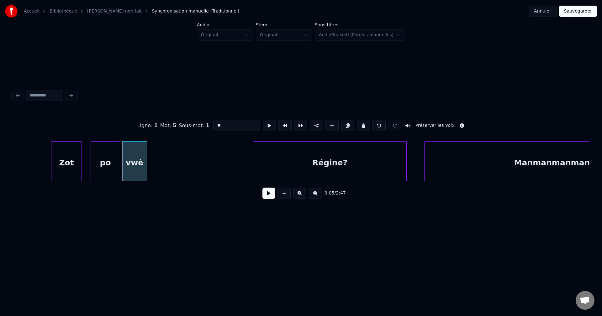
click at [146, 166] on div at bounding box center [146, 162] width 2 height 40
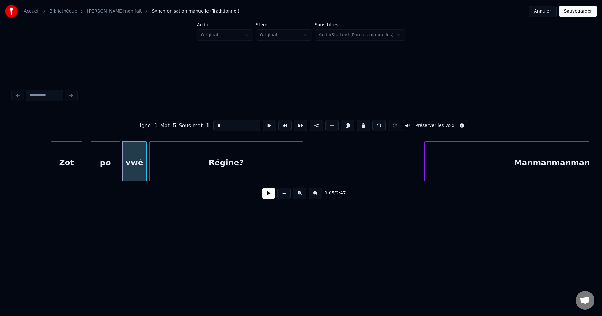
click at [208, 168] on div "Régine?" at bounding box center [226, 163] width 153 height 43
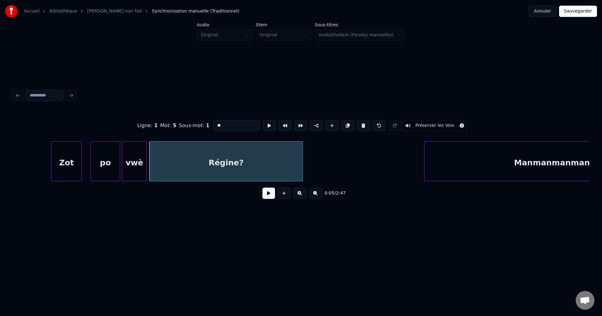
click at [96, 161] on div "po" at bounding box center [105, 163] width 29 height 43
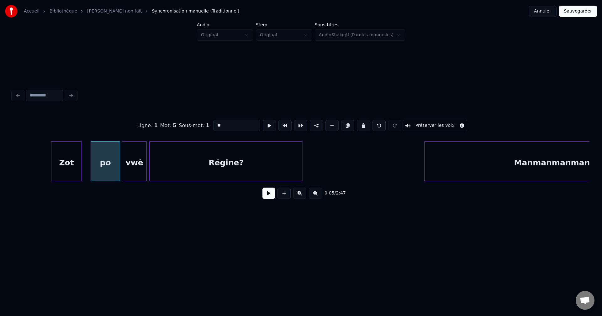
click at [267, 200] on div "0:05 / 2:47" at bounding box center [301, 194] width 567 height 14
click at [272, 189] on div "0:05 / 2:47" at bounding box center [301, 194] width 567 height 14
drag, startPoint x: 269, startPoint y: 189, endPoint x: 269, endPoint y: 201, distance: 11.6
click at [269, 189] on div "0:05 / 2:47" at bounding box center [301, 194] width 567 height 14
click at [270, 199] on button at bounding box center [269, 193] width 13 height 11
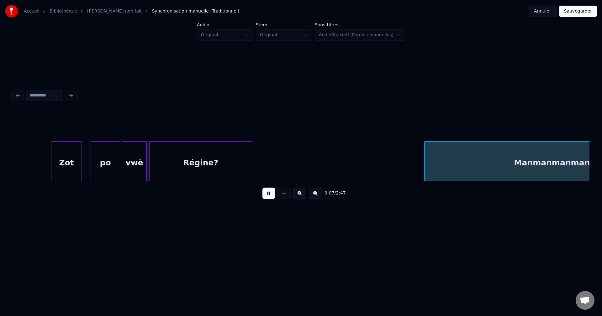
click at [250, 166] on div at bounding box center [251, 162] width 2 height 40
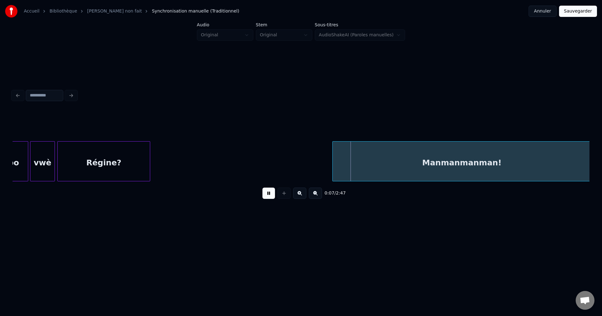
click at [456, 162] on div "Manmanmanman!" at bounding box center [462, 163] width 258 height 43
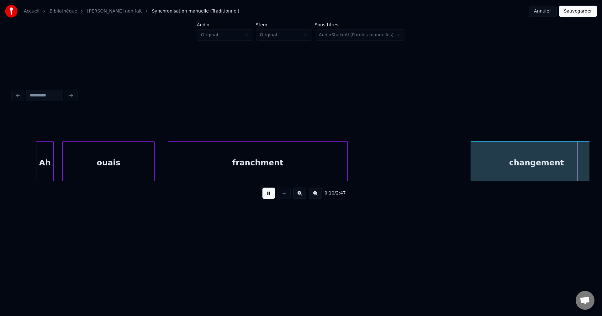
scroll to position [0, 2390]
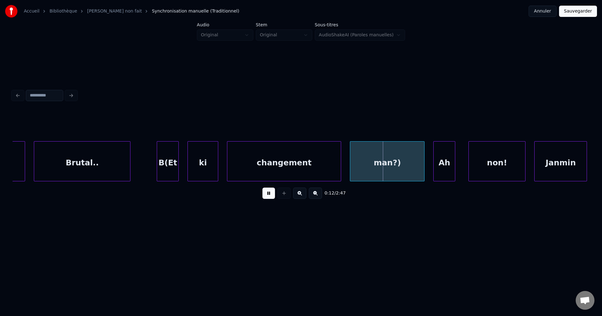
click at [177, 164] on div at bounding box center [178, 162] width 2 height 40
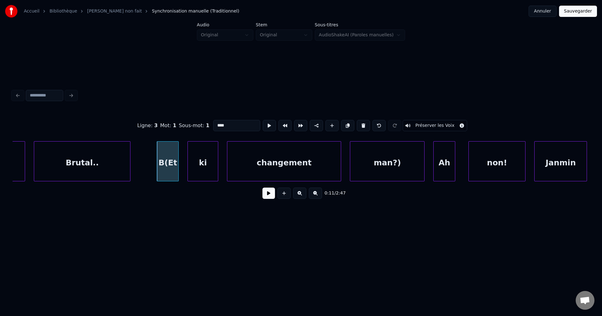
click at [219, 126] on input "****" at bounding box center [236, 125] width 47 height 11
click at [169, 168] on div "B(Et" at bounding box center [167, 163] width 21 height 43
click at [362, 121] on button at bounding box center [363, 125] width 13 height 11
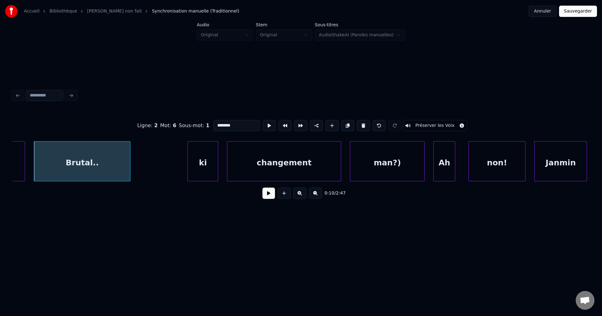
click at [362, 121] on button at bounding box center [363, 125] width 13 height 11
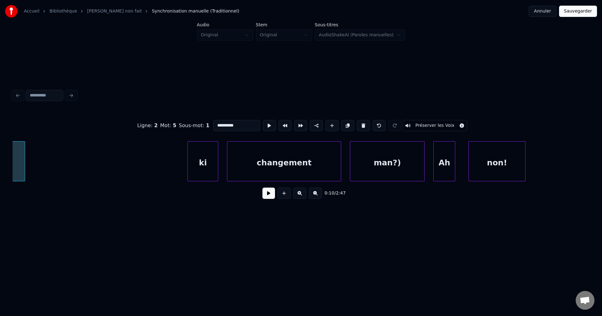
scroll to position [0, 2270]
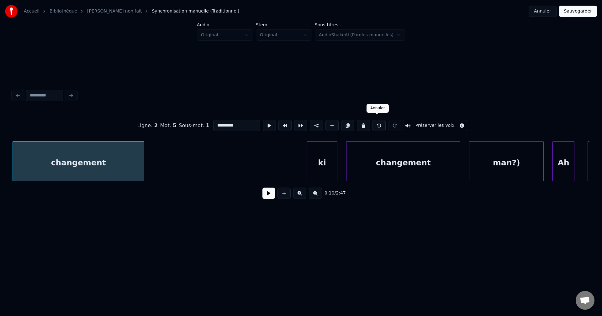
click at [375, 122] on button at bounding box center [379, 125] width 13 height 11
click at [319, 161] on div "ki" at bounding box center [322, 163] width 30 height 43
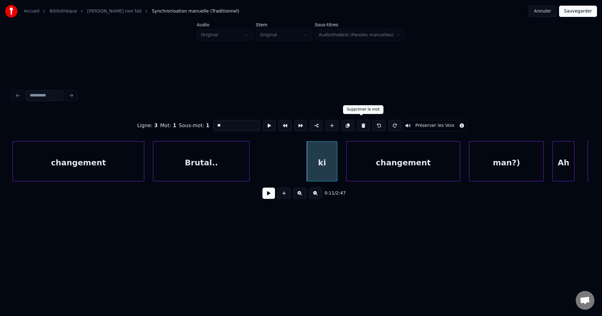
click at [365, 120] on button at bounding box center [363, 125] width 13 height 11
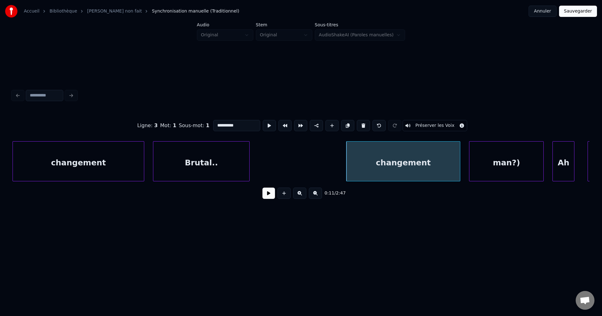
click at [364, 120] on button at bounding box center [363, 125] width 13 height 11
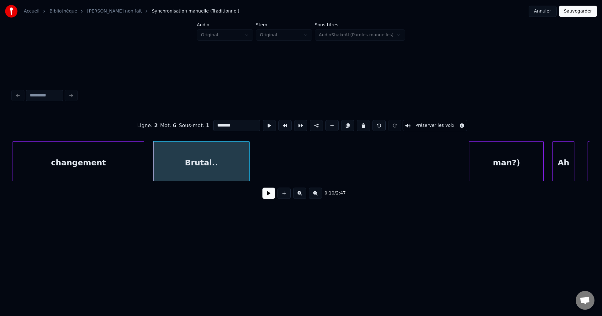
click at [497, 161] on div "man?)" at bounding box center [507, 163] width 74 height 43
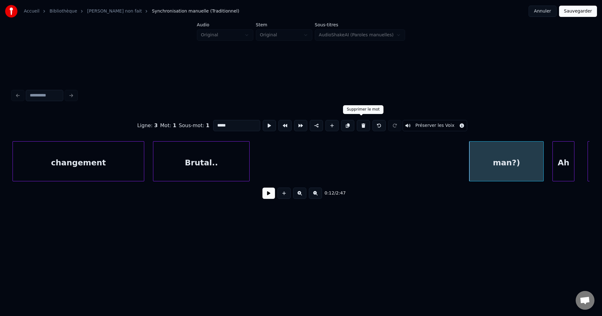
drag, startPoint x: 360, startPoint y: 124, endPoint x: 356, endPoint y: 124, distance: 4.1
click at [359, 124] on button at bounding box center [363, 125] width 13 height 11
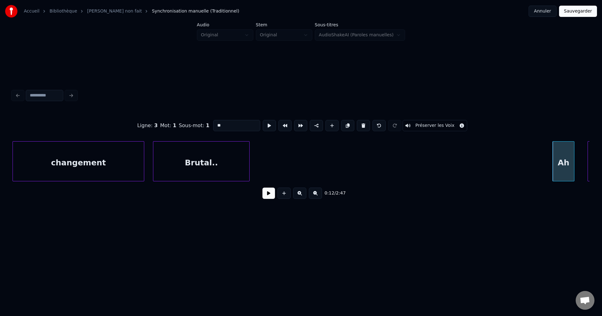
click at [225, 171] on div "Brutal.." at bounding box center [201, 163] width 96 height 43
type input "********"
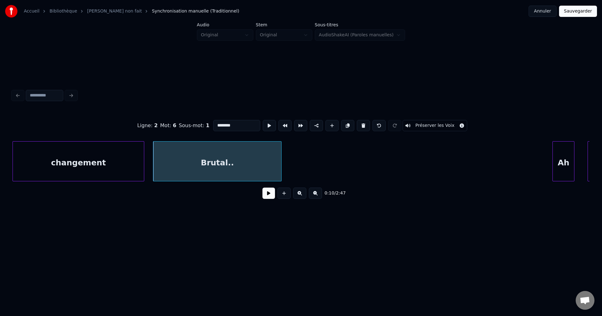
click at [281, 174] on div at bounding box center [280, 162] width 2 height 40
click at [254, 174] on div "Brutal.." at bounding box center [218, 163] width 130 height 43
click at [266, 197] on button at bounding box center [269, 193] width 13 height 11
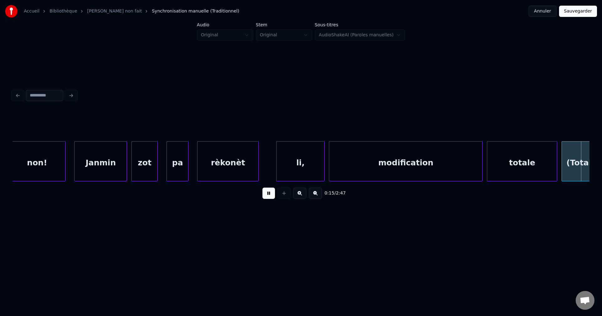
scroll to position [0, 3427]
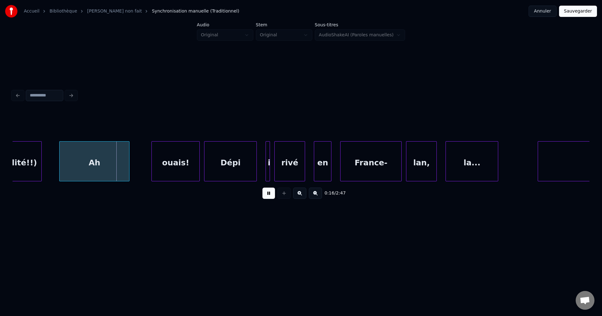
click at [265, 195] on button at bounding box center [269, 193] width 13 height 11
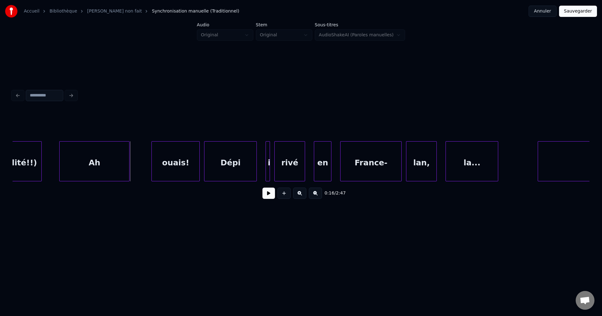
click at [24, 145] on div "(Totalité!!)" at bounding box center [13, 163] width 56 height 43
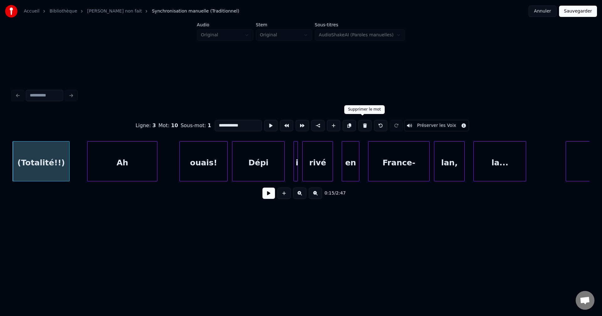
click at [365, 120] on button at bounding box center [365, 125] width 13 height 11
type input "******"
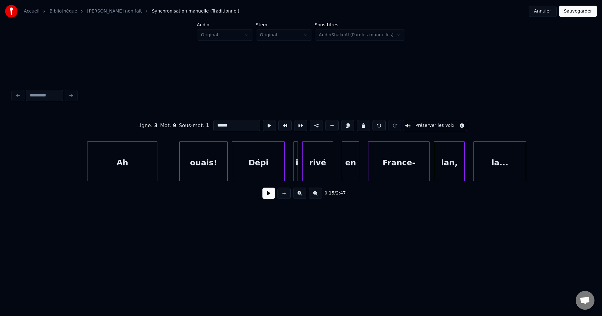
scroll to position [0, 3324]
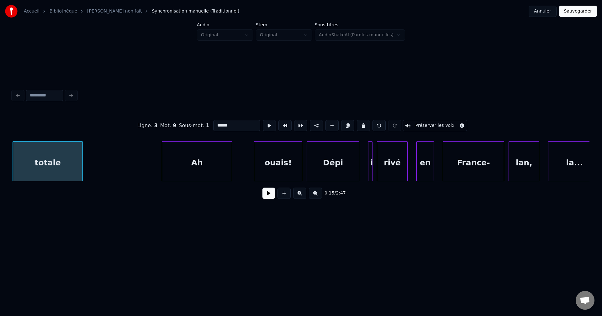
click at [274, 195] on button at bounding box center [269, 193] width 13 height 11
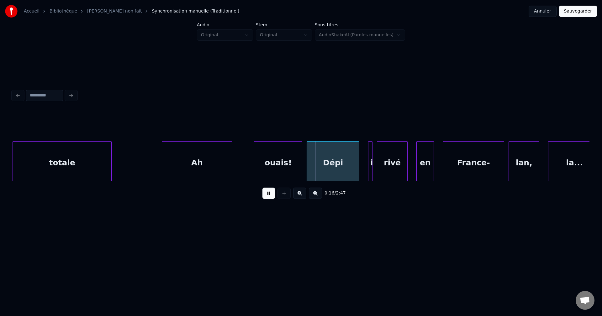
click at [111, 165] on div at bounding box center [110, 162] width 2 height 40
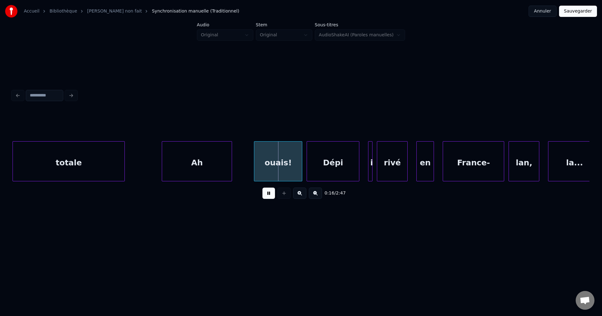
click at [204, 174] on div "Ah" at bounding box center [197, 163] width 70 height 43
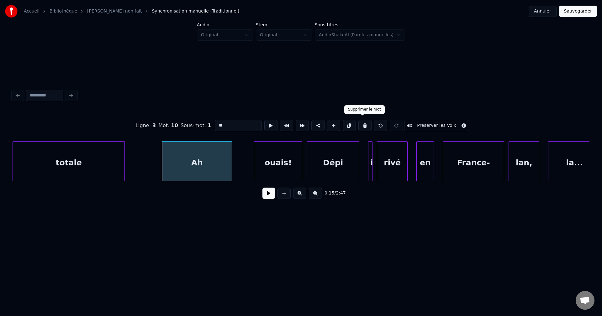
click at [361, 124] on button at bounding box center [365, 125] width 13 height 11
type input "******"
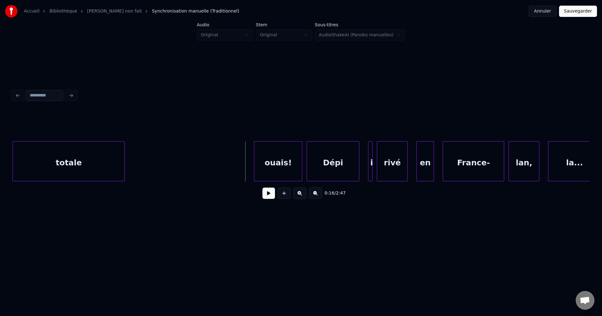
click at [260, 165] on div "ouais!" at bounding box center [278, 163] width 48 height 43
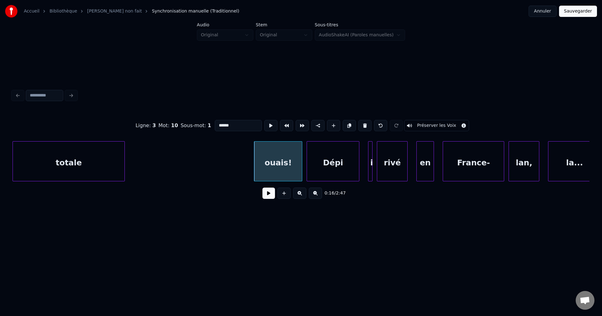
click at [211, 127] on div "Ligne : 3 Mot : 10 Sous-mot : 1 ****** Préserver les Voix" at bounding box center [301, 125] width 577 height 31
click at [215, 127] on input "******" at bounding box center [238, 125] width 47 height 11
type input "*********"
click at [268, 199] on button at bounding box center [269, 193] width 13 height 11
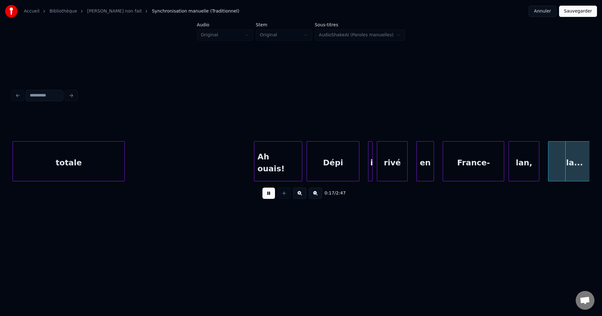
scroll to position [0, 3902]
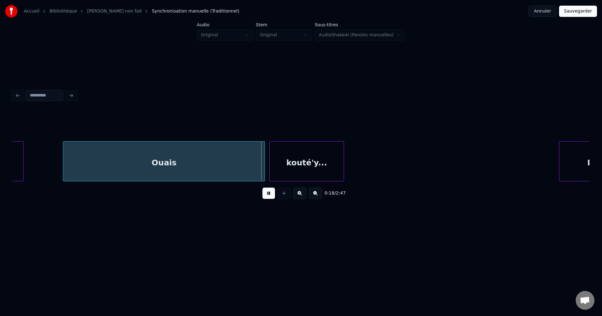
click at [264, 195] on button at bounding box center [269, 193] width 13 height 11
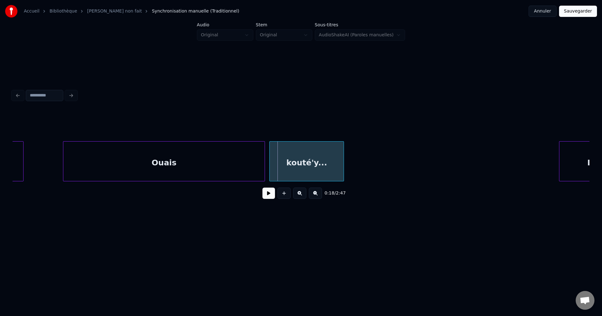
click at [11, 160] on div "0:18 / 2:47" at bounding box center [301, 146] width 582 height 124
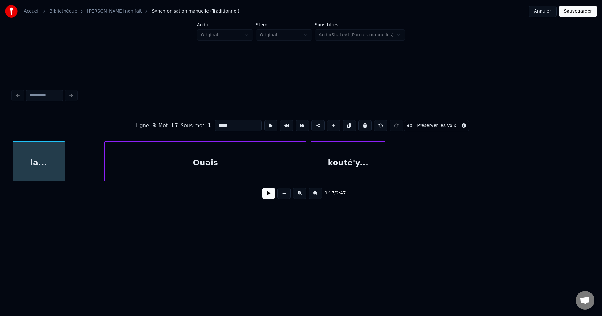
click at [270, 196] on button at bounding box center [269, 193] width 13 height 11
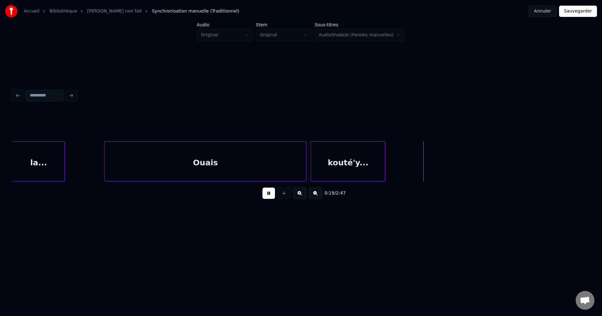
click at [151, 158] on div "Ouais" at bounding box center [205, 163] width 201 height 43
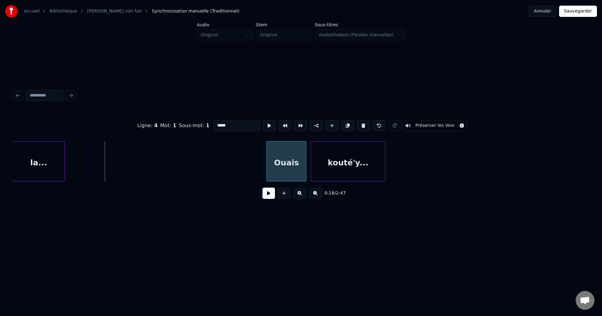
click at [267, 169] on div at bounding box center [268, 162] width 2 height 40
click at [269, 199] on button at bounding box center [269, 193] width 13 height 11
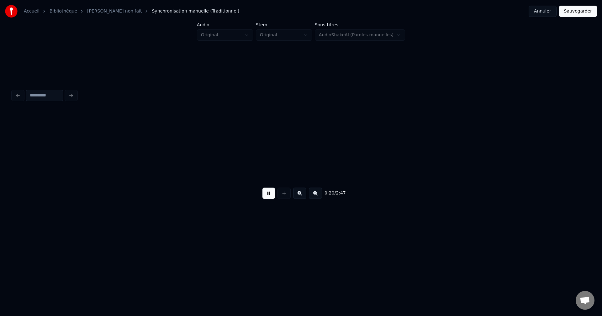
scroll to position [0, 4439]
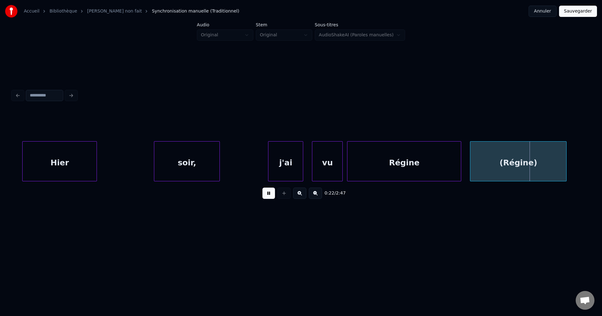
click at [265, 196] on button at bounding box center [269, 193] width 13 height 11
click at [209, 168] on div "soir," at bounding box center [186, 163] width 65 height 43
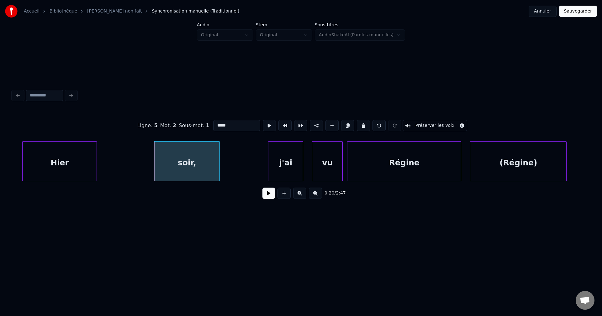
type input "*****"
click at [275, 197] on button at bounding box center [269, 193] width 13 height 11
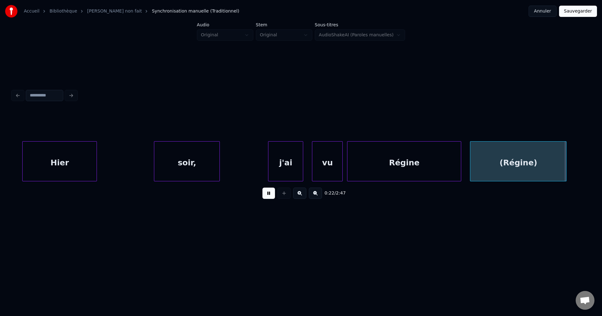
scroll to position [0, 5018]
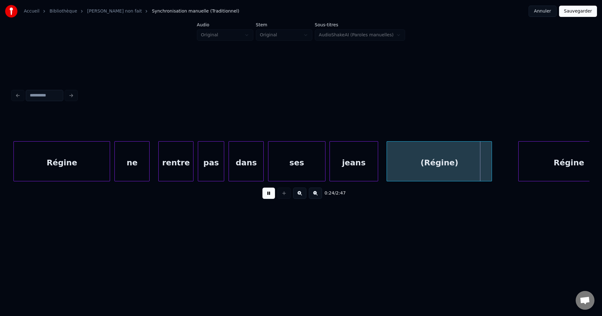
click at [269, 197] on button at bounding box center [269, 193] width 13 height 11
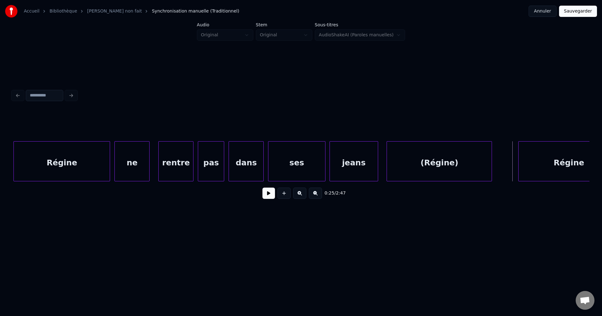
click at [170, 164] on div "rentre" at bounding box center [176, 163] width 35 height 43
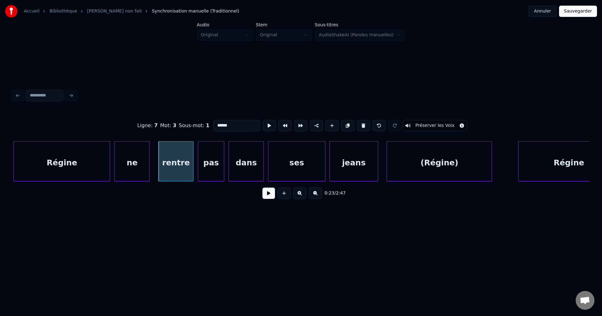
click at [269, 196] on button at bounding box center [269, 193] width 13 height 11
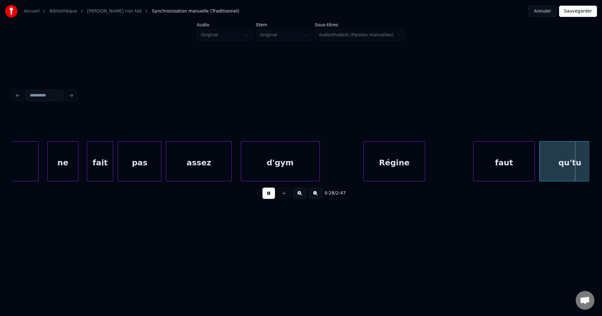
scroll to position [0, 6181]
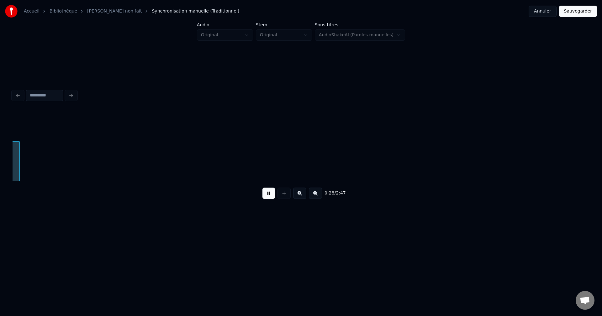
click at [268, 196] on button at bounding box center [269, 193] width 13 height 11
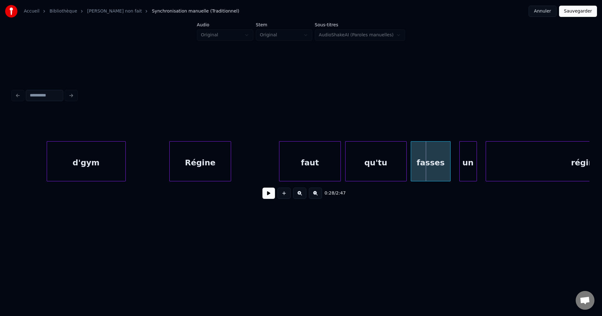
scroll to position [0, 5779]
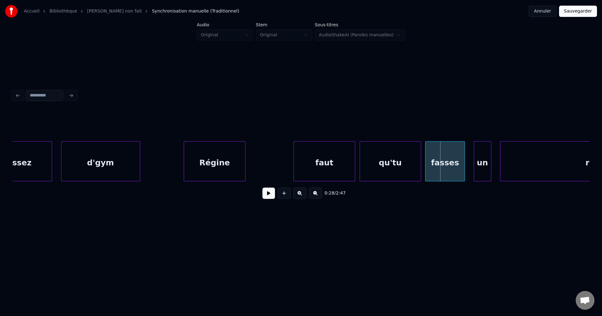
click at [67, 162] on div "d'gym" at bounding box center [100, 163] width 78 height 43
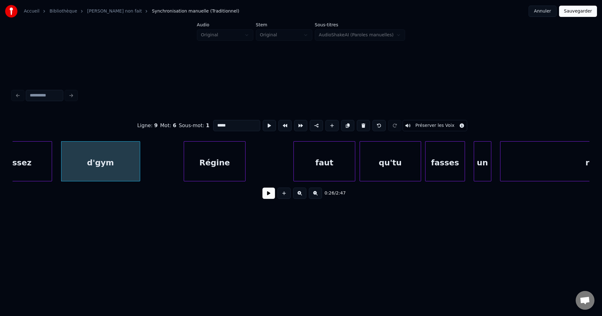
click at [270, 197] on button at bounding box center [269, 193] width 13 height 11
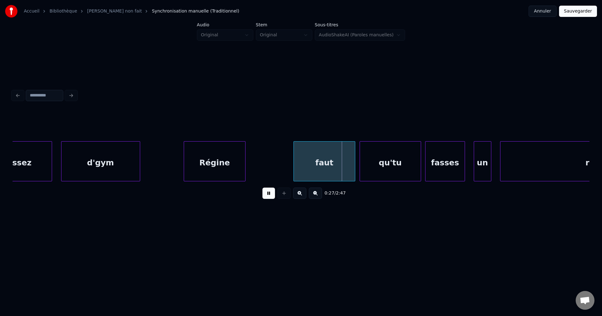
click at [242, 168] on div "Régine" at bounding box center [214, 163] width 61 height 43
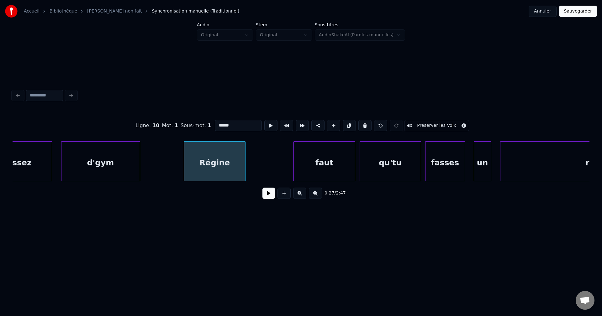
click at [268, 200] on div "0:27 / 2:47" at bounding box center [301, 194] width 567 height 14
click at [270, 199] on button at bounding box center [269, 193] width 13 height 11
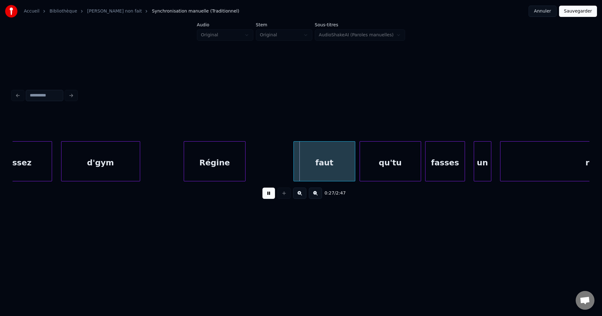
click at [270, 199] on button at bounding box center [269, 193] width 13 height 11
click at [338, 171] on div at bounding box center [339, 162] width 2 height 40
click at [361, 170] on div "qu'tu" at bounding box center [391, 161] width 61 height 40
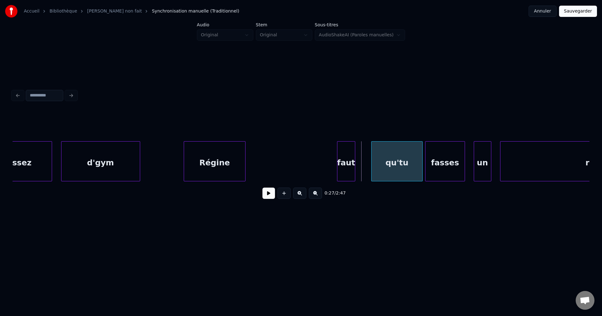
click at [374, 171] on div at bounding box center [373, 162] width 2 height 40
click at [362, 171] on div "faut" at bounding box center [362, 163] width 17 height 43
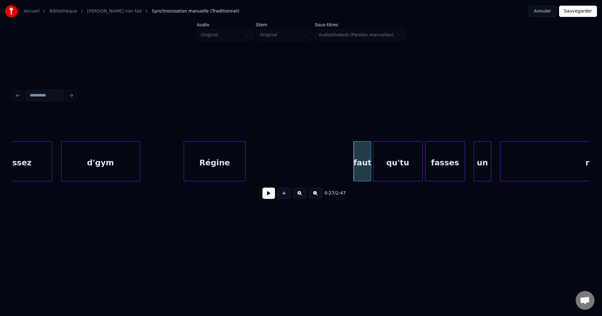
click at [235, 172] on div "Régine" at bounding box center [214, 163] width 61 height 43
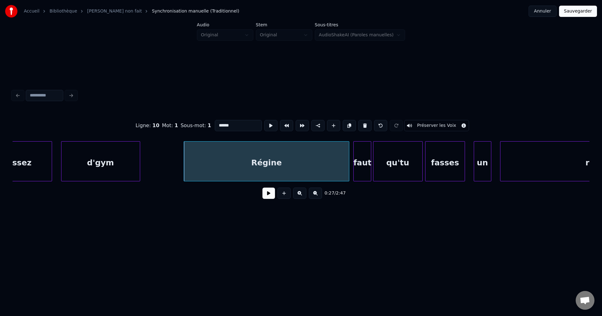
click at [347, 178] on div at bounding box center [348, 162] width 2 height 40
click at [314, 175] on div "Régine" at bounding box center [265, 163] width 162 height 43
click at [268, 197] on button at bounding box center [269, 193] width 13 height 11
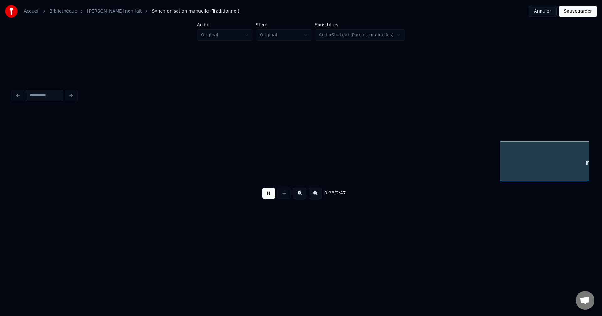
scroll to position [0, 6359]
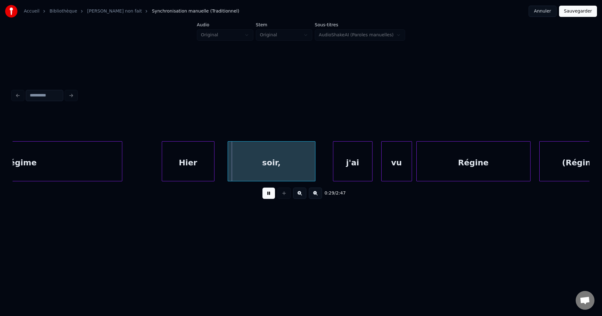
click at [102, 170] on div "régime" at bounding box center [21, 163] width 201 height 43
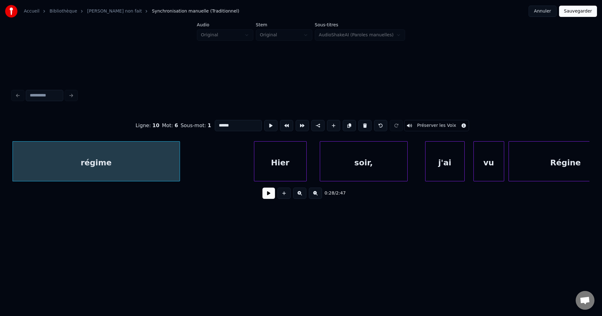
click at [179, 169] on div at bounding box center [179, 162] width 2 height 40
click at [134, 173] on div "régime" at bounding box center [96, 163] width 167 height 43
click at [270, 195] on button at bounding box center [269, 193] width 13 height 11
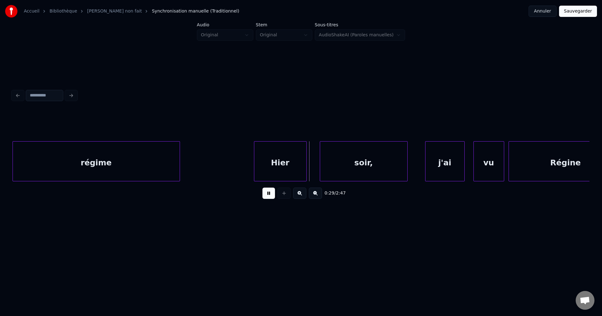
click at [136, 165] on div "régime" at bounding box center [96, 163] width 167 height 43
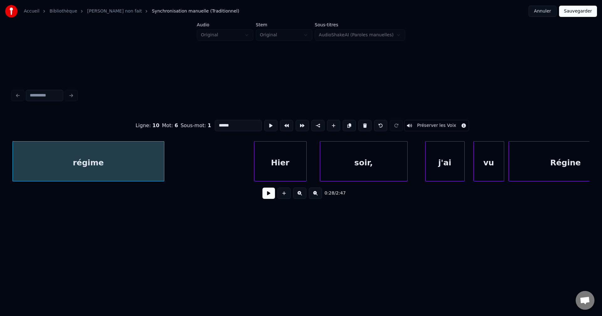
click at [163, 168] on div at bounding box center [163, 162] width 2 height 40
click at [106, 174] on div "régime" at bounding box center [88, 163] width 151 height 43
click at [268, 198] on button at bounding box center [269, 193] width 13 height 11
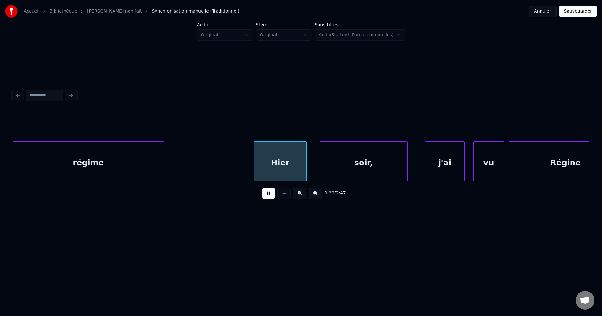
click at [268, 198] on button at bounding box center [269, 193] width 13 height 11
click at [113, 167] on div "régime" at bounding box center [88, 163] width 151 height 43
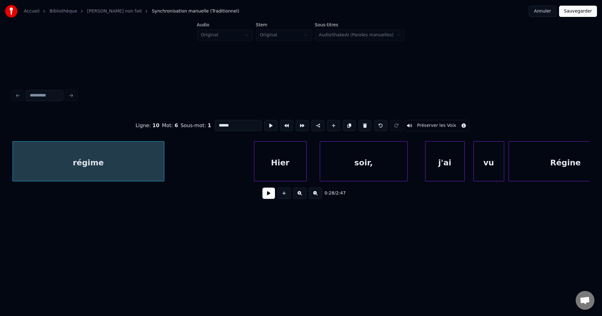
click at [268, 195] on button at bounding box center [269, 193] width 13 height 11
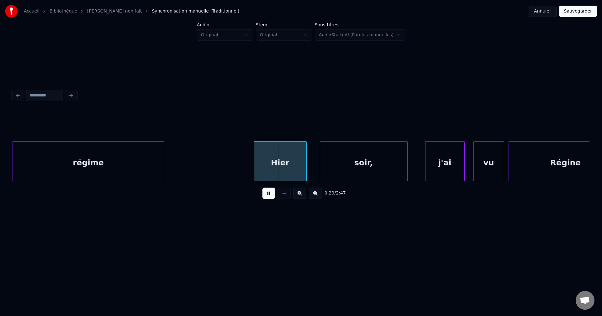
click at [271, 196] on button at bounding box center [269, 193] width 13 height 11
click at [88, 172] on div "régime" at bounding box center [88, 163] width 151 height 43
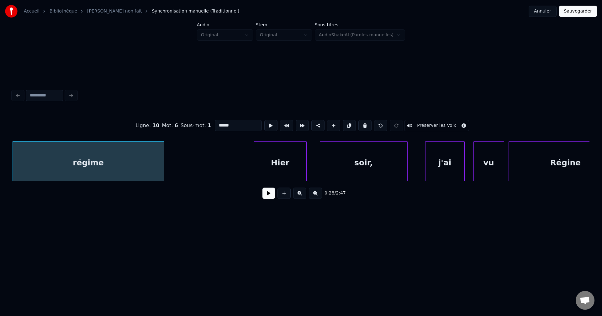
click at [264, 196] on button at bounding box center [269, 193] width 13 height 11
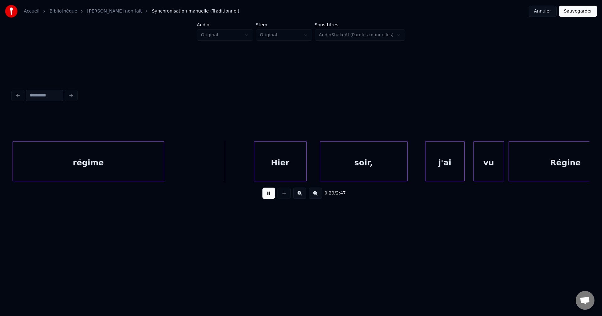
click at [264, 196] on button at bounding box center [269, 193] width 13 height 11
click at [129, 157] on div "régime" at bounding box center [88, 163] width 151 height 43
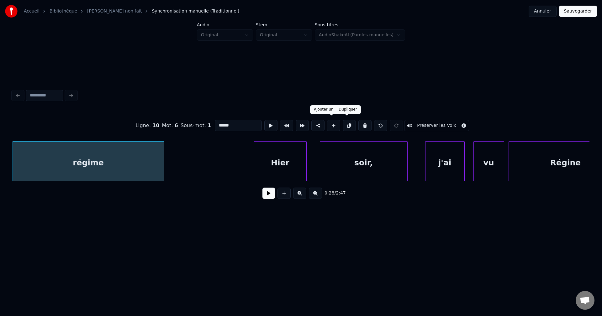
click at [348, 121] on button at bounding box center [349, 125] width 13 height 11
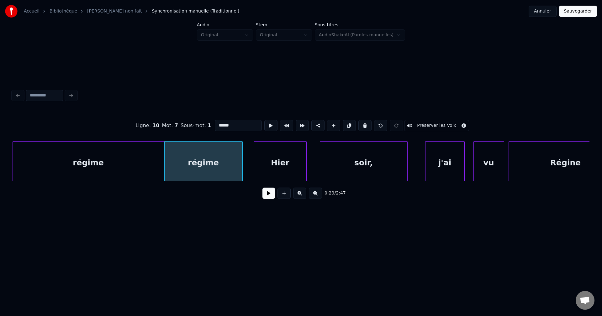
click at [241, 167] on div at bounding box center [242, 162] width 2 height 40
click at [212, 169] on div "régime" at bounding box center [205, 163] width 74 height 43
click at [269, 194] on button at bounding box center [269, 193] width 13 height 11
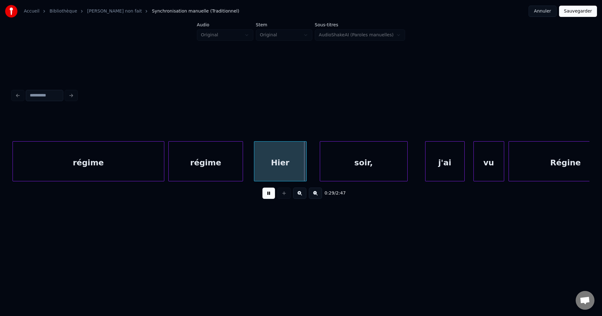
drag, startPoint x: 269, startPoint y: 194, endPoint x: 257, endPoint y: 187, distance: 14.3
click at [269, 194] on button at bounding box center [269, 193] width 13 height 11
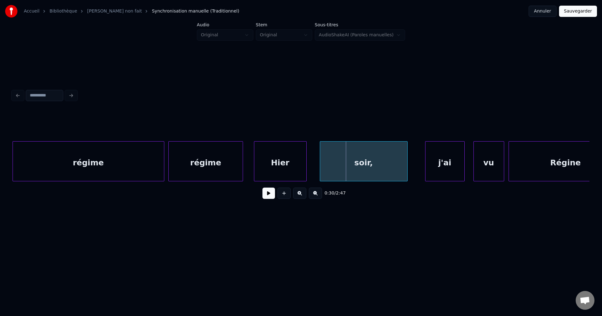
click at [72, 131] on div at bounding box center [301, 125] width 577 height 31
click at [80, 146] on div "régime" at bounding box center [88, 163] width 151 height 43
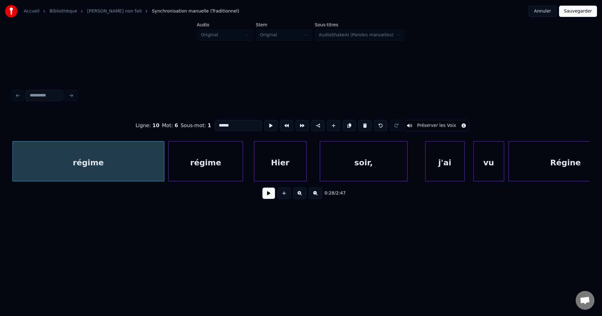
click at [265, 194] on button at bounding box center [269, 193] width 13 height 11
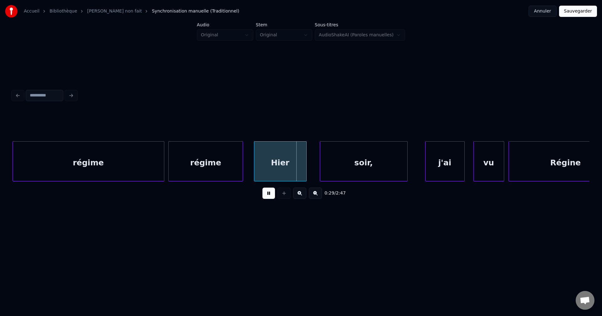
click at [215, 160] on div "régime" at bounding box center [206, 163] width 74 height 43
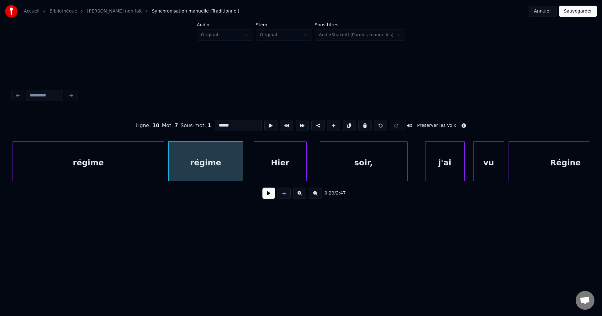
click at [115, 163] on div "régime" at bounding box center [88, 163] width 151 height 43
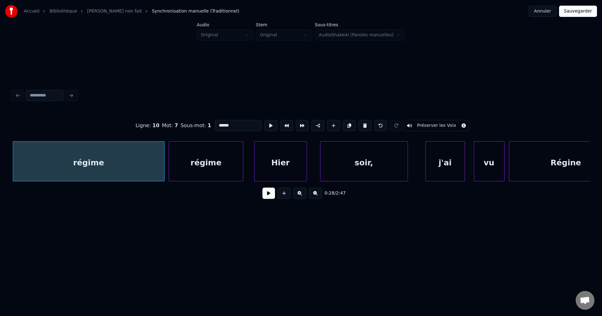
click at [271, 190] on button at bounding box center [269, 193] width 13 height 11
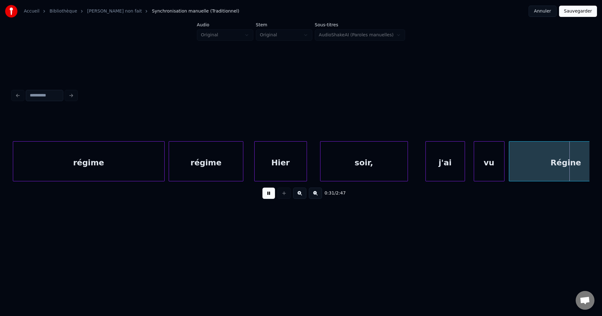
click at [170, 160] on div at bounding box center [170, 162] width 2 height 40
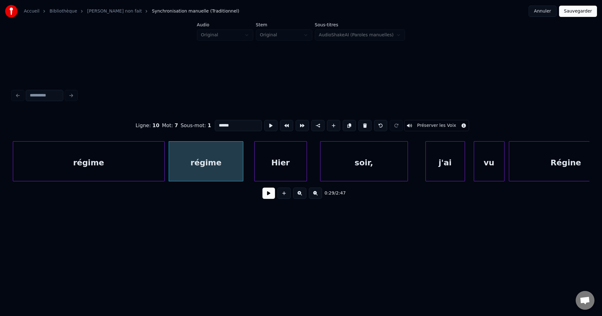
click at [155, 157] on div "régime" at bounding box center [88, 163] width 151 height 43
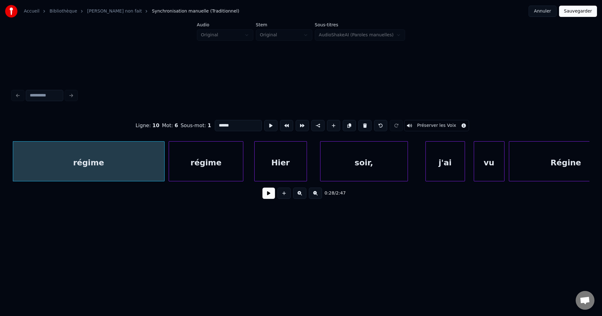
click at [272, 198] on button at bounding box center [269, 193] width 13 height 11
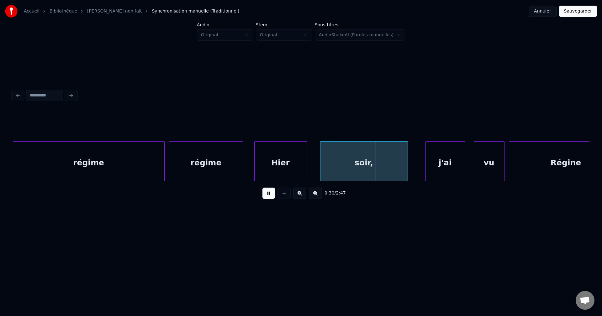
click at [206, 163] on div "régime" at bounding box center [206, 163] width 74 height 43
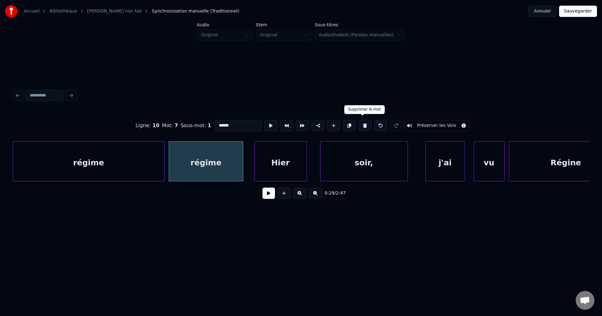
click at [365, 120] on button at bounding box center [365, 125] width 13 height 11
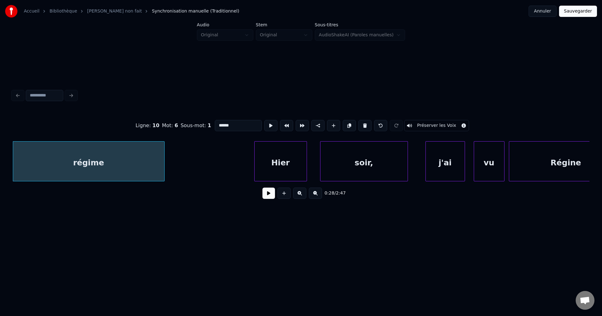
click at [273, 191] on button at bounding box center [269, 193] width 13 height 11
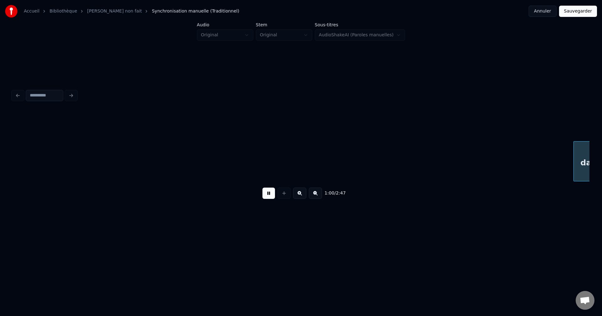
scroll to position [0, 13210]
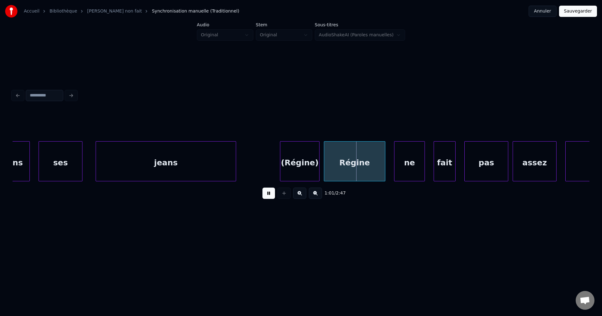
click at [132, 161] on div "jeans" at bounding box center [166, 163] width 140 height 43
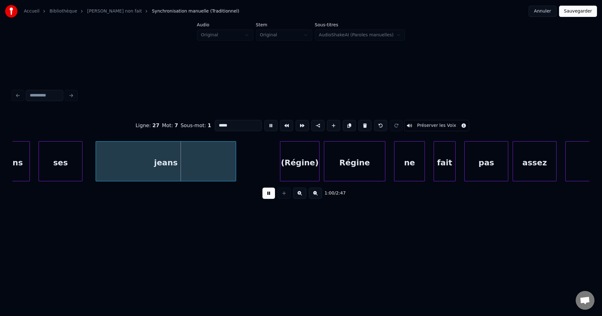
click at [71, 161] on div "ses" at bounding box center [60, 163] width 43 height 43
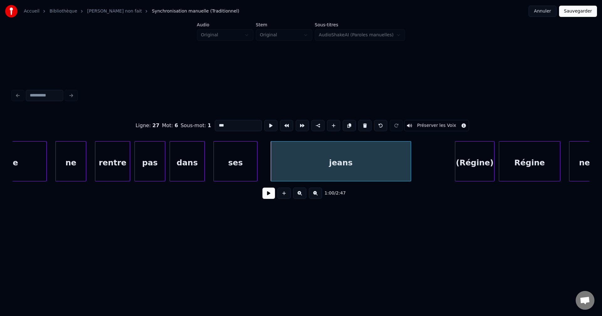
scroll to position [0, 13034]
click at [84, 162] on div "ne" at bounding box center [71, 163] width 30 height 43
type input "**"
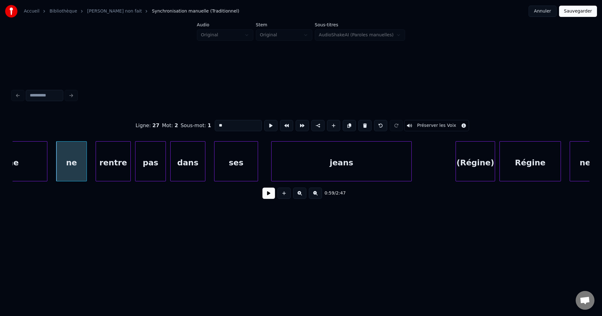
click at [269, 198] on button at bounding box center [269, 193] width 13 height 11
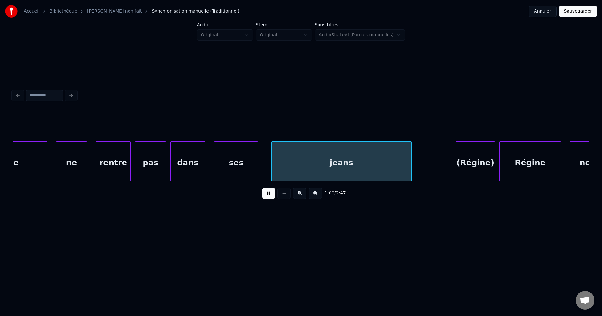
click at [269, 196] on button at bounding box center [269, 193] width 13 height 11
click at [76, 160] on div "ne" at bounding box center [71, 163] width 30 height 43
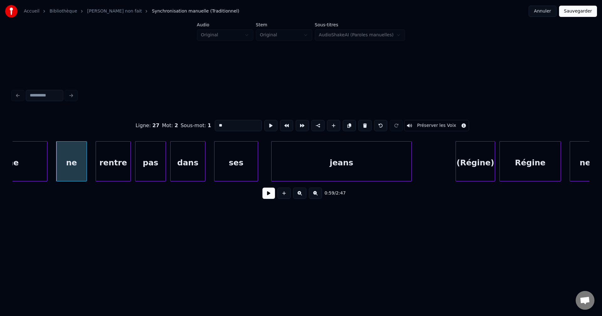
click at [272, 198] on button at bounding box center [269, 193] width 13 height 11
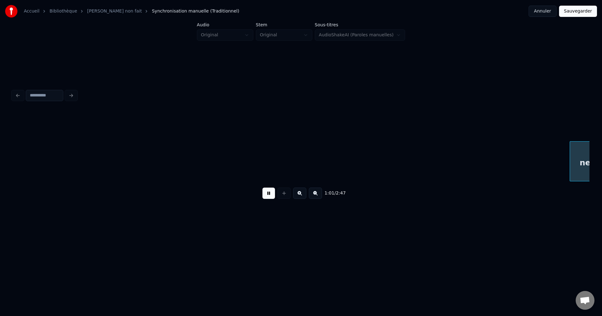
scroll to position [0, 13612]
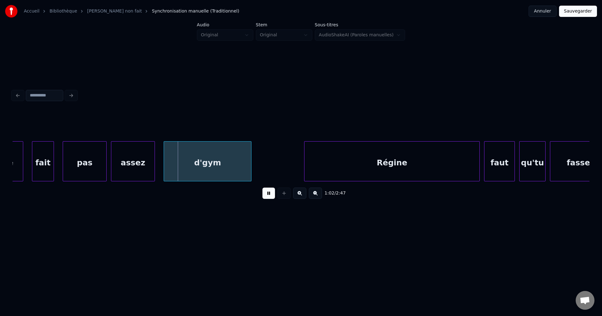
click at [268, 195] on button at bounding box center [269, 193] width 13 height 11
click at [39, 178] on div "fait" at bounding box center [42, 163] width 21 height 43
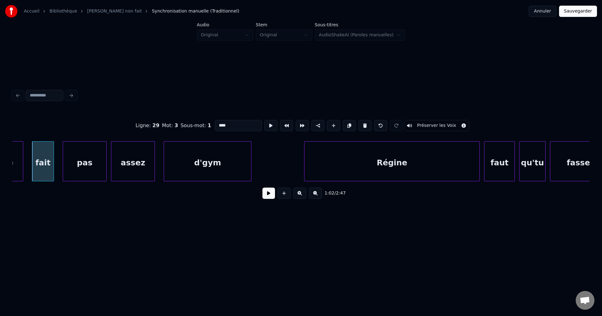
click at [269, 195] on button at bounding box center [269, 193] width 13 height 11
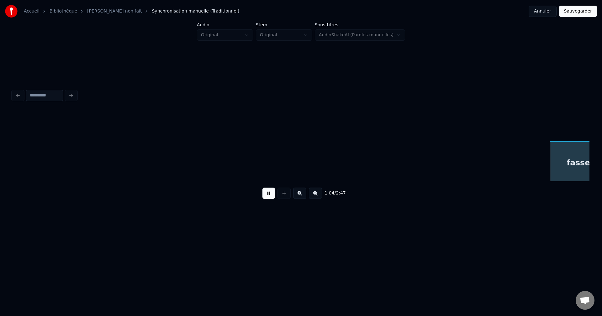
scroll to position [0, 14190]
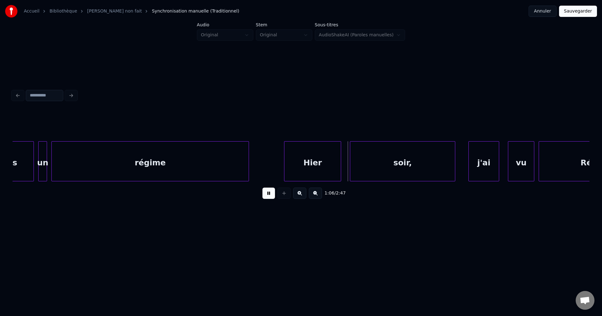
click at [126, 164] on div "régime" at bounding box center [150, 163] width 197 height 43
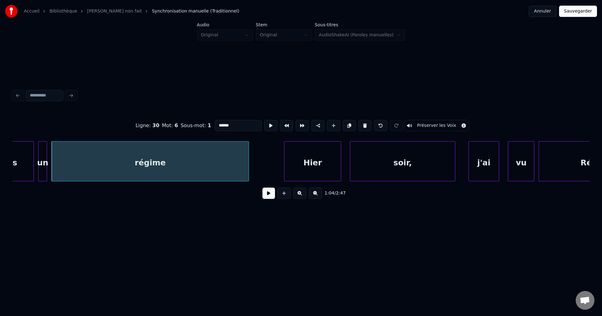
click at [267, 195] on button at bounding box center [269, 193] width 13 height 11
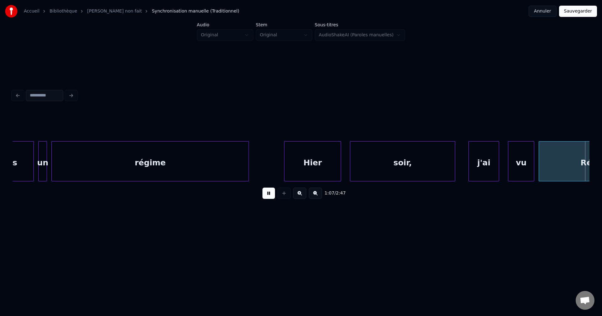
scroll to position [0, 14767]
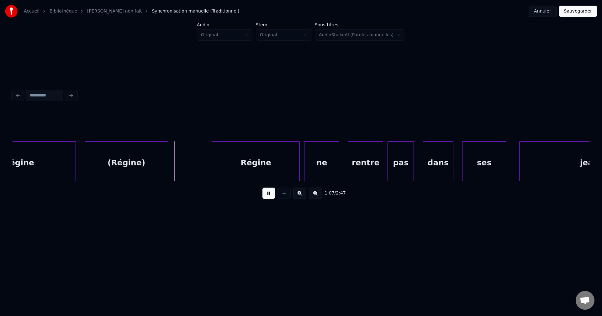
drag, startPoint x: 263, startPoint y: 191, endPoint x: 134, endPoint y: 174, distance: 130.4
click at [262, 189] on div "1:07 / 2:47" at bounding box center [301, 194] width 567 height 14
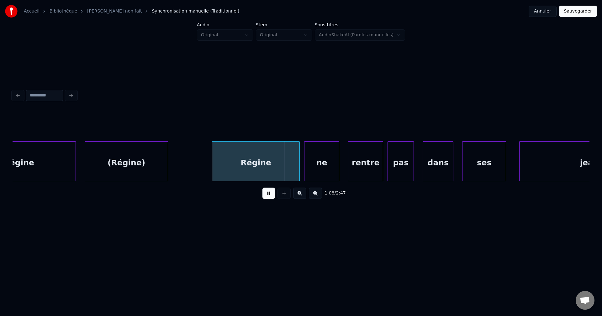
click at [21, 164] on div "Régine" at bounding box center [19, 163] width 114 height 43
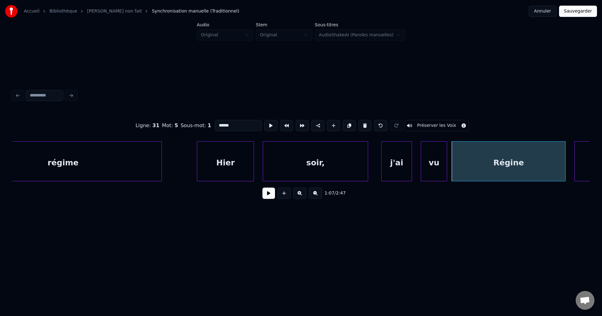
click at [61, 160] on div "régime" at bounding box center [63, 163] width 197 height 43
type input "******"
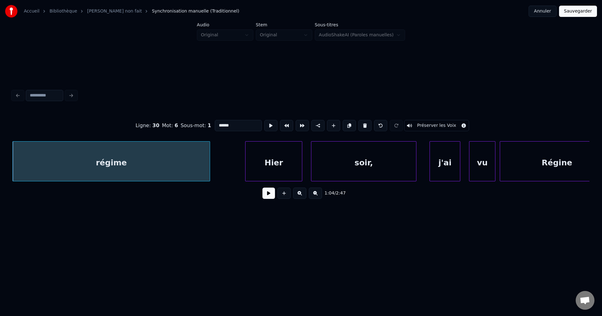
click at [264, 197] on button at bounding box center [269, 193] width 13 height 11
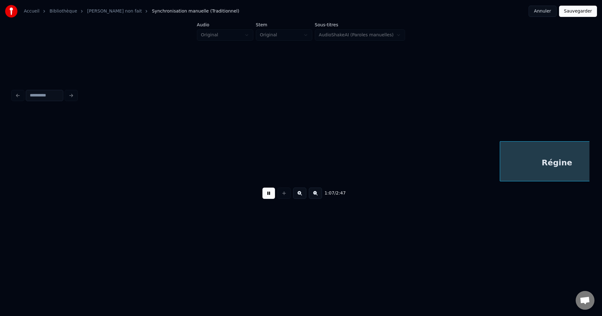
scroll to position [0, 14806]
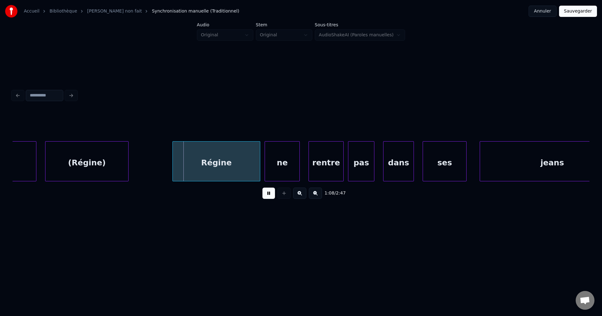
click at [262, 194] on div "1:08 / 2:47" at bounding box center [301, 194] width 567 height 14
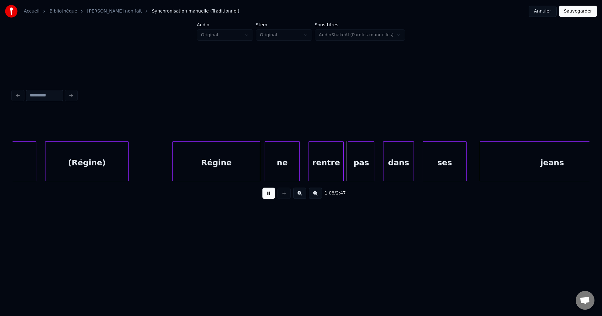
click at [9, 166] on div "Accueil Bibliothèque Régine non fait Synchronisation manuelle (Traditionnel) An…" at bounding box center [301, 120] width 602 height 241
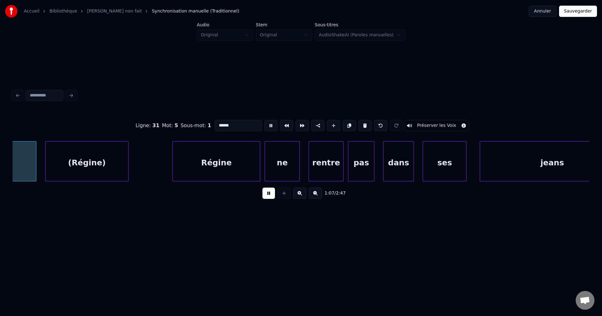
scroll to position [0, 14716]
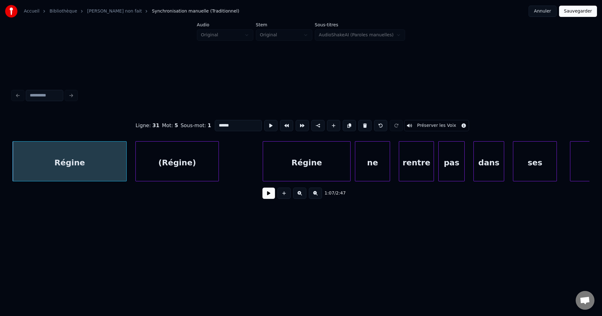
click at [268, 199] on button at bounding box center [269, 193] width 13 height 11
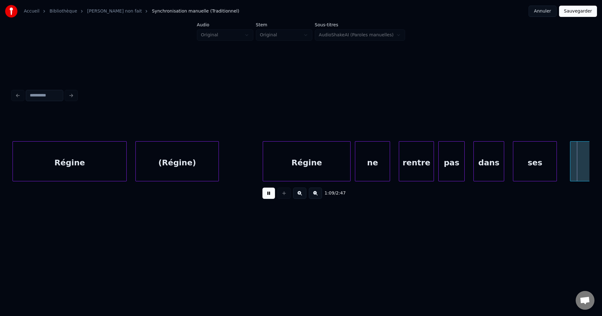
scroll to position [0, 15295]
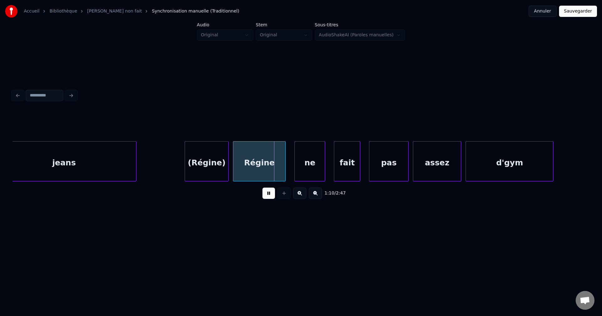
click at [80, 151] on div "jeans" at bounding box center [64, 163] width 144 height 43
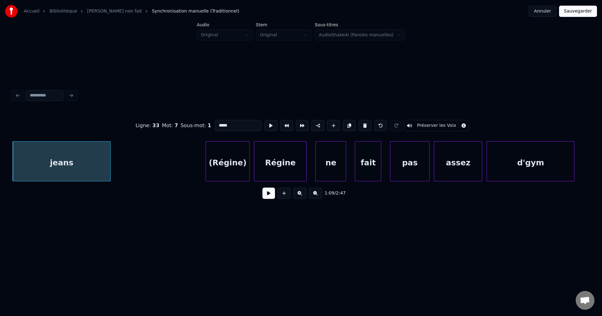
click at [109, 164] on div at bounding box center [110, 162] width 2 height 40
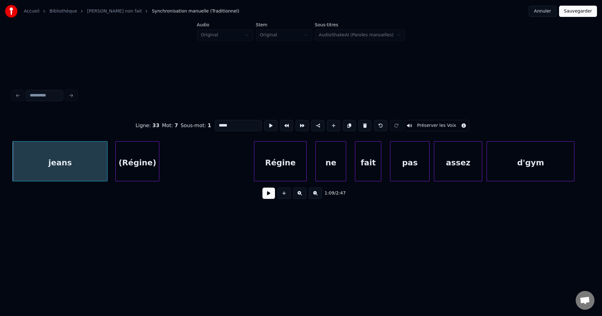
click at [134, 165] on div "(Régine)" at bounding box center [137, 163] width 43 height 43
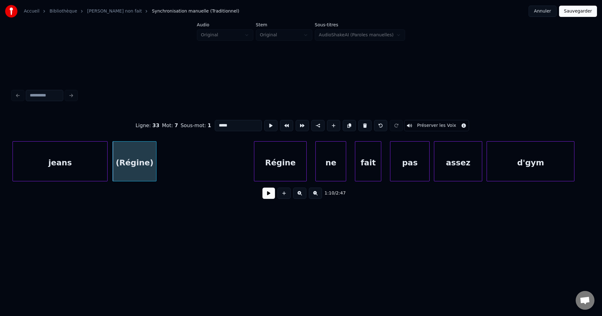
click at [271, 199] on button at bounding box center [269, 193] width 13 height 11
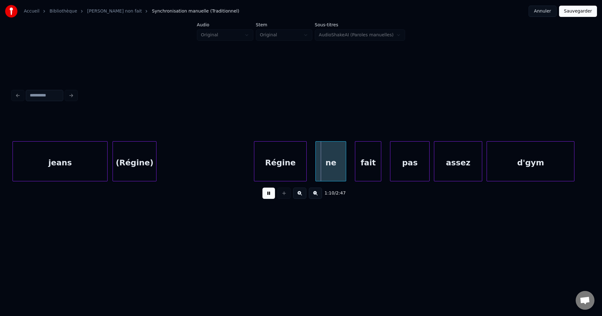
click at [261, 152] on div "Régine" at bounding box center [280, 163] width 52 height 43
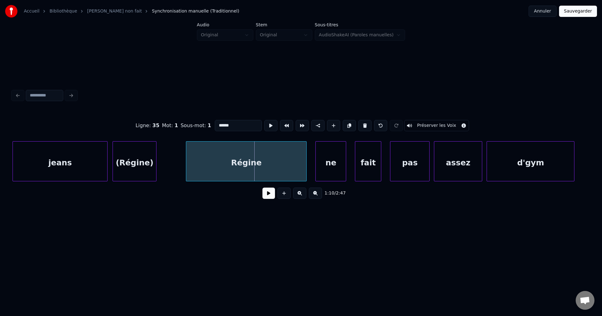
click at [188, 165] on div at bounding box center [187, 162] width 2 height 40
click at [72, 166] on div "jeans" at bounding box center [60, 163] width 94 height 43
type input "*****"
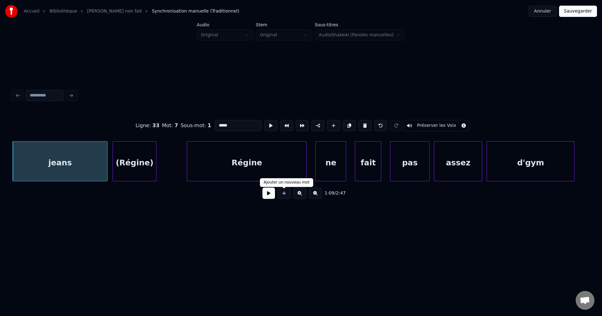
click at [270, 195] on button at bounding box center [269, 193] width 13 height 11
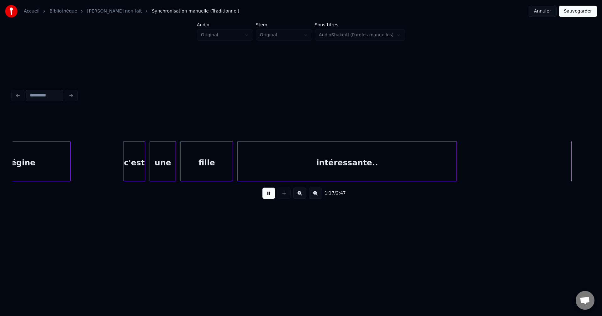
scroll to position [0, 17010]
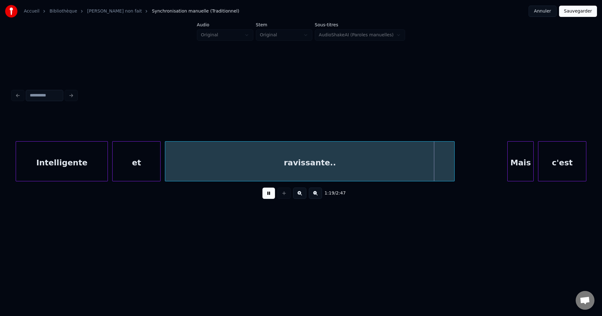
click at [290, 169] on div "ravissante.." at bounding box center [309, 163] width 289 height 43
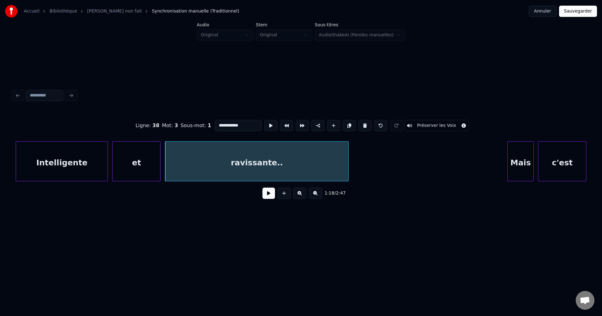
click at [348, 166] on div at bounding box center [348, 162] width 2 height 40
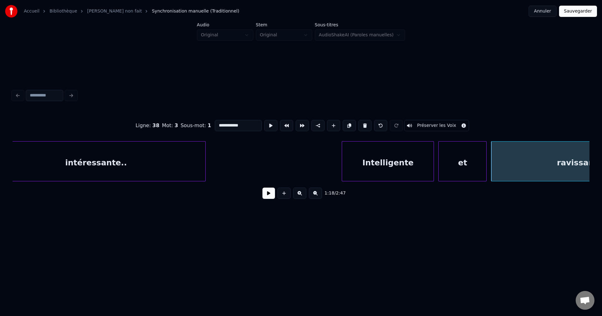
click at [107, 160] on div "intéressante.." at bounding box center [96, 163] width 219 height 43
type input "**********"
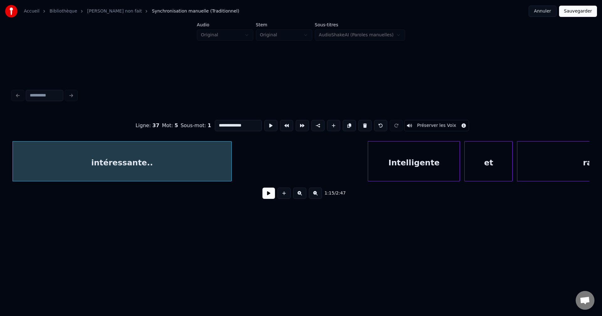
drag, startPoint x: 268, startPoint y: 196, endPoint x: 263, endPoint y: 185, distance: 12.4
click at [269, 195] on button at bounding box center [269, 193] width 13 height 11
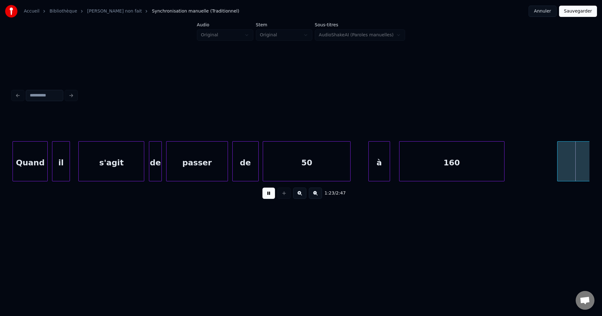
scroll to position [0, 18394]
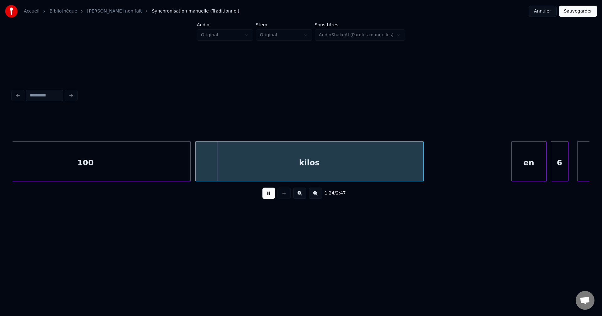
click at [96, 156] on div "100" at bounding box center [86, 163] width 210 height 43
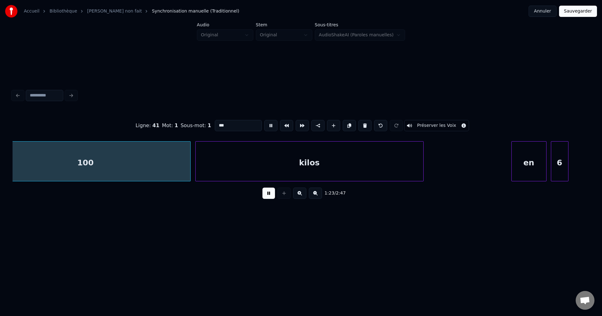
scroll to position [0, 18361]
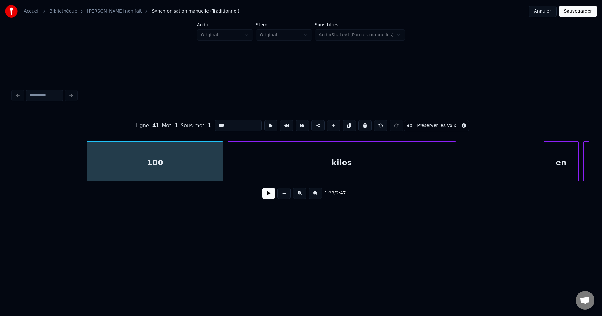
click at [89, 168] on div at bounding box center [88, 162] width 2 height 40
click at [270, 195] on button at bounding box center [269, 193] width 13 height 11
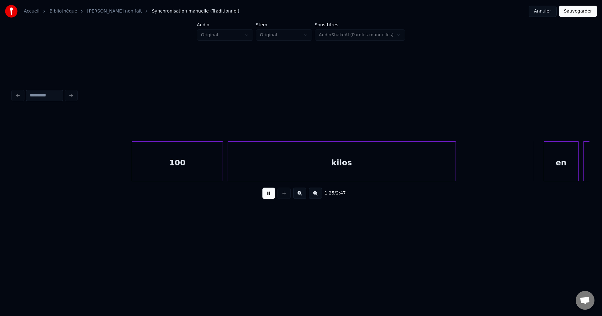
click at [132, 162] on div at bounding box center [133, 162] width 2 height 40
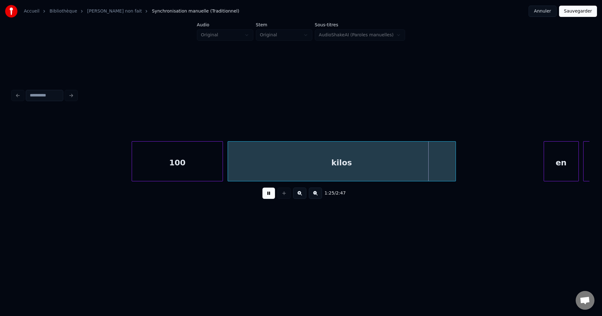
click at [392, 156] on div "kilos" at bounding box center [342, 163] width 228 height 43
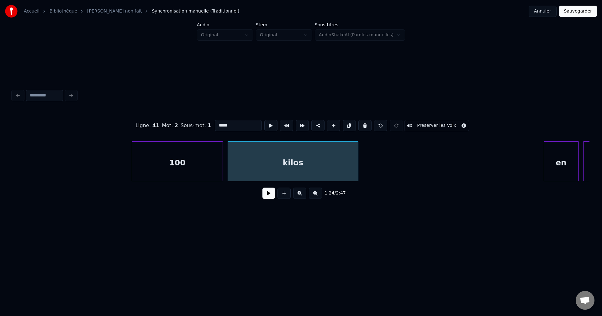
click at [356, 159] on div at bounding box center [357, 162] width 2 height 40
drag, startPoint x: 270, startPoint y: 199, endPoint x: 275, endPoint y: 193, distance: 7.8
click at [269, 199] on button at bounding box center [269, 193] width 13 height 11
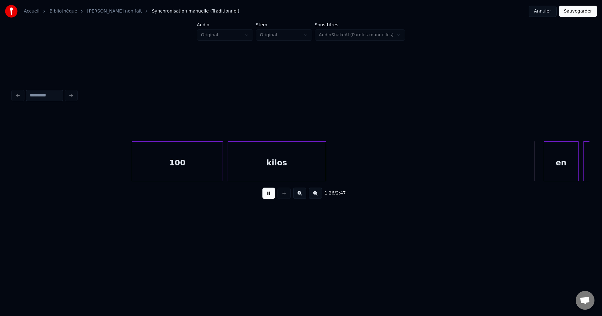
click at [324, 167] on div at bounding box center [325, 162] width 2 height 40
click at [347, 163] on div "en" at bounding box center [344, 163] width 35 height 43
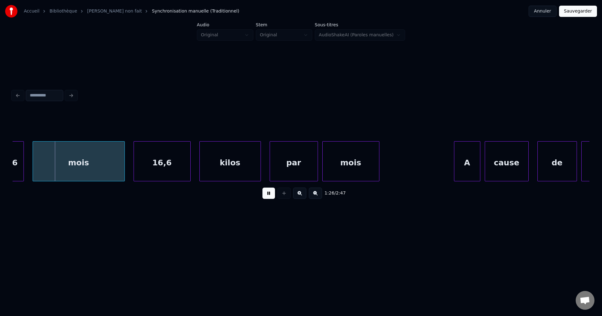
click at [437, 166] on div "1:26 / 2:47" at bounding box center [301, 146] width 582 height 124
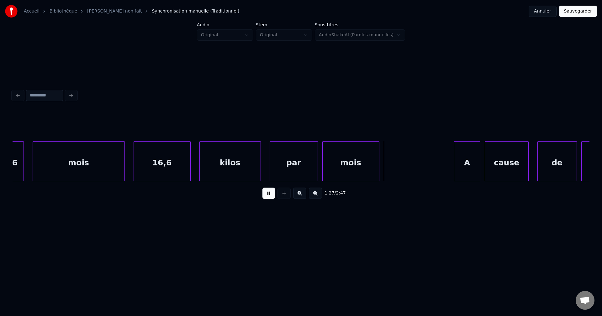
click at [271, 195] on button at bounding box center [269, 193] width 13 height 11
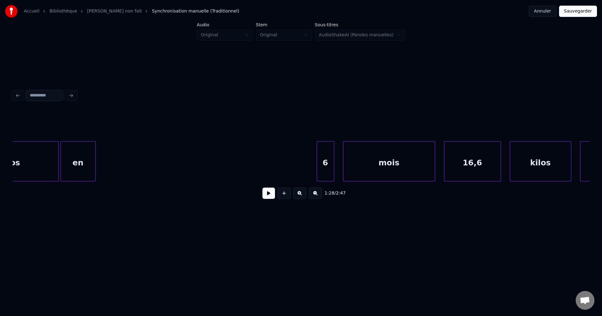
scroll to position [0, 18587]
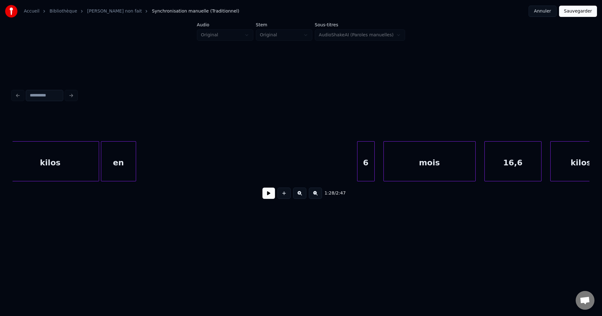
click at [128, 165] on div "en" at bounding box center [118, 163] width 35 height 43
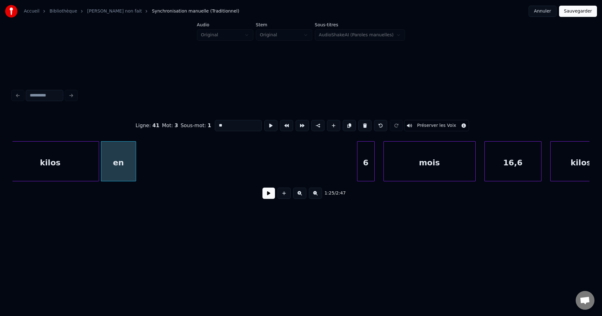
click at [268, 196] on button at bounding box center [269, 193] width 13 height 11
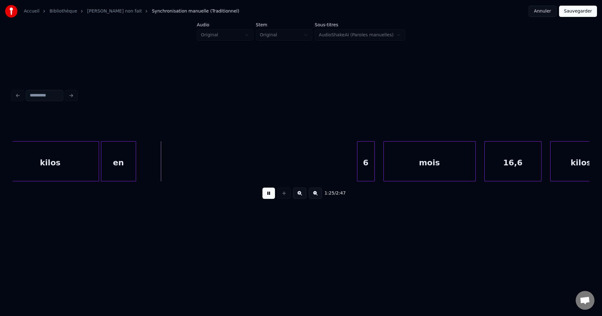
click at [268, 196] on button at bounding box center [269, 193] width 13 height 11
click at [51, 172] on div "kilos" at bounding box center [50, 163] width 97 height 43
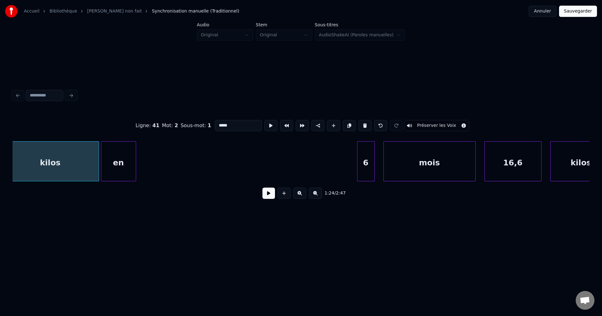
scroll to position [0, 18576]
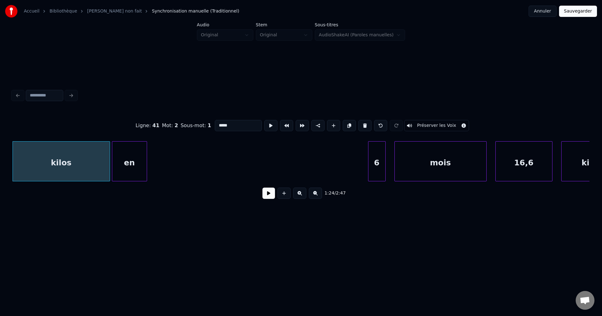
click at [265, 199] on button at bounding box center [269, 193] width 13 height 11
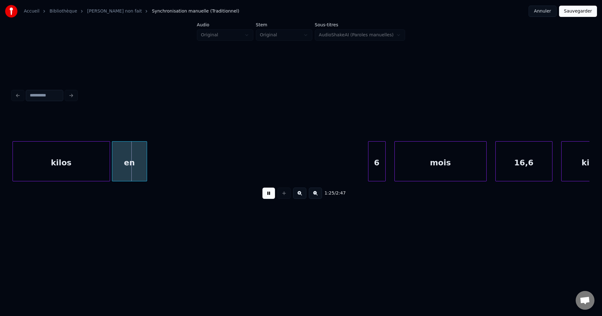
click at [265, 199] on button at bounding box center [269, 193] width 13 height 11
click at [130, 162] on div at bounding box center [131, 162] width 2 height 40
click at [145, 161] on div "6" at bounding box center [142, 163] width 17 height 43
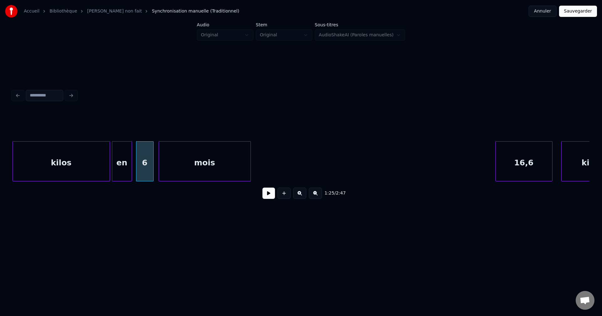
click at [199, 171] on div "mois" at bounding box center [205, 163] width 92 height 43
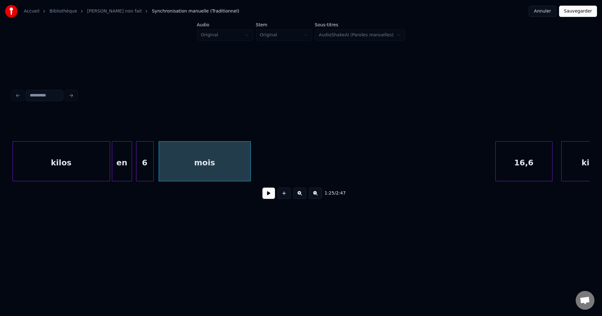
click at [118, 173] on div "en" at bounding box center [121, 163] width 19 height 43
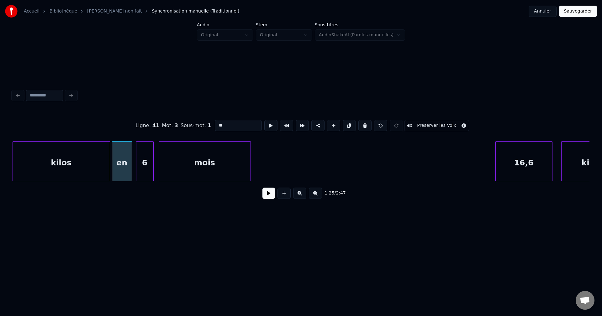
click at [267, 199] on button at bounding box center [269, 193] width 13 height 11
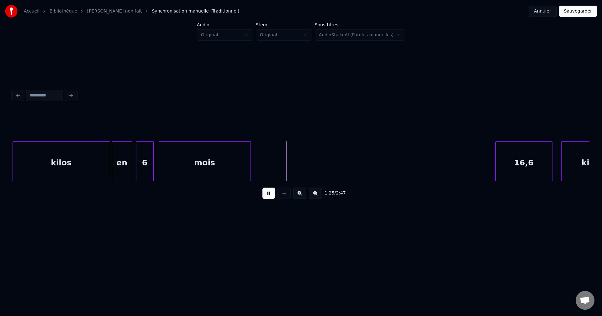
click at [267, 198] on button at bounding box center [269, 193] width 13 height 11
click at [98, 169] on div "kilos" at bounding box center [61, 163] width 97 height 43
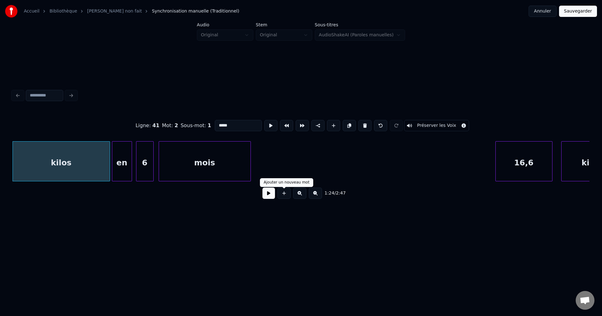
click at [268, 199] on button at bounding box center [269, 193] width 13 height 11
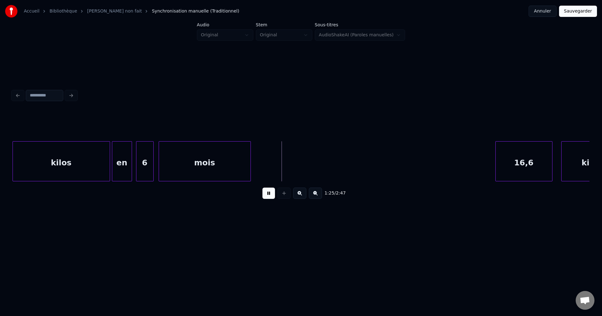
click at [267, 199] on button at bounding box center [269, 193] width 13 height 11
click at [249, 171] on div at bounding box center [250, 162] width 2 height 40
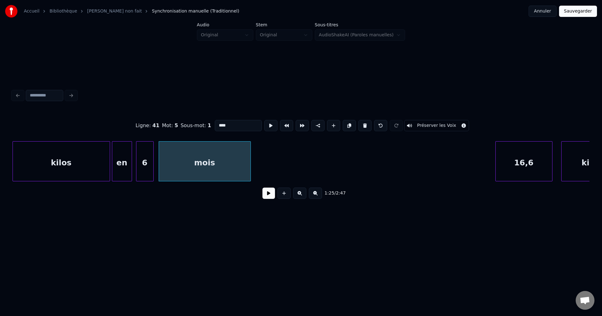
click at [271, 195] on button at bounding box center [269, 193] width 13 height 11
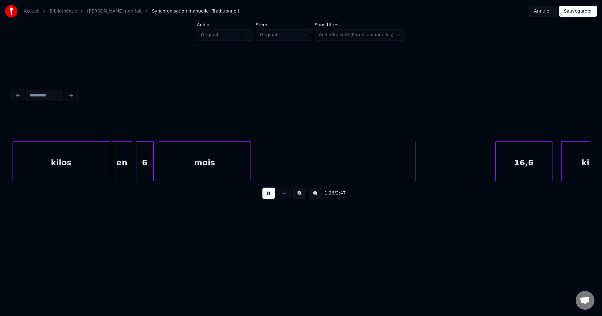
click at [249, 170] on div at bounding box center [250, 162] width 2 height 40
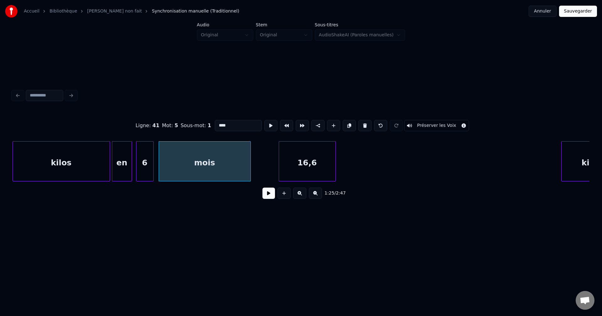
click at [310, 177] on div "16,6" at bounding box center [307, 163] width 56 height 43
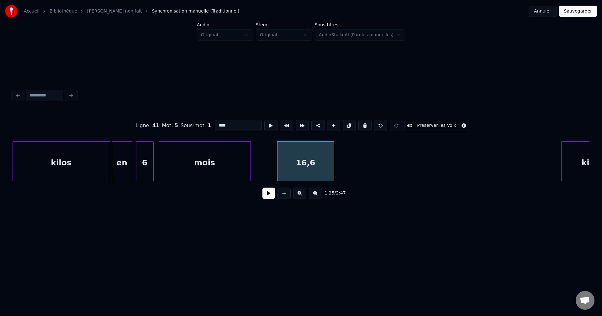
click at [266, 199] on button at bounding box center [269, 193] width 13 height 11
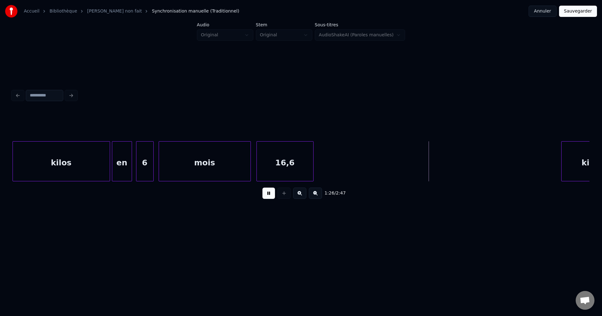
click at [288, 159] on div "16,6" at bounding box center [285, 163] width 56 height 43
click at [316, 161] on div "16,6" at bounding box center [311, 163] width 56 height 43
click at [321, 161] on div "16,6" at bounding box center [316, 163] width 56 height 43
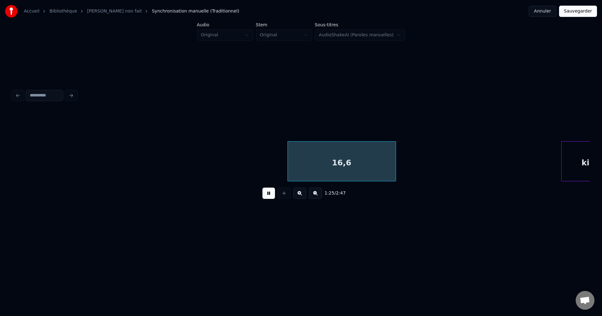
scroll to position [0, 18851]
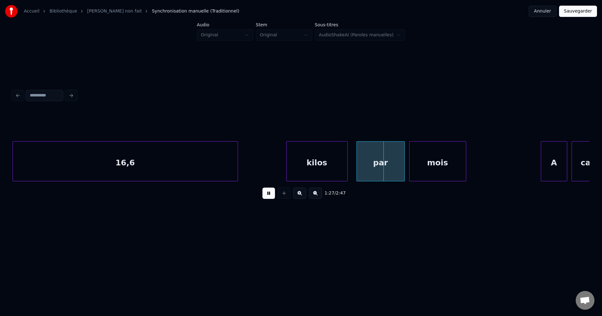
click at [238, 173] on div at bounding box center [237, 162] width 2 height 40
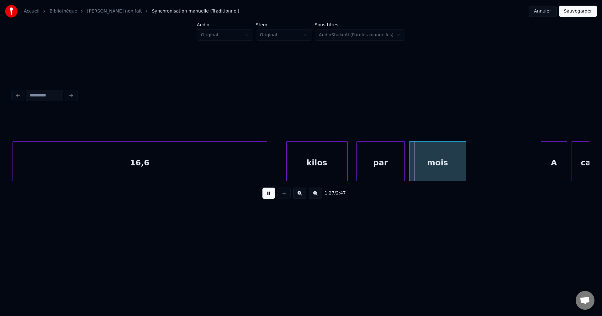
click at [267, 171] on div at bounding box center [266, 162] width 2 height 40
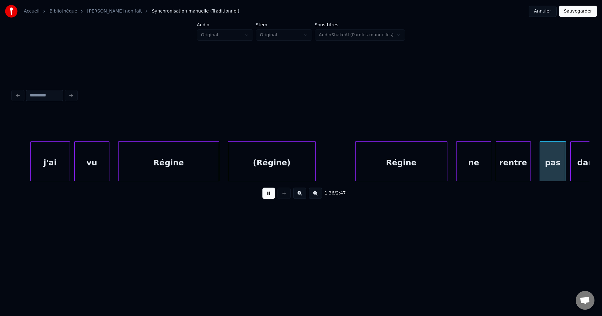
scroll to position [0, 21166]
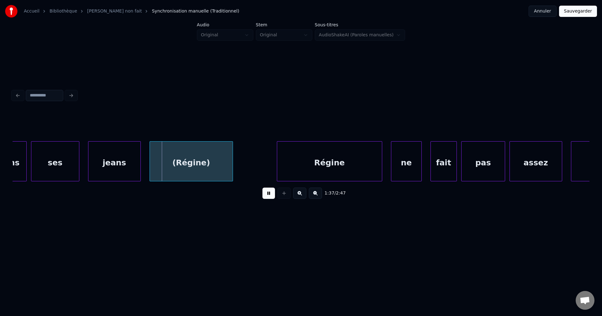
click at [25, 171] on div at bounding box center [25, 162] width 2 height 40
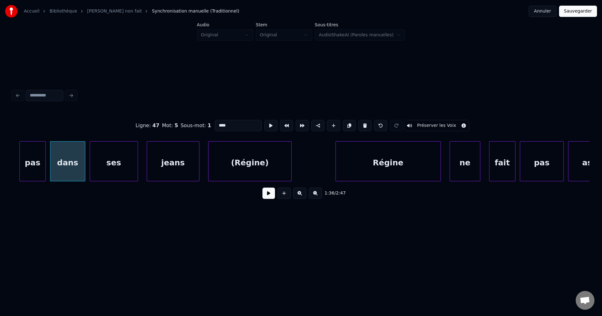
scroll to position [0, 21070]
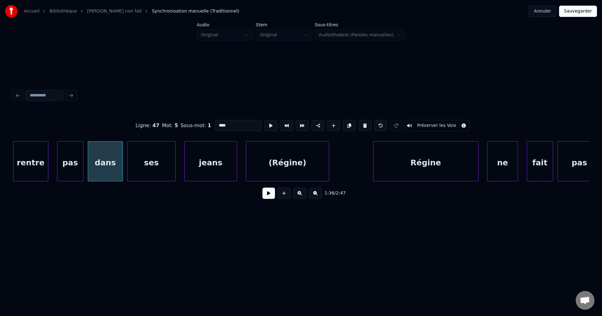
click at [42, 167] on div "rentre" at bounding box center [30, 163] width 35 height 43
type input "******"
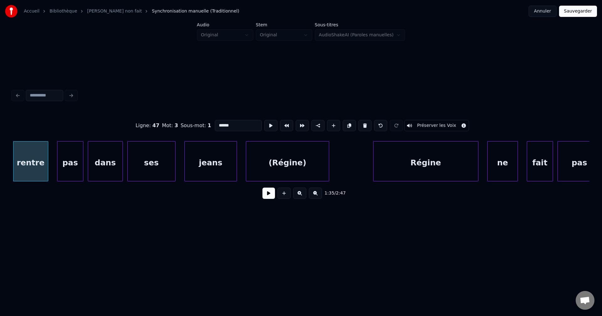
click at [274, 199] on button at bounding box center [269, 193] width 13 height 11
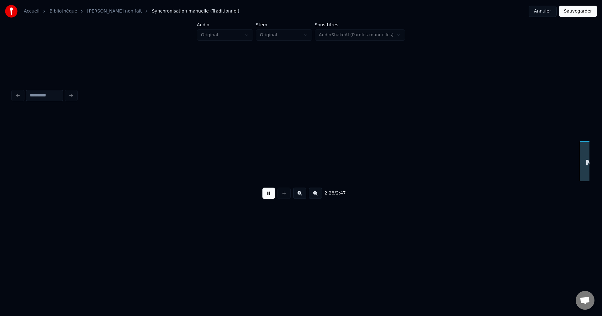
scroll to position [0, 32647]
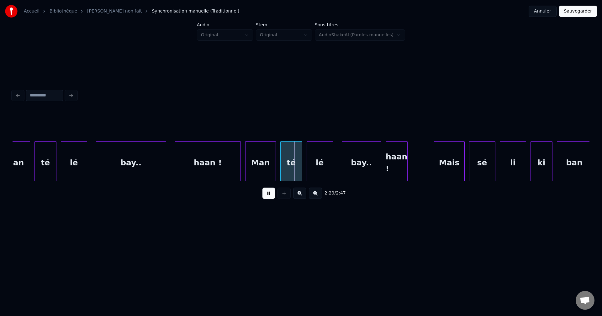
click at [117, 158] on div "bay.." at bounding box center [131, 163] width 70 height 43
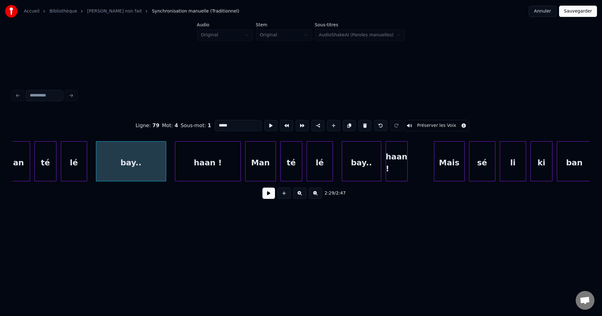
click at [269, 199] on button at bounding box center [269, 193] width 13 height 11
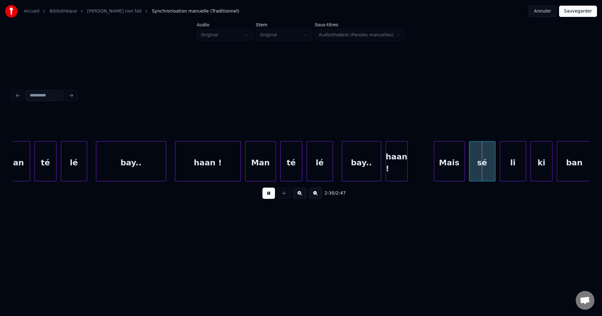
click at [268, 199] on button at bounding box center [269, 193] width 13 height 11
click at [364, 162] on div "bay.." at bounding box center [361, 163] width 39 height 43
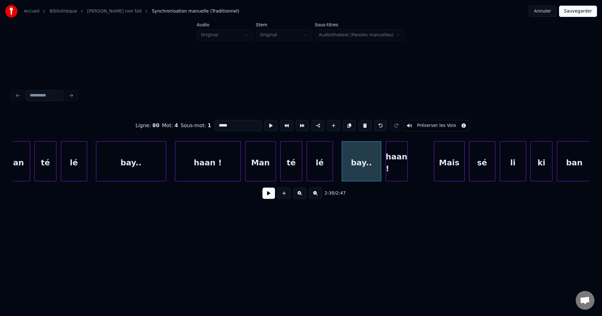
click at [266, 197] on button at bounding box center [269, 193] width 13 height 11
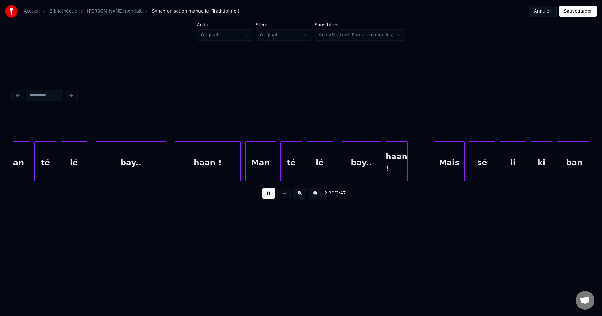
click at [266, 197] on button at bounding box center [269, 193] width 13 height 11
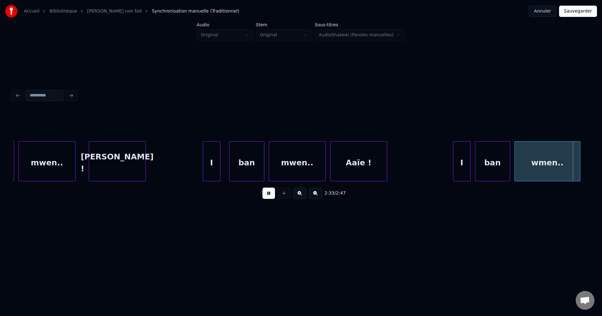
scroll to position [0, 33804]
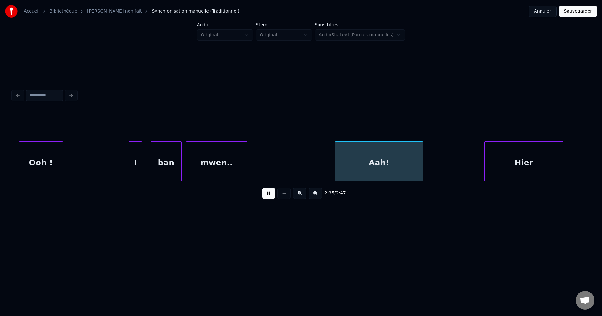
click at [267, 197] on button at bounding box center [269, 193] width 13 height 11
drag, startPoint x: 251, startPoint y: 162, endPoint x: 244, endPoint y: 162, distance: 6.7
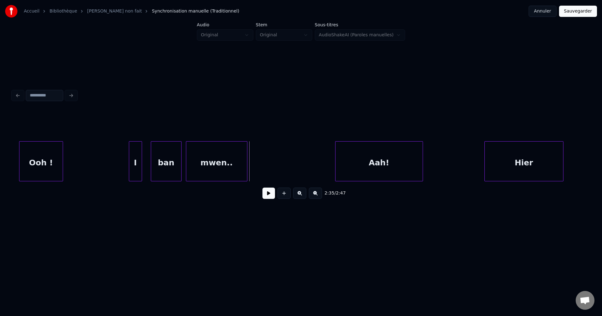
click at [242, 163] on div "mwen.." at bounding box center [216, 163] width 61 height 43
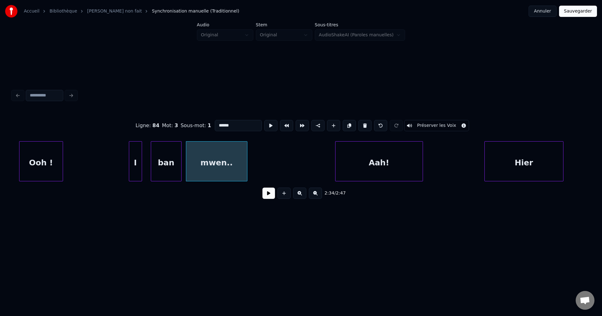
click at [269, 199] on button at bounding box center [269, 193] width 13 height 11
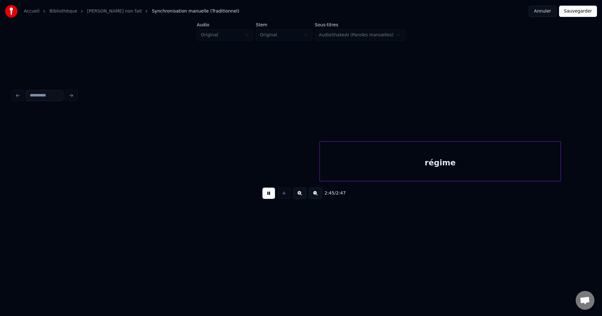
scroll to position [0, 36277]
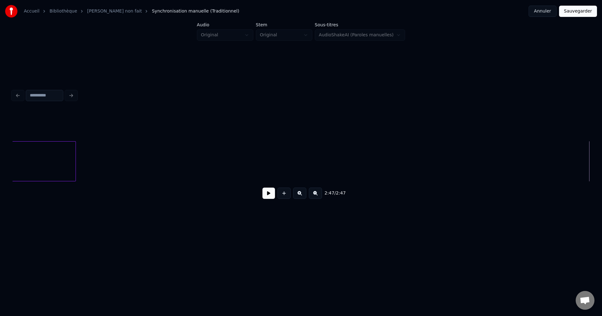
click at [579, 11] on button "Sauvegarder" at bounding box center [578, 11] width 38 height 11
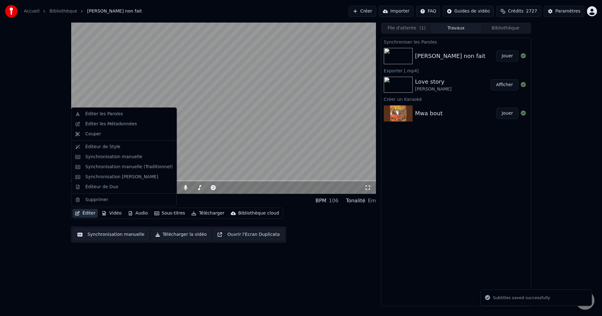
click at [84, 214] on button "Éditer" at bounding box center [84, 213] width 25 height 9
click at [110, 124] on div "Éditer les Métadonnées" at bounding box center [111, 124] width 52 height 6
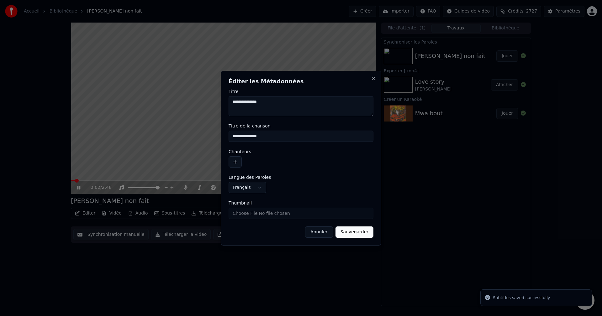
click at [269, 103] on textarea "**********" at bounding box center [301, 106] width 145 height 20
type textarea "******"
click at [267, 136] on input "**********" at bounding box center [301, 136] width 145 height 11
type input "******"
click at [235, 160] on button "button" at bounding box center [235, 162] width 13 height 11
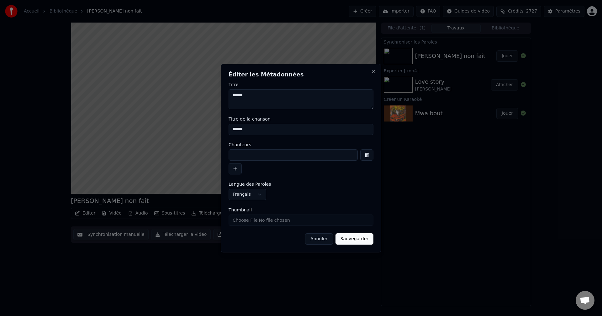
click at [245, 151] on input at bounding box center [293, 155] width 129 height 11
paste input "**********"
type input "**********"
click at [345, 236] on button "Sauvegarder" at bounding box center [355, 239] width 38 height 11
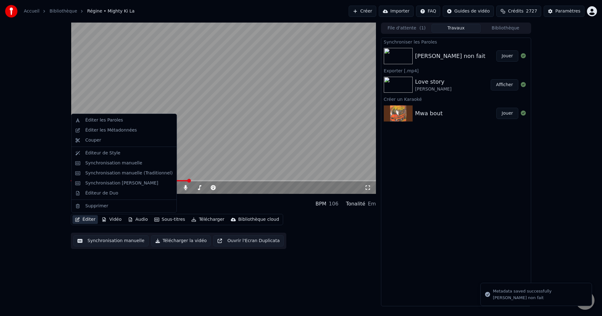
click at [82, 216] on button "Éditer" at bounding box center [84, 219] width 25 height 9
click at [109, 131] on div "Éditer les Métadonnées" at bounding box center [111, 130] width 52 height 6
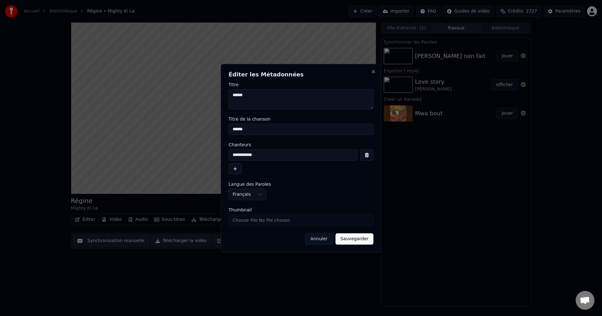
click at [238, 99] on textarea "******" at bounding box center [301, 99] width 145 height 20
type textarea "******"
click at [237, 131] on input "******" at bounding box center [301, 129] width 145 height 11
type input "******"
click at [356, 237] on button "Sauvegarder" at bounding box center [355, 239] width 38 height 11
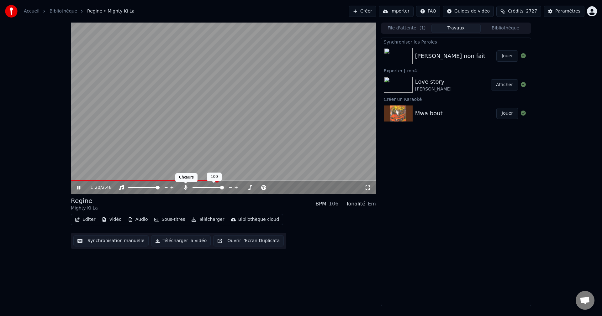
click at [186, 187] on icon at bounding box center [185, 187] width 3 height 5
click at [194, 181] on span at bounding box center [133, 180] width 124 height 1
click at [167, 220] on button "Sous-titres" at bounding box center [170, 219] width 36 height 9
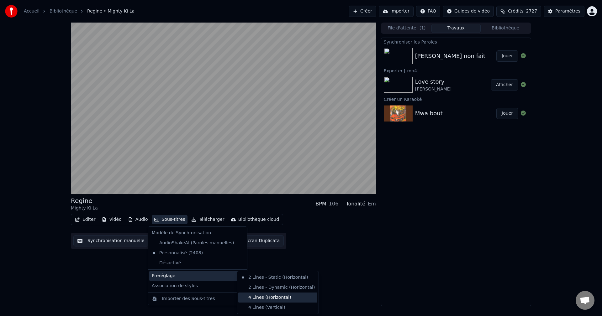
click at [274, 300] on div "4 Lines (Horizontal)" at bounding box center [277, 298] width 79 height 10
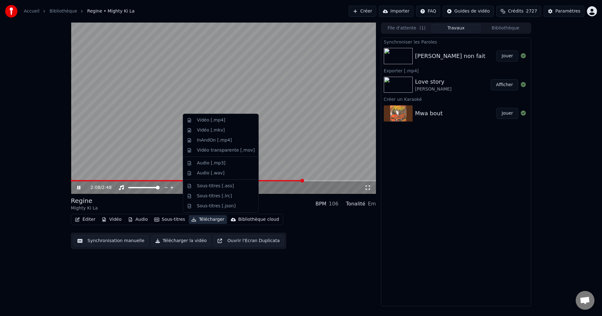
click at [200, 219] on button "Télécharger" at bounding box center [208, 219] width 38 height 9
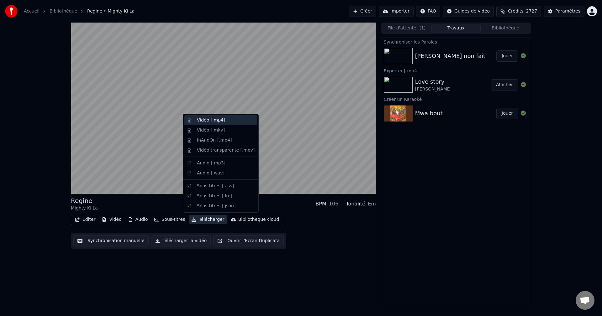
click at [220, 120] on div "Vidéo [.mp4]" at bounding box center [211, 120] width 28 height 6
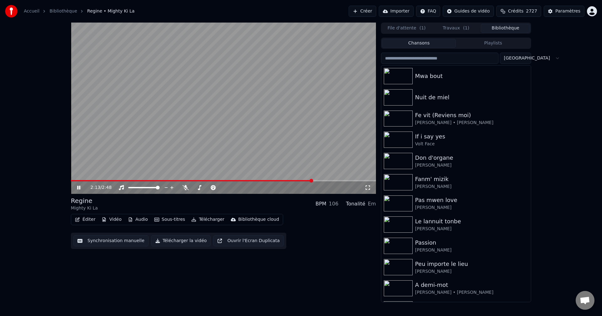
click at [506, 27] on button "Bibliothèque" at bounding box center [506, 28] width 50 height 9
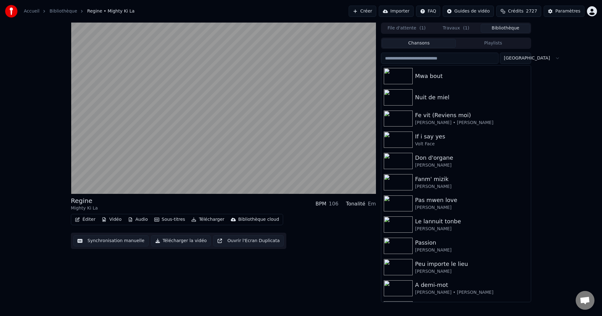
click at [436, 59] on input "search" at bounding box center [440, 58] width 118 height 11
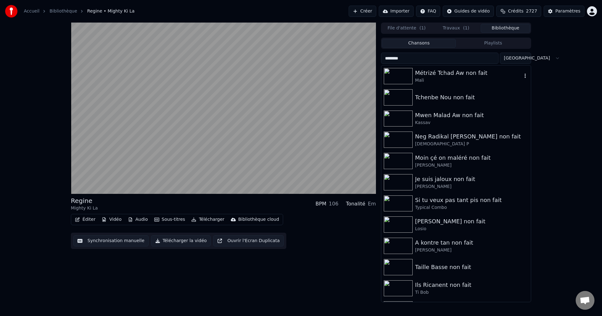
type input "********"
click at [453, 79] on div "Mali" at bounding box center [468, 80] width 107 height 6
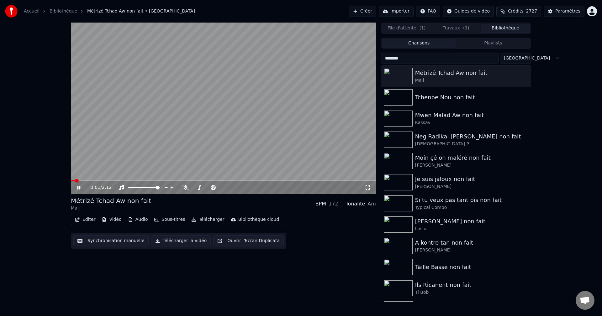
click at [82, 222] on button "Éditer" at bounding box center [84, 219] width 25 height 9
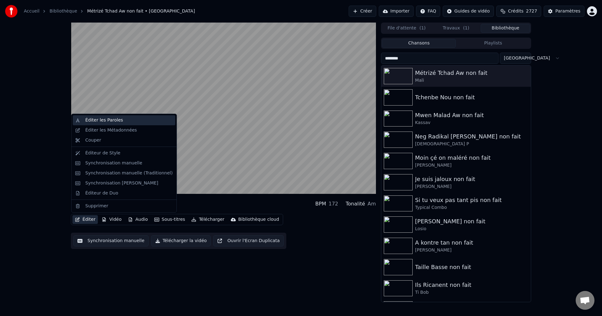
click at [119, 117] on div "Éditer les Paroles" at bounding box center [124, 120] width 103 height 10
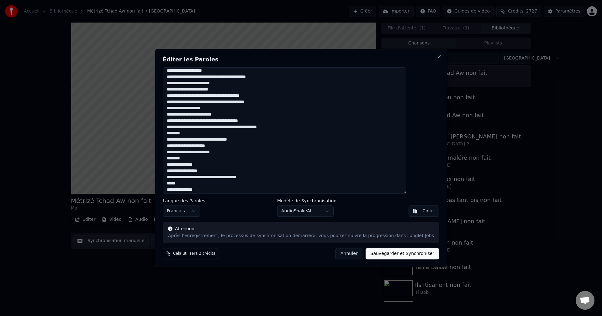
scroll to position [506, 0]
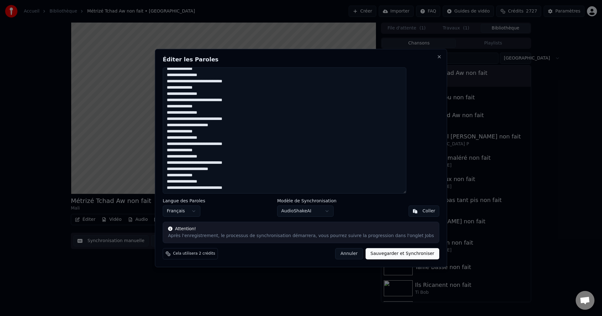
drag, startPoint x: 185, startPoint y: 74, endPoint x: 286, endPoint y: 251, distance: 203.7
click at [286, 251] on div "Éditer les Paroles Langue des Paroles Français Modèle de Synchronisation AudioS…" at bounding box center [301, 158] width 292 height 219
click at [335, 256] on button "Annuler" at bounding box center [349, 253] width 28 height 11
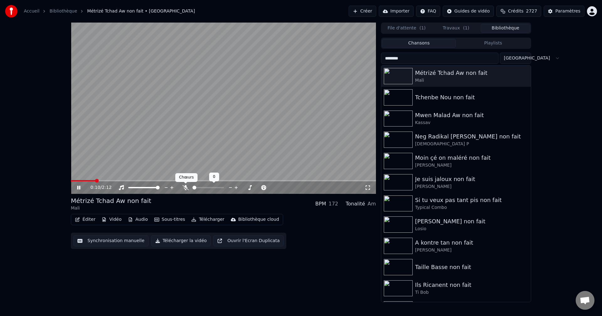
click at [183, 189] on icon at bounding box center [186, 187] width 6 height 5
click at [71, 182] on div "0:13 / 2:12 Métrizé Tchad Aw non fait Mali BPM 172 Tonalité Am Éditer Vidéo Aud…" at bounding box center [301, 163] width 471 height 280
click at [71, 180] on span at bounding box center [87, 180] width 33 height 1
click at [159, 180] on video at bounding box center [223, 109] width 305 height 172
click at [158, 181] on span at bounding box center [126, 180] width 111 height 1
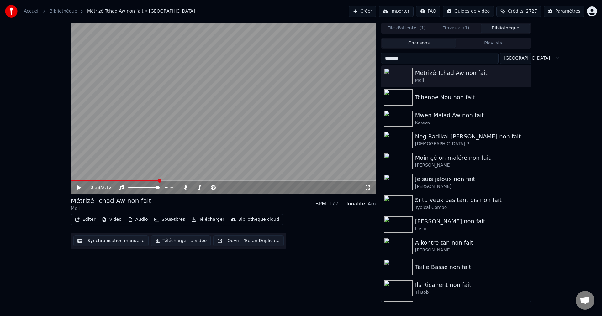
click at [78, 187] on icon at bounding box center [79, 188] width 4 height 4
click at [199, 180] on span at bounding box center [140, 180] width 139 height 1
click at [194, 181] on span at bounding box center [132, 180] width 123 height 1
click at [284, 181] on span at bounding box center [177, 180] width 213 height 1
click at [283, 181] on span at bounding box center [182, 180] width 223 height 1
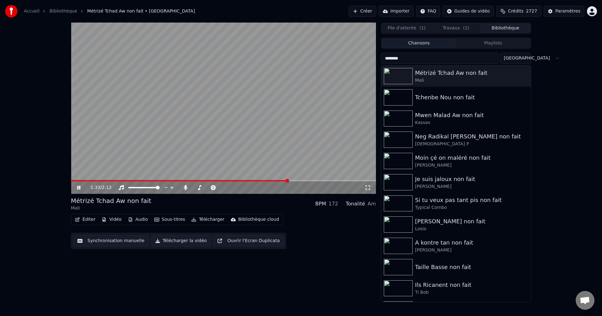
click at [269, 181] on span at bounding box center [179, 180] width 217 height 1
click at [281, 182] on span at bounding box center [176, 180] width 210 height 1
click at [376, 12] on button "Créer" at bounding box center [363, 11] width 28 height 11
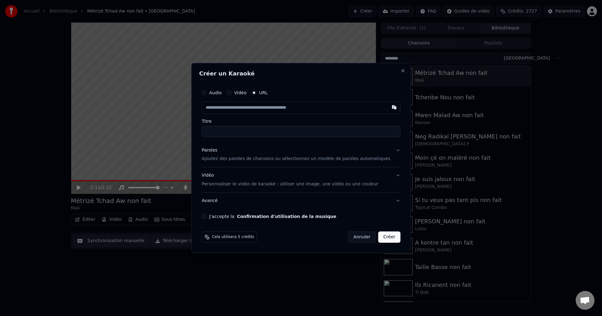
click at [217, 150] on div "Paroles" at bounding box center [210, 150] width 16 height 6
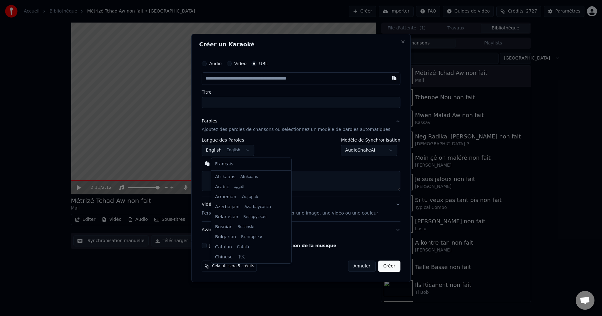
click at [224, 149] on body "Accueil Bibliothèque Métrizé Tchad Aw non fait • Mali Créer Importer FAQ Guides…" at bounding box center [301, 158] width 602 height 316
select select "**"
drag, startPoint x: 227, startPoint y: 162, endPoint x: 225, endPoint y: 166, distance: 3.8
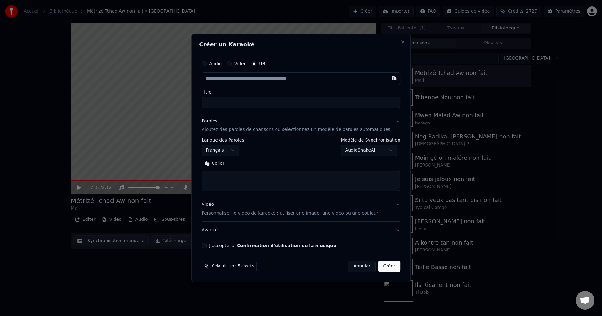
click at [224, 176] on textarea at bounding box center [301, 182] width 199 height 20
paste textarea "**********"
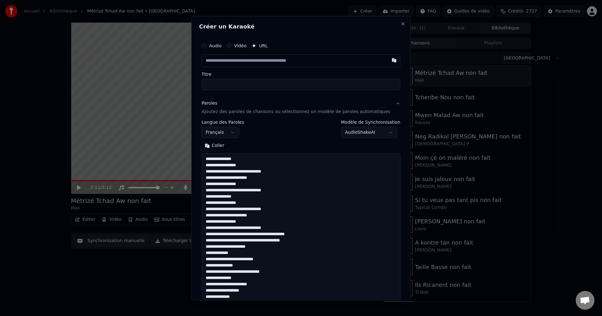
scroll to position [572, 0]
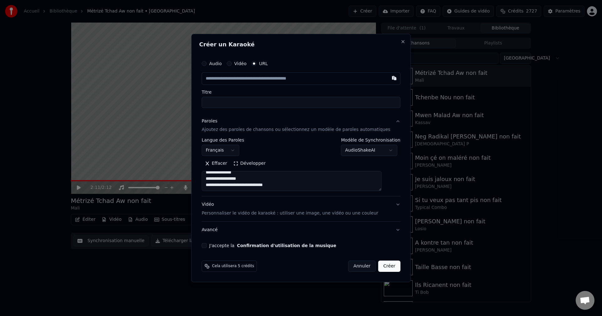
type textarea "**********"
click at [258, 75] on input "text" at bounding box center [301, 78] width 199 height 13
paste input "**********"
type input "**********"
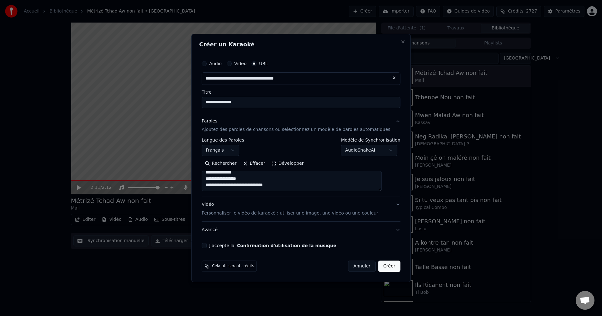
type input "**********"
click at [230, 101] on input "**********" at bounding box center [301, 102] width 199 height 11
type input "**********"
click at [214, 205] on div "Vidéo Personnaliser le vidéo de karaoké : utiliser une image, une vidéo ou une …" at bounding box center [290, 209] width 177 height 15
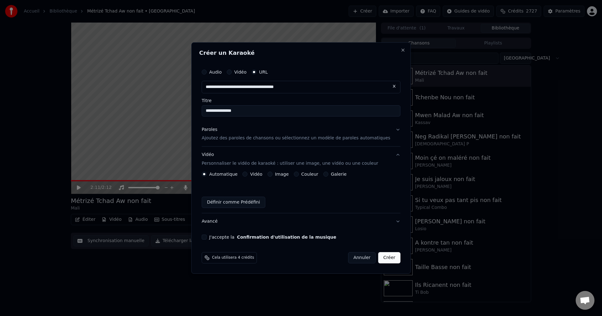
click at [248, 176] on button "Vidéo" at bounding box center [245, 174] width 5 height 5
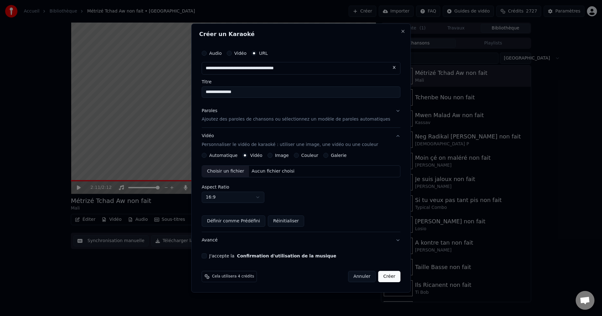
click at [237, 171] on div "Choisir un fichier" at bounding box center [225, 171] width 47 height 11
click at [273, 154] on button "Image" at bounding box center [270, 155] width 5 height 5
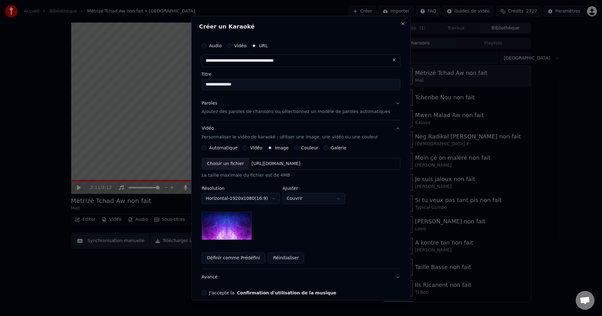
click at [228, 162] on div "Choisir un fichier" at bounding box center [225, 163] width 47 height 11
click at [303, 199] on body "**********" at bounding box center [301, 158] width 602 height 316
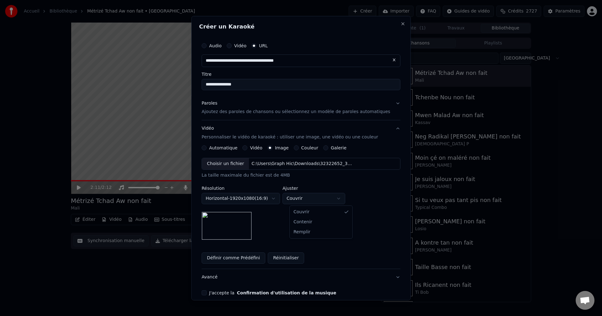
select select "****"
click at [230, 258] on button "Définir comme Prédéfini" at bounding box center [234, 258] width 64 height 11
drag, startPoint x: 211, startPoint y: 293, endPoint x: 213, endPoint y: 289, distance: 4.1
click at [207, 292] on button "J'accepte la Confirmation d'utilisation de la musique" at bounding box center [204, 293] width 5 height 5
click at [215, 279] on button "Avancé" at bounding box center [301, 277] width 199 height 16
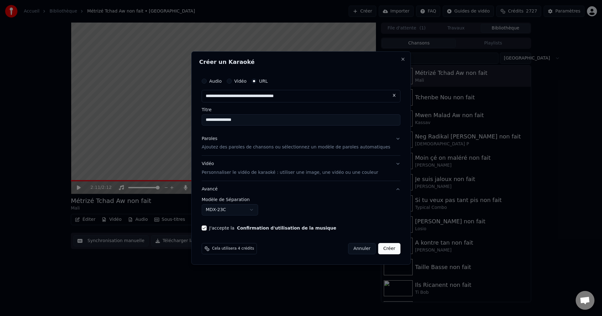
click at [231, 211] on body "**********" at bounding box center [301, 158] width 602 height 316
click at [387, 249] on button "Créer" at bounding box center [390, 248] width 22 height 11
select select "******"
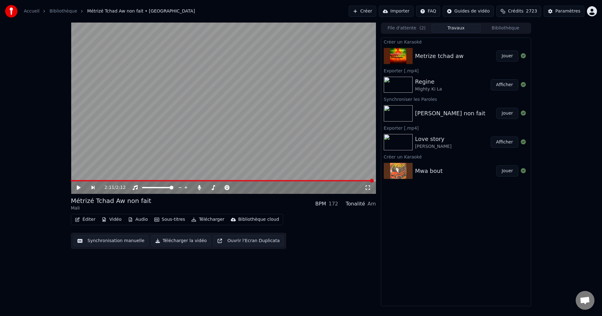
click at [370, 11] on button "Créer" at bounding box center [363, 11] width 28 height 11
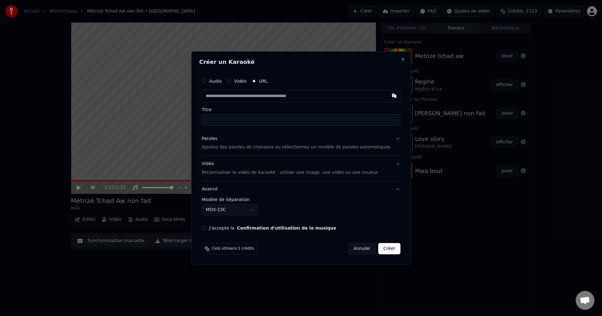
click at [240, 94] on input "text" at bounding box center [301, 96] width 199 height 13
type input "**********"
type input "****"
type input "**********"
click at [231, 121] on input "****" at bounding box center [301, 119] width 199 height 11
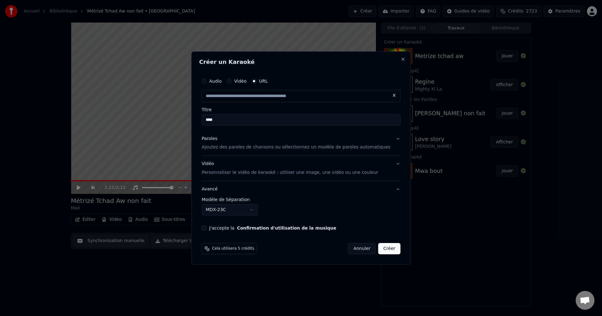
type input "**********"
type input "****"
click at [216, 141] on div "Paroles" at bounding box center [210, 139] width 16 height 6
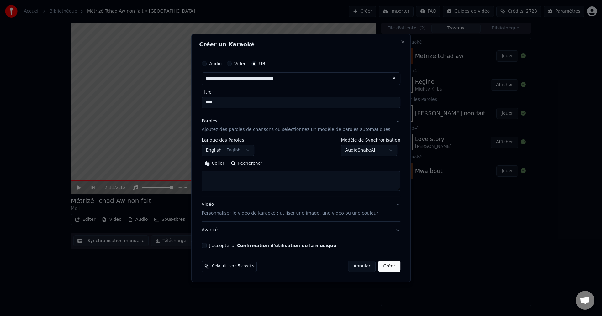
click at [217, 119] on div "Paroles" at bounding box center [210, 121] width 16 height 6
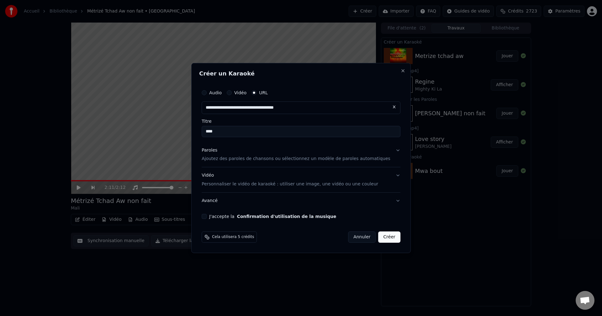
click at [217, 152] on div "Paroles" at bounding box center [210, 150] width 16 height 6
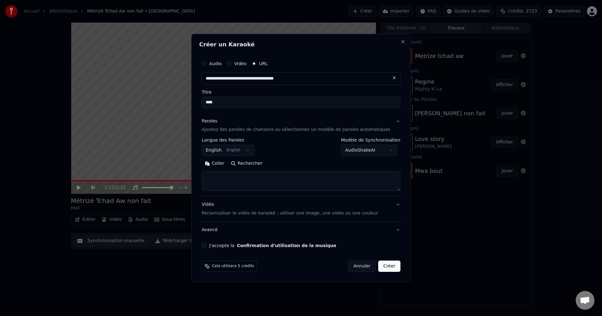
click at [227, 151] on body "**********" at bounding box center [301, 158] width 602 height 316
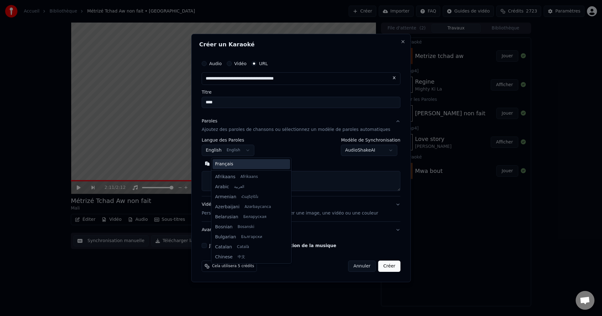
scroll to position [50, 0]
select select "**"
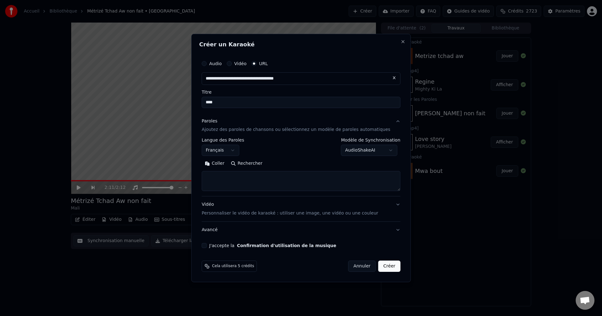
click at [229, 184] on textarea at bounding box center [301, 182] width 199 height 20
paste textarea "**********"
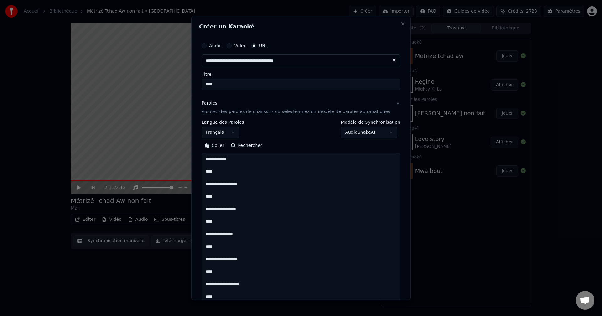
scroll to position [3017, 0]
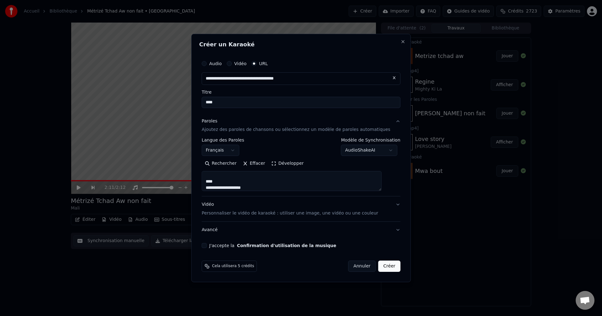
type textarea "**********"
click at [280, 166] on button "Développer" at bounding box center [288, 164] width 39 height 10
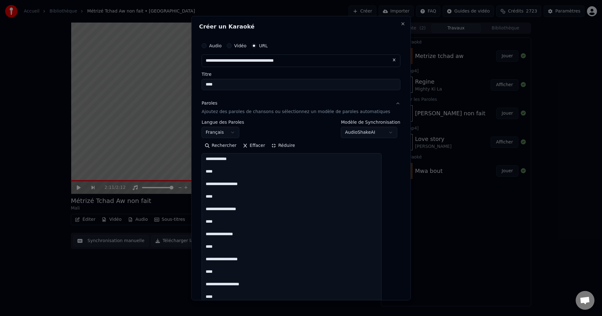
scroll to position [1, 0]
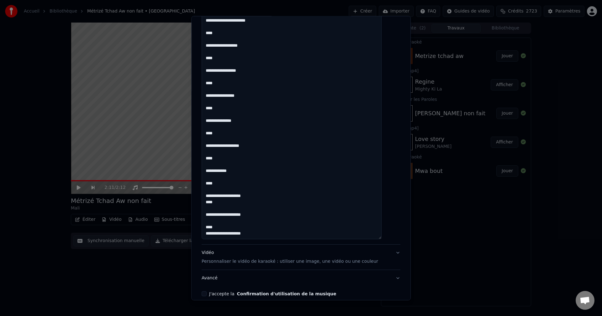
scroll to position [2983, 0]
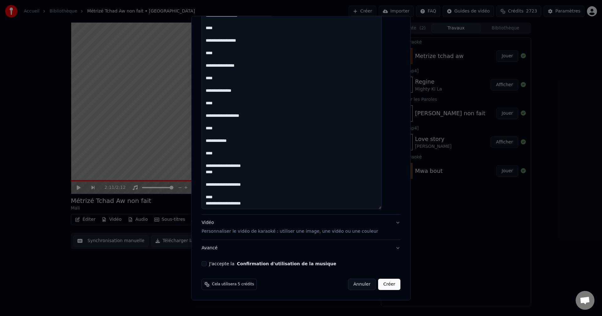
click at [215, 223] on div "Vidéo Personnaliser le vidéo de karaoké : utiliser une image, une vidéo ou une …" at bounding box center [290, 227] width 177 height 15
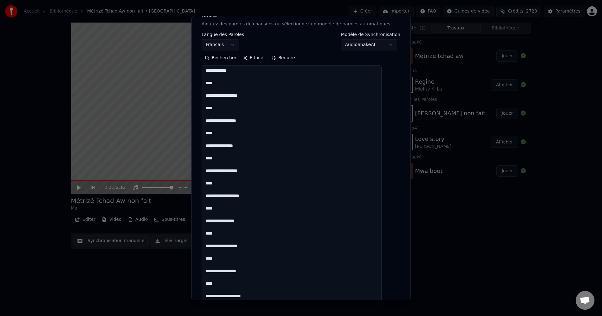
scroll to position [29, 0]
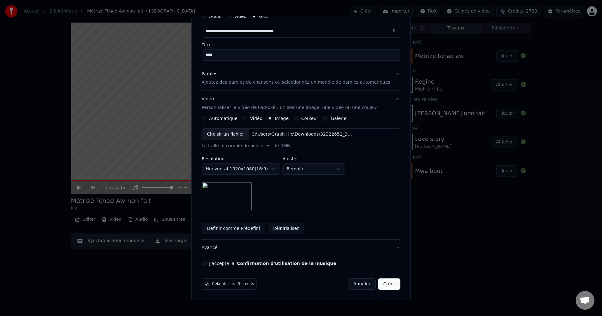
drag, startPoint x: 228, startPoint y: 55, endPoint x: 185, endPoint y: 52, distance: 43.4
click at [185, 52] on body "**********" at bounding box center [301, 158] width 602 height 316
paste input "**********"
click at [221, 56] on input "**********" at bounding box center [301, 54] width 199 height 11
click at [256, 54] on input "**********" at bounding box center [301, 54] width 199 height 11
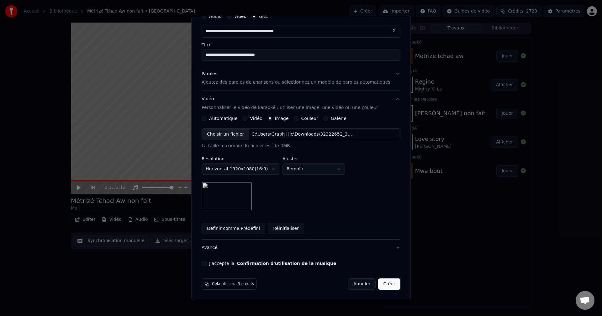
drag, startPoint x: 274, startPoint y: 56, endPoint x: 261, endPoint y: 59, distance: 13.7
click at [261, 59] on input "**********" at bounding box center [301, 54] width 199 height 11
click at [208, 55] on input "**********" at bounding box center [301, 54] width 199 height 11
click at [272, 57] on input "**********" at bounding box center [301, 54] width 199 height 11
type input "**********"
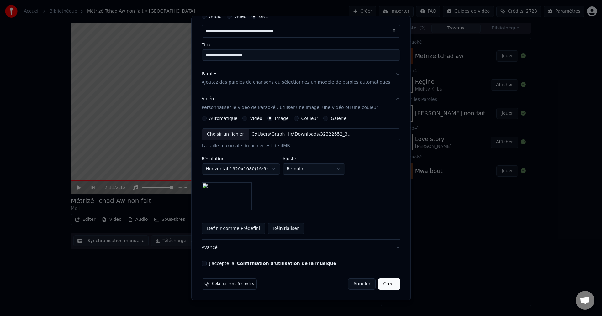
click at [216, 99] on div "Vidéo Personnaliser le vidéo de karaoké : utiliser une image, une vidéo ou une …" at bounding box center [290, 103] width 177 height 15
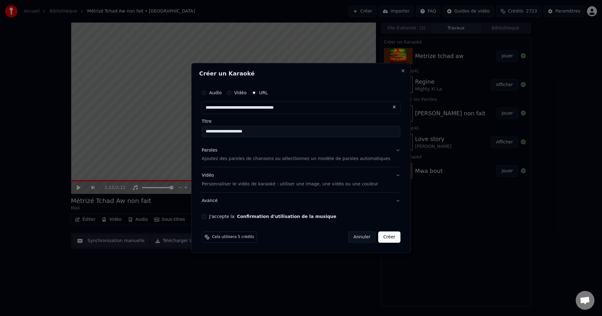
click at [215, 149] on div "Paroles" at bounding box center [210, 150] width 16 height 6
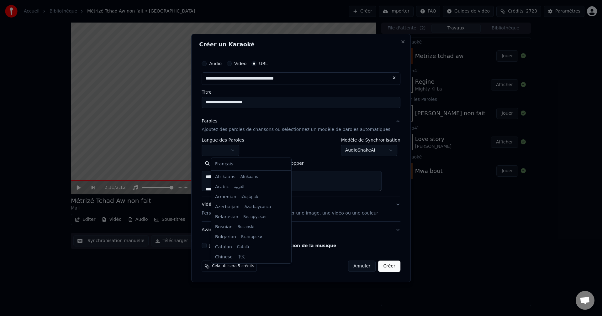
click at [223, 154] on body "**********" at bounding box center [301, 158] width 602 height 316
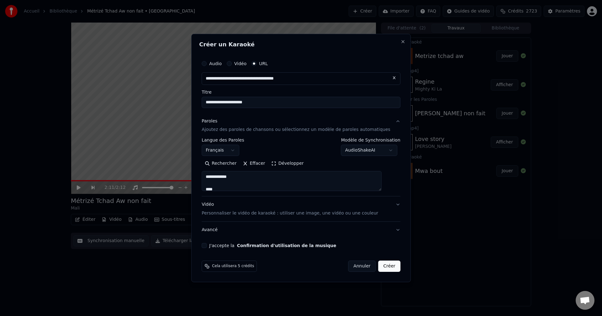
click at [218, 206] on div "Vidéo Personnaliser le vidéo de karaoké : utiliser une image, une vidéo ou une …" at bounding box center [290, 209] width 177 height 15
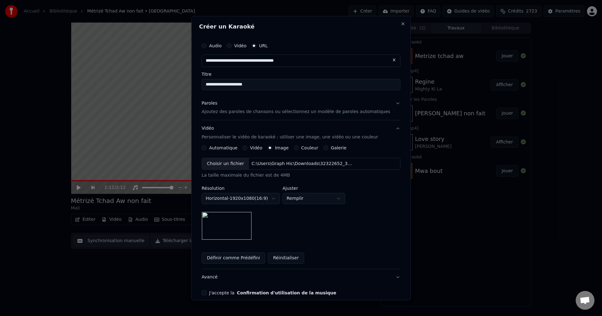
click at [234, 164] on div "Choisir un fichier" at bounding box center [225, 163] width 47 height 11
click at [216, 277] on button "Avancé" at bounding box center [301, 277] width 199 height 16
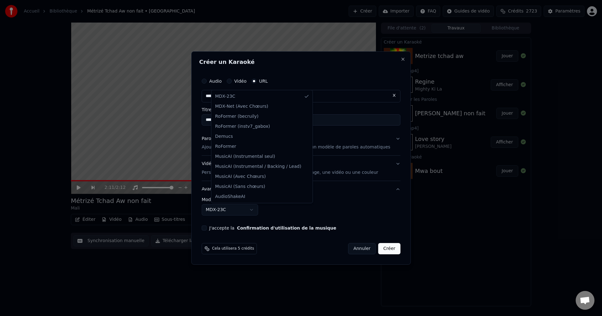
click at [234, 212] on body "**********" at bounding box center [301, 158] width 602 height 316
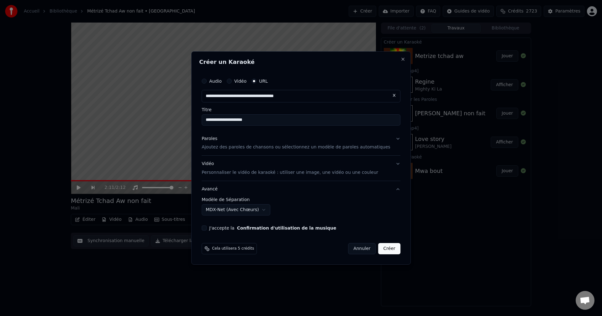
click at [207, 227] on button "J'accepte la Confirmation d'utilisation de la musique" at bounding box center [204, 228] width 5 height 5
click at [385, 248] on button "Créer" at bounding box center [390, 248] width 22 height 11
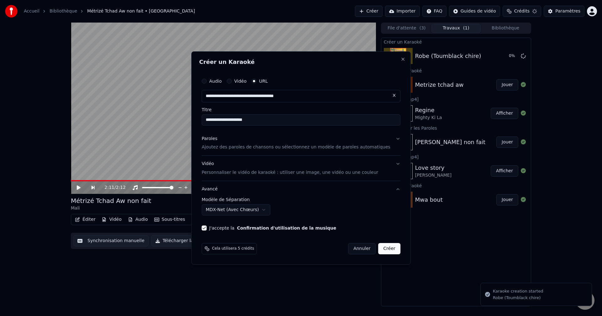
select select "******"
